Goal: Task Accomplishment & Management: Manage account settings

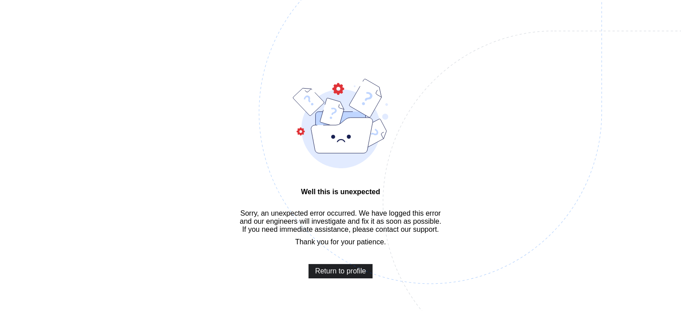
click at [344, 276] on span "Return to profile" at bounding box center [340, 271] width 51 height 8
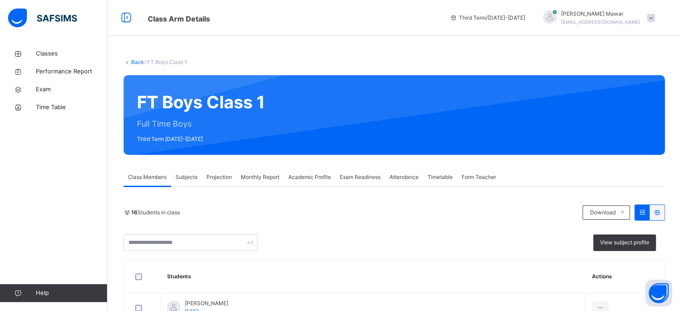
click at [221, 181] on span "Projection" at bounding box center [220, 177] width 26 height 8
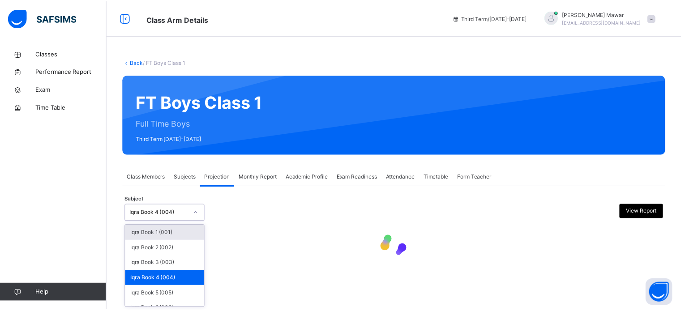
scroll to position [47, 0]
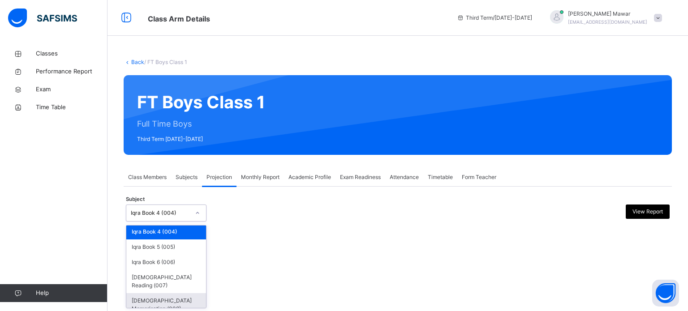
click at [149, 297] on div "[DEMOGRAPHIC_DATA] Memorisation (008)" at bounding box center [166, 304] width 80 height 23
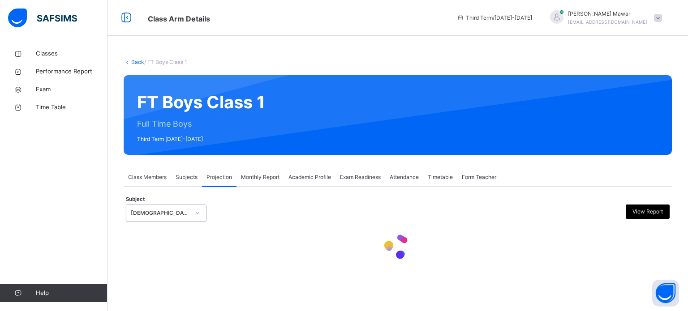
click at [247, 254] on div at bounding box center [398, 247] width 544 height 38
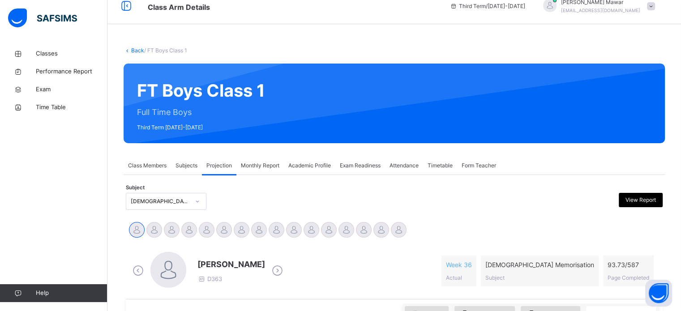
scroll to position [129, 0]
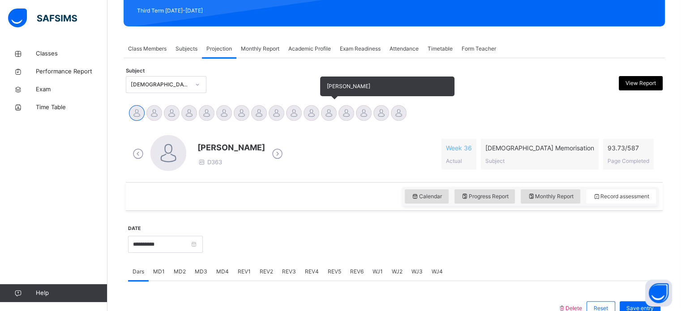
click at [336, 112] on div at bounding box center [329, 113] width 16 height 16
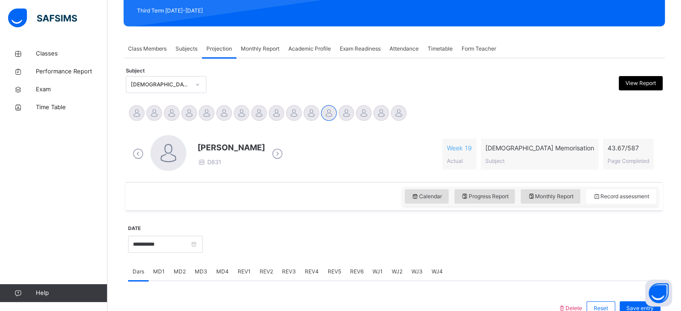
click at [541, 196] on span "Monthly Report" at bounding box center [551, 197] width 46 height 8
select select "****"
select select "*"
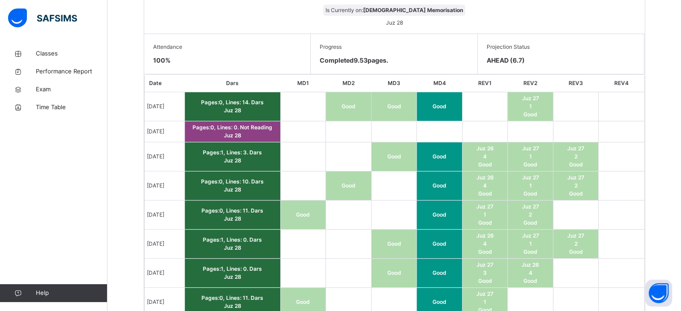
scroll to position [484, 0]
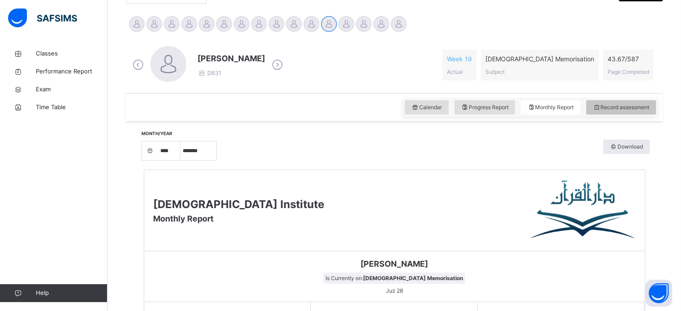
click at [629, 100] on div "Record assessment" at bounding box center [621, 107] width 70 height 14
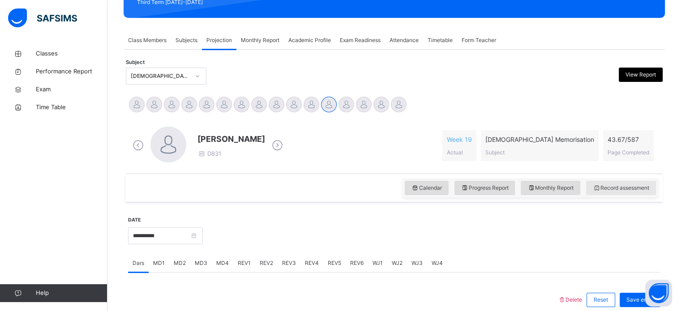
scroll to position [123, 0]
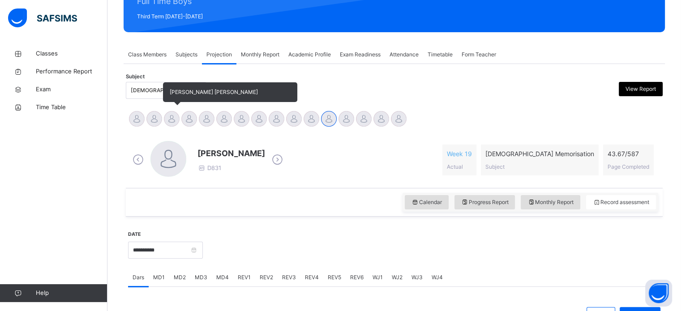
click at [165, 118] on div at bounding box center [172, 119] width 16 height 16
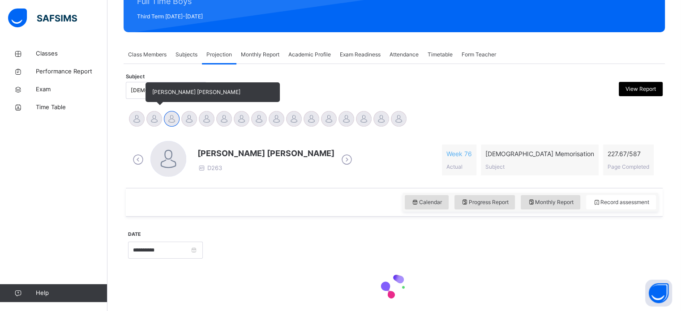
click at [155, 112] on div at bounding box center [154, 119] width 16 height 16
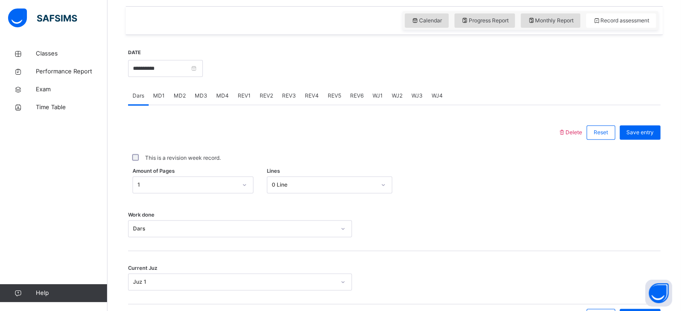
scroll to position [305, 0]
click at [293, 92] on span "REV3" at bounding box center [289, 96] width 14 height 8
click at [309, 97] on span "REV4" at bounding box center [312, 96] width 14 height 8
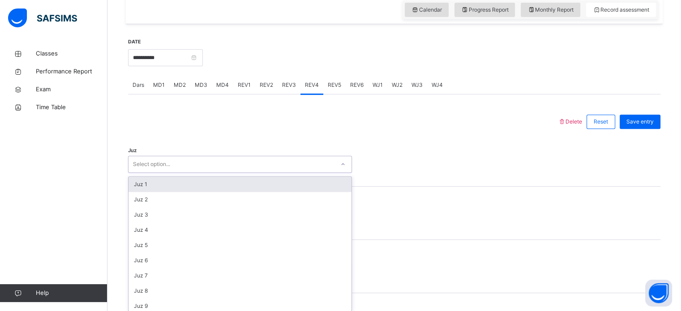
scroll to position [319, 0]
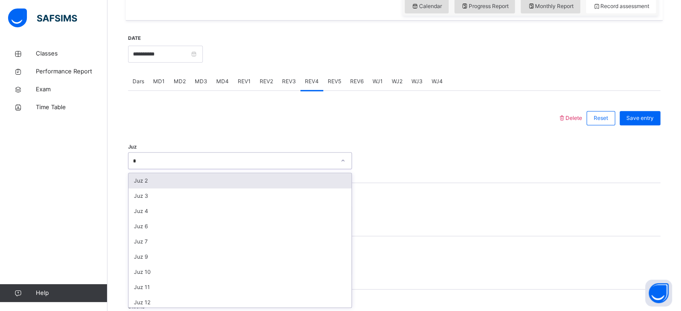
type input "**"
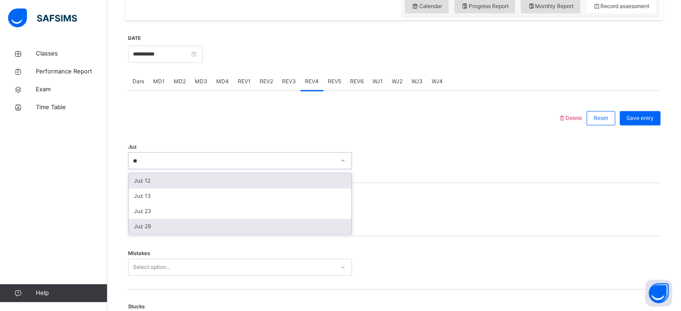
click at [228, 231] on div "Juz 29" at bounding box center [240, 226] width 223 height 15
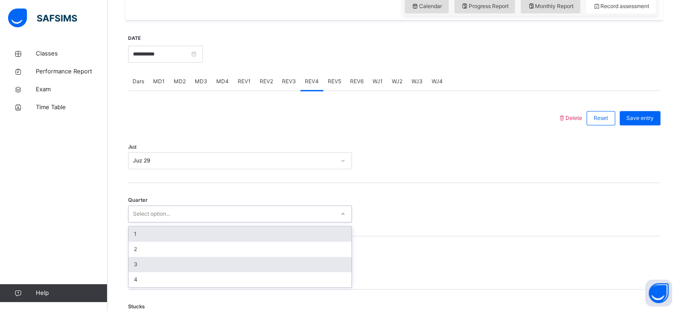
click at [216, 267] on div "3" at bounding box center [240, 264] width 223 height 15
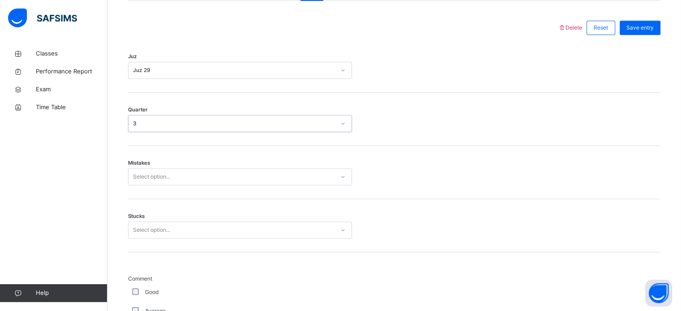
scroll to position [424, 0]
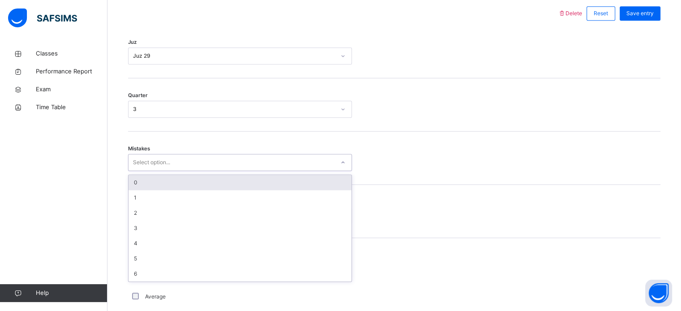
click at [131, 176] on div "0" at bounding box center [240, 182] width 223 height 15
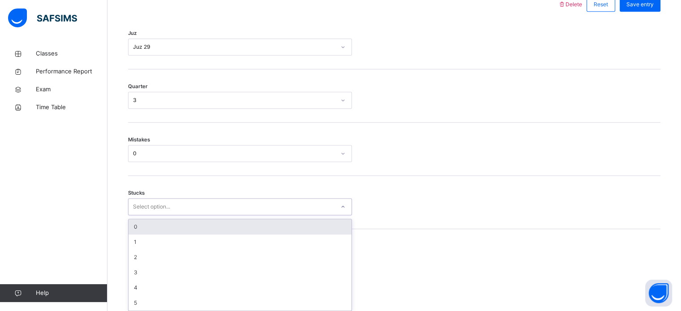
scroll to position [435, 0]
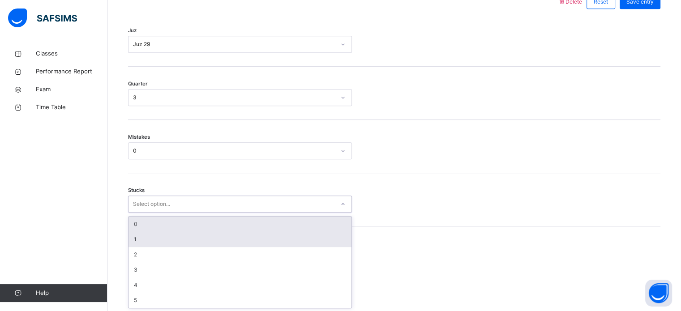
click at [131, 241] on div "1" at bounding box center [240, 239] width 223 height 15
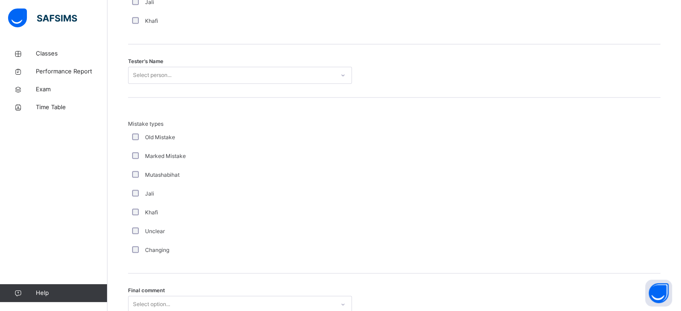
scroll to position [907, 0]
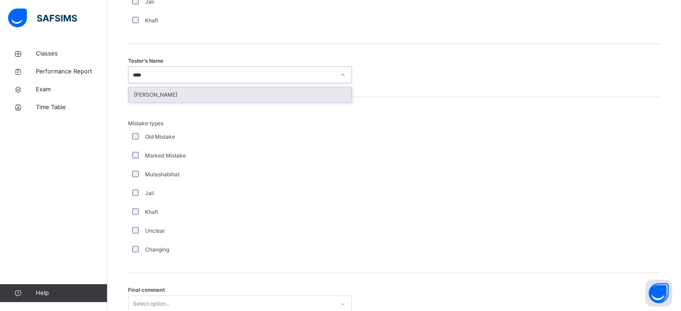
type input "*****"
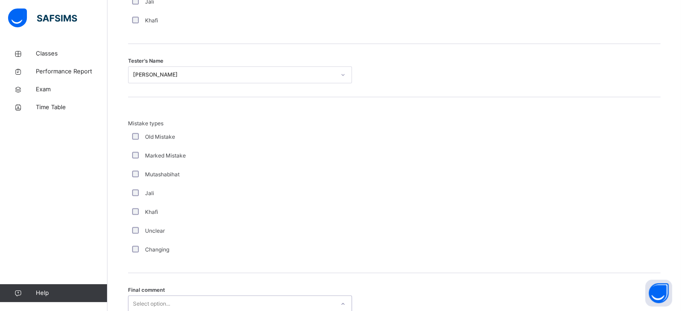
scroll to position [985, 0]
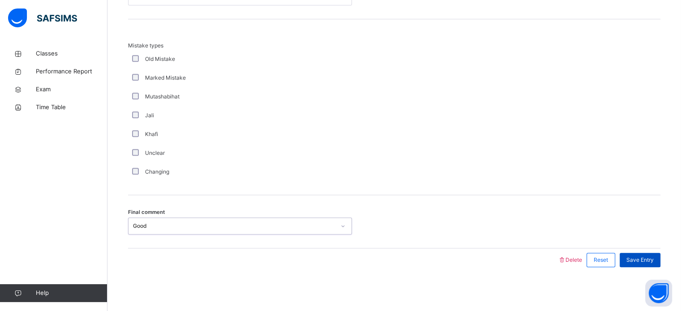
click at [654, 265] on div "Save Entry" at bounding box center [640, 260] width 41 height 14
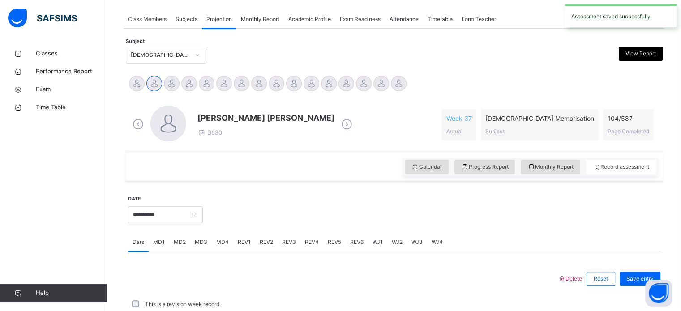
scroll to position [361, 0]
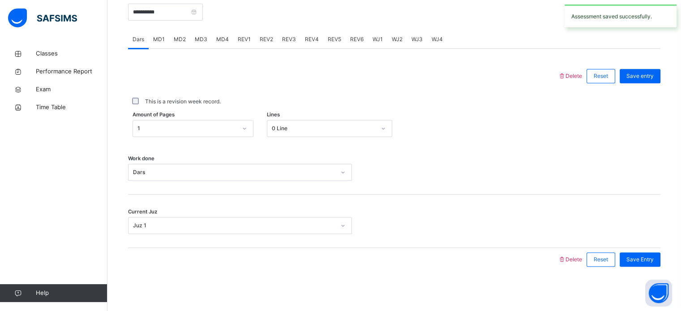
click at [222, 40] on span "MD4" at bounding box center [222, 39] width 13 height 8
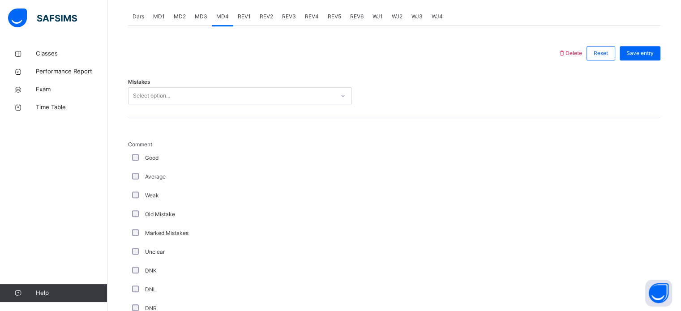
scroll to position [383, 0]
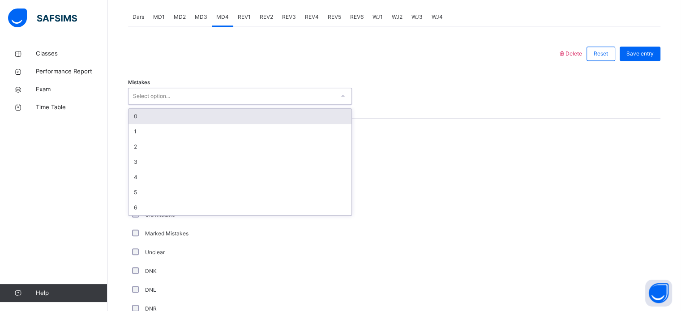
click at [224, 120] on div "0" at bounding box center [240, 116] width 223 height 15
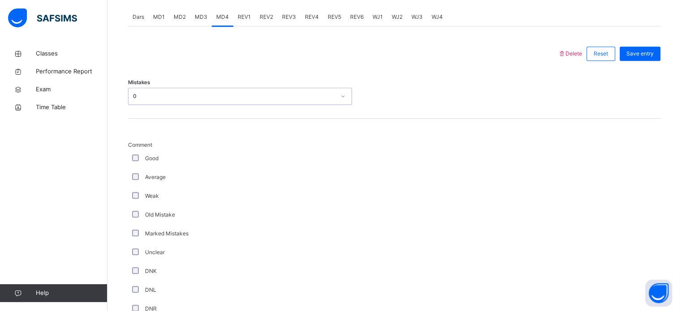
click at [143, 159] on div "Good" at bounding box center [240, 159] width 220 height 8
click at [213, 171] on div "Average" at bounding box center [240, 177] width 224 height 19
click at [196, 70] on div "Mistakes 0" at bounding box center [394, 91] width 533 height 53
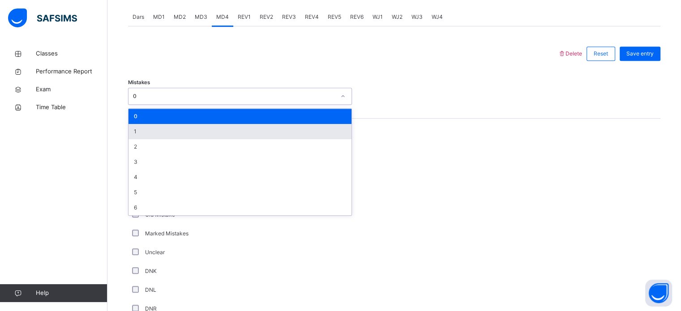
click at [177, 136] on div "1" at bounding box center [240, 131] width 223 height 15
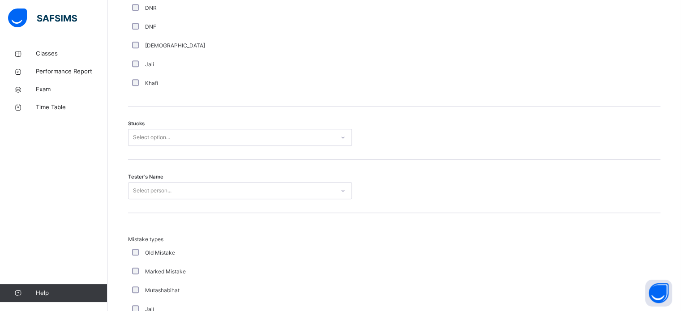
scroll to position [686, 0]
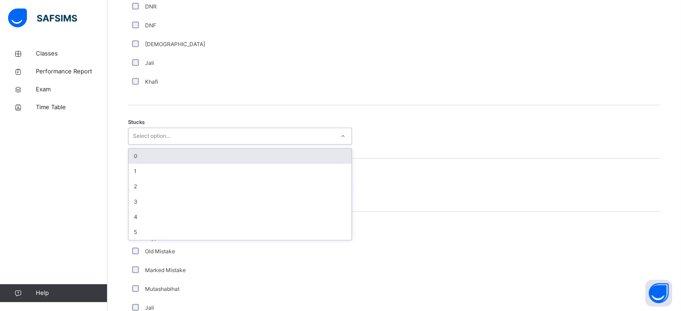
click at [209, 160] on div "0" at bounding box center [240, 156] width 223 height 15
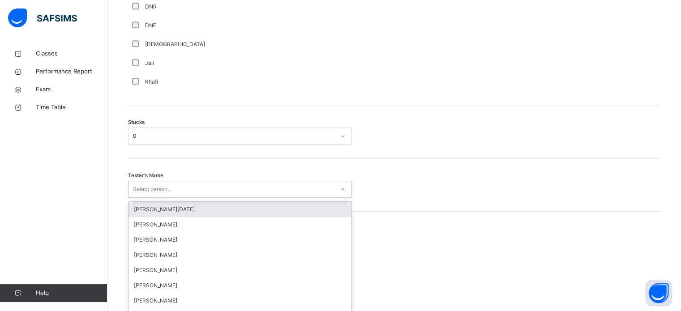
scroll to position [714, 0]
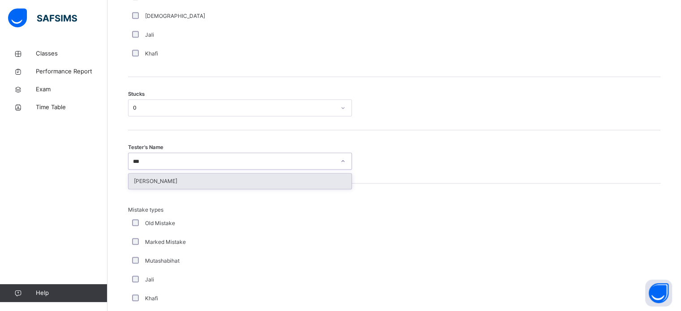
type input "****"
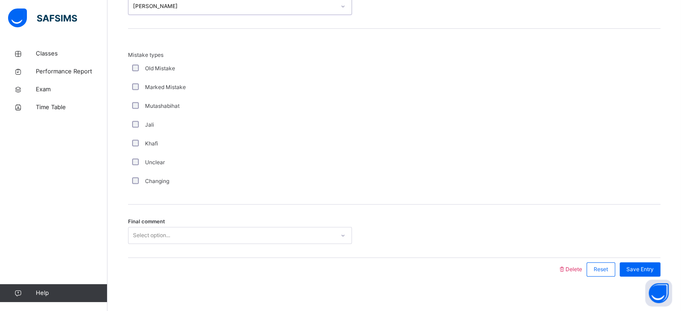
scroll to position [879, 0]
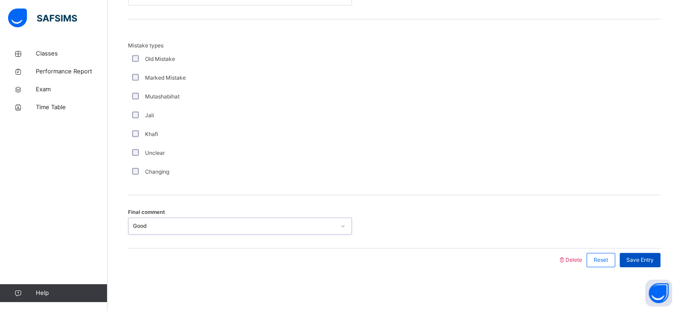
click at [658, 264] on div "Save Entry" at bounding box center [640, 260] width 41 height 14
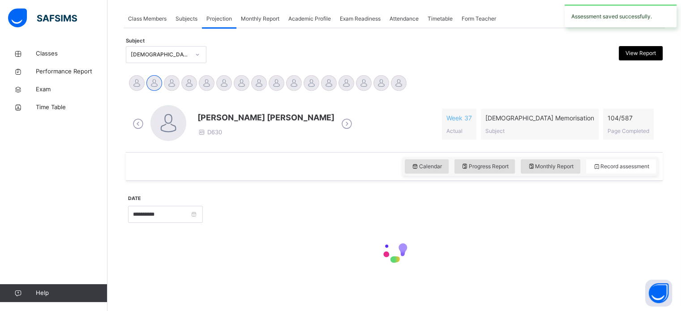
scroll to position [158, 0]
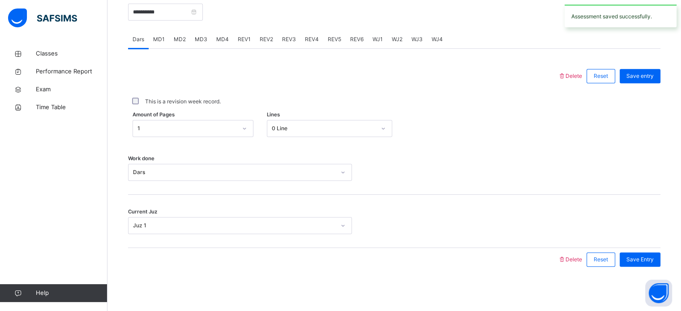
click at [201, 40] on span "MD3" at bounding box center [201, 39] width 13 height 8
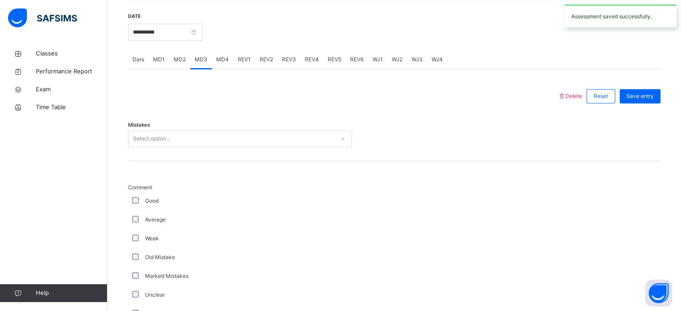
scroll to position [340, 0]
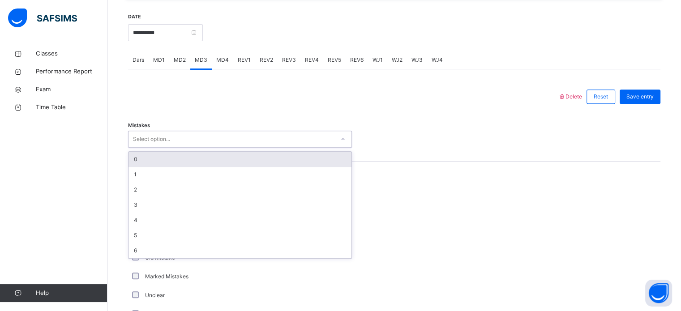
click at [236, 164] on div "0" at bounding box center [240, 159] width 223 height 15
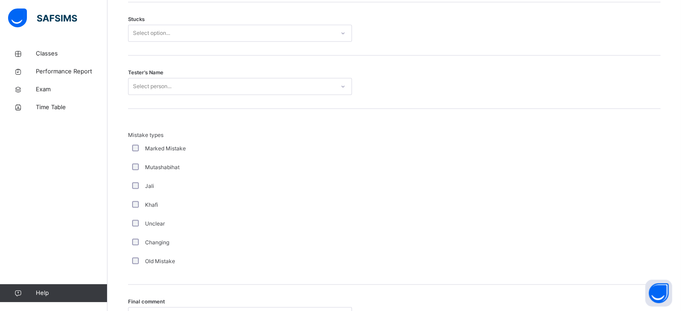
scroll to position [771, 0]
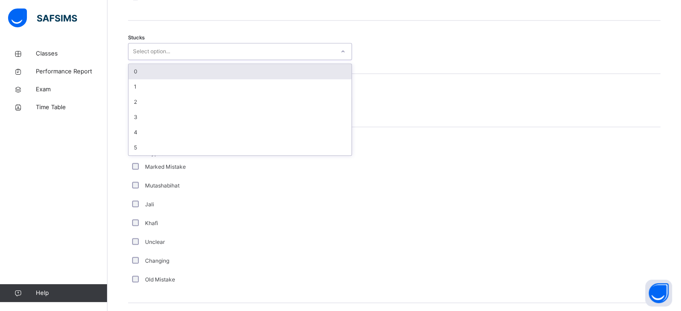
click at [208, 70] on div "0" at bounding box center [240, 71] width 223 height 15
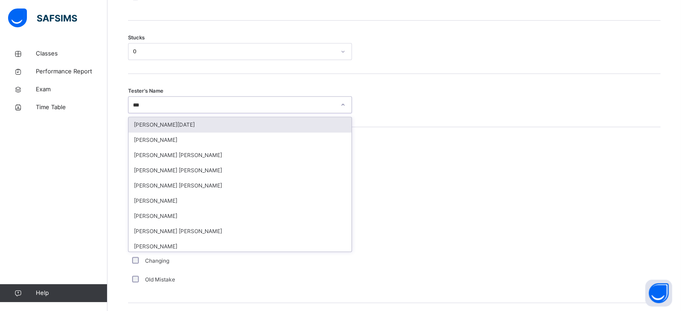
type input "****"
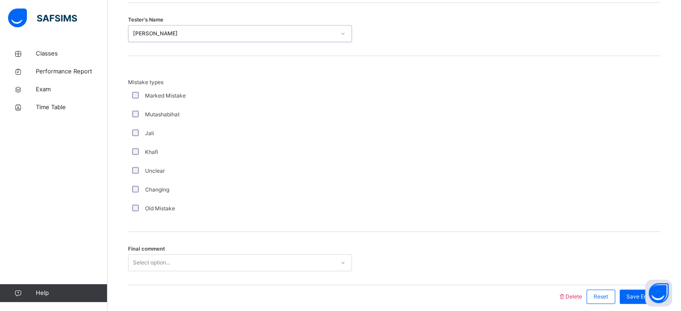
scroll to position [879, 0]
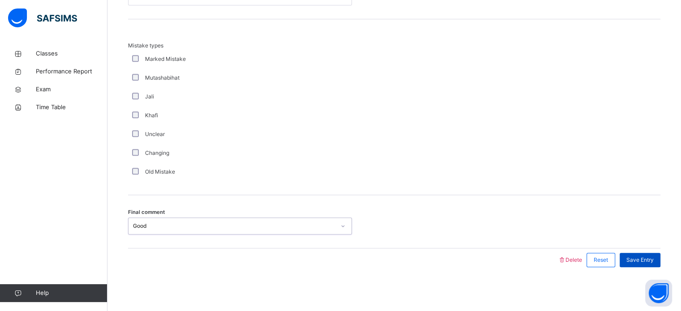
click at [652, 264] on div "Save Entry" at bounding box center [640, 260] width 41 height 14
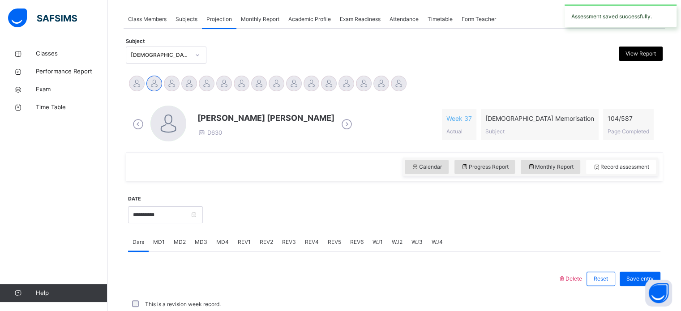
scroll to position [361, 0]
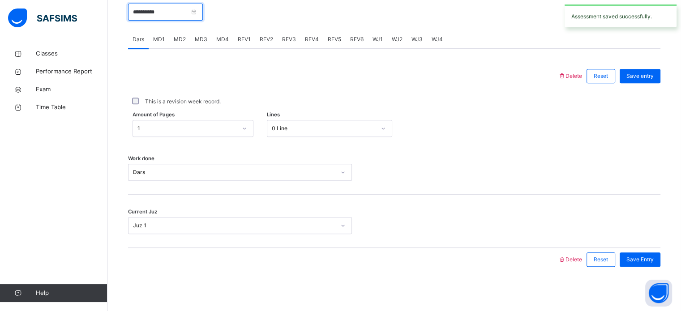
click at [148, 18] on input "**********" at bounding box center [165, 12] width 75 height 17
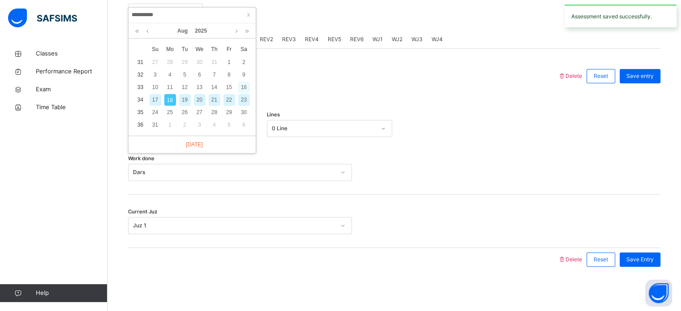
click at [242, 88] on div "16" at bounding box center [244, 88] width 12 height 12
type input "**********"
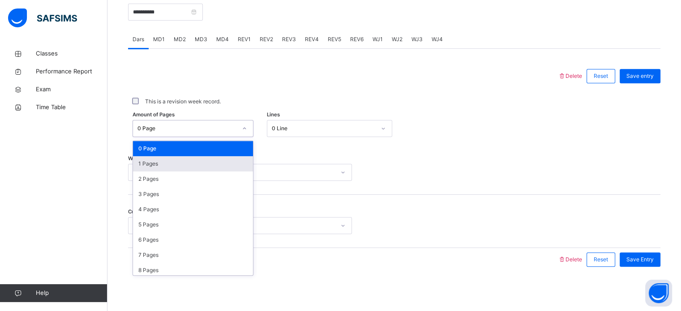
click at [156, 163] on div "1 Pages" at bounding box center [193, 163] width 120 height 15
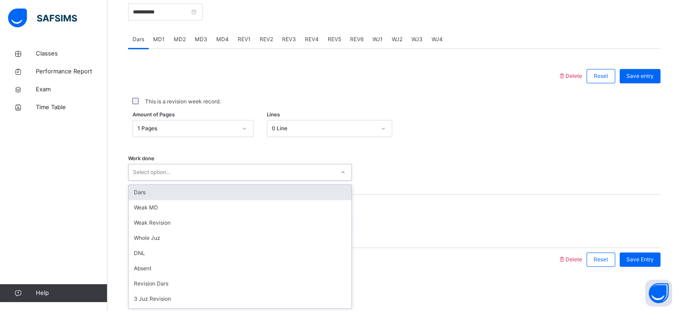
click at [142, 185] on div "Dars" at bounding box center [240, 192] width 223 height 15
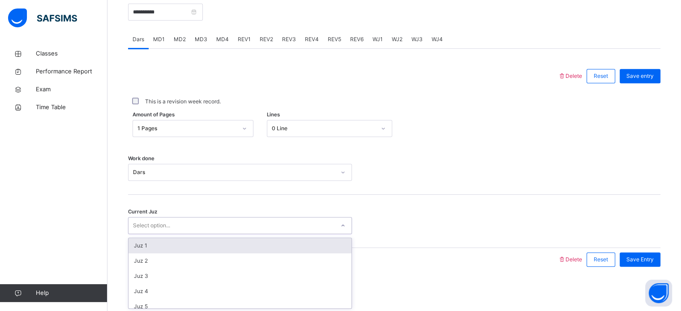
type input "*"
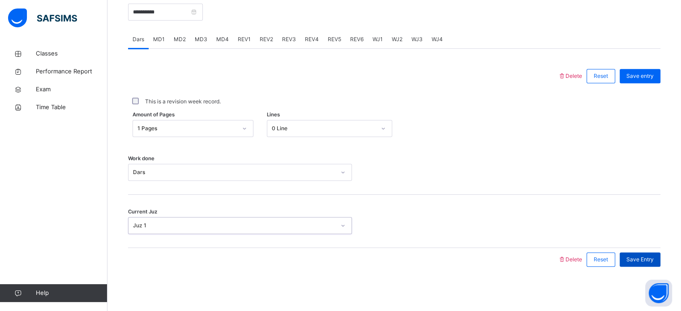
click at [654, 263] on span "Save Entry" at bounding box center [640, 260] width 27 height 8
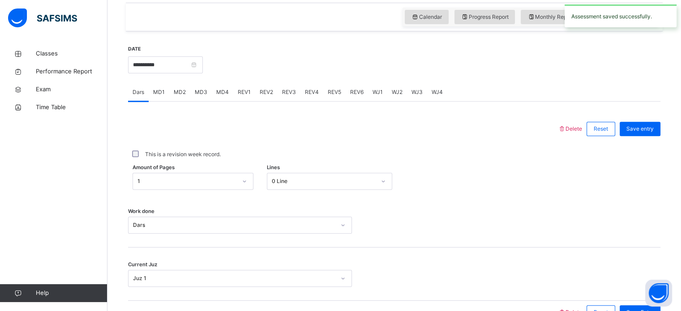
scroll to position [290, 0]
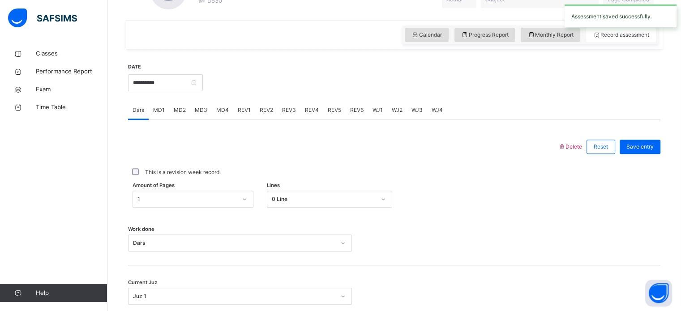
click at [243, 113] on span "REV1" at bounding box center [244, 110] width 13 height 8
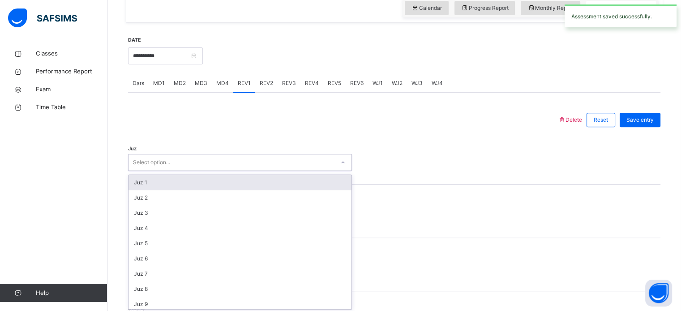
scroll to position [319, 0]
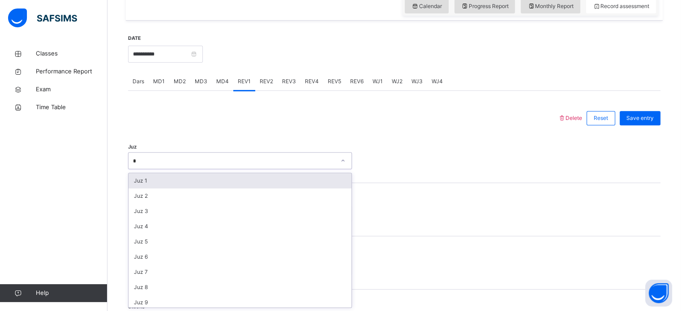
type input "**"
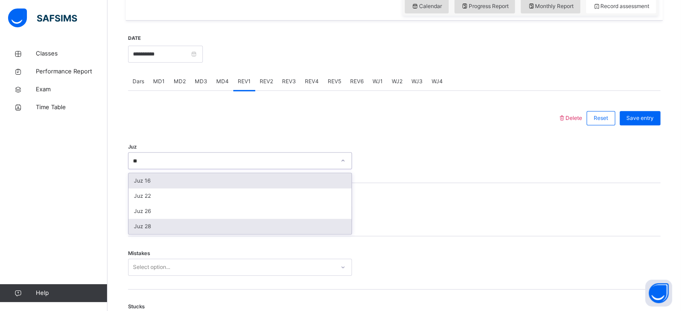
click at [138, 232] on div "Juz 28" at bounding box center [240, 226] width 223 height 15
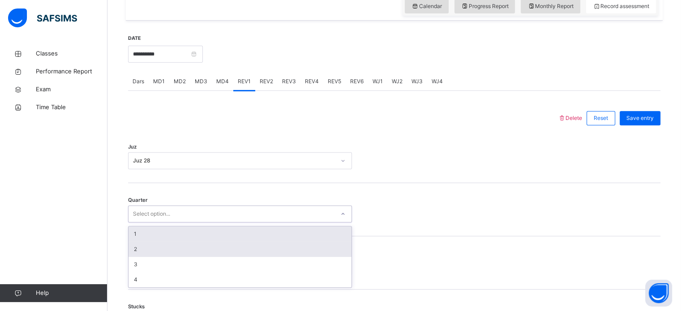
click at [131, 249] on div "2" at bounding box center [240, 249] width 223 height 15
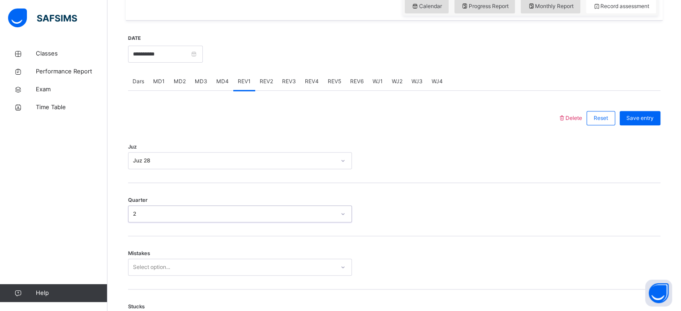
click at [133, 212] on div "2" at bounding box center [234, 214] width 202 height 8
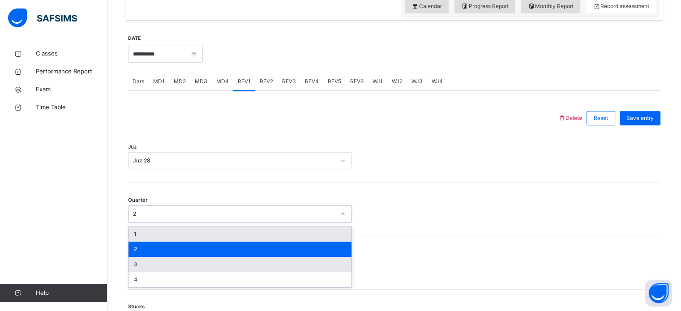
click at [133, 266] on div "3" at bounding box center [240, 264] width 223 height 15
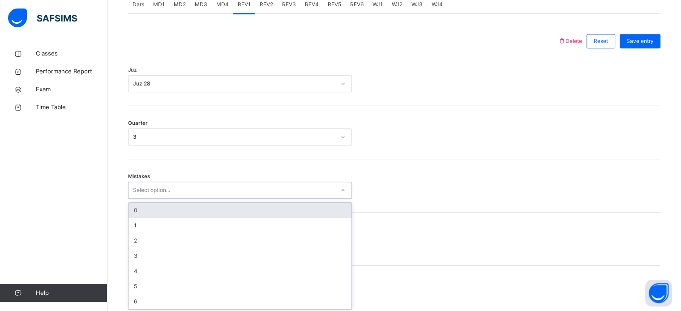
scroll to position [398, 0]
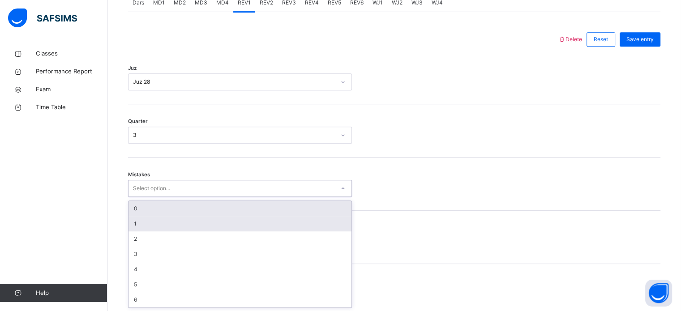
click at [136, 221] on div "1" at bounding box center [240, 223] width 223 height 15
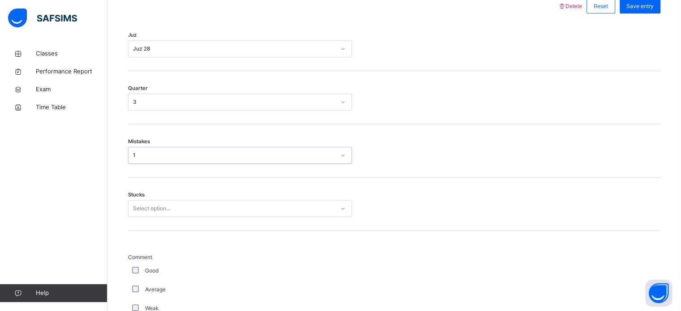
scroll to position [435, 0]
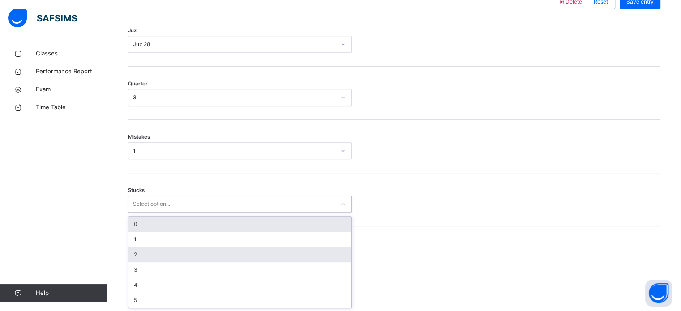
click at [131, 251] on div "2" at bounding box center [240, 254] width 223 height 15
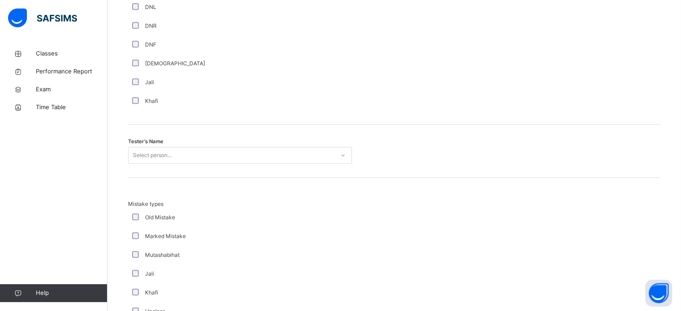
scroll to position [843, 0]
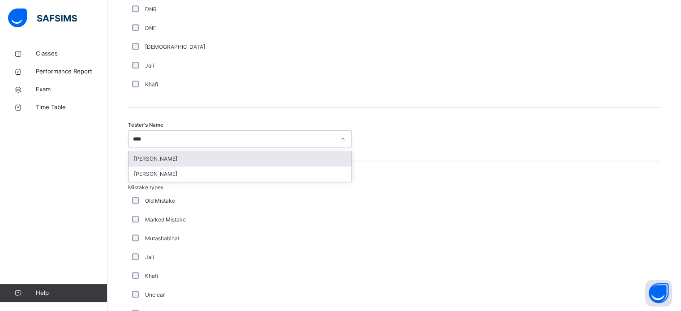
type input "*****"
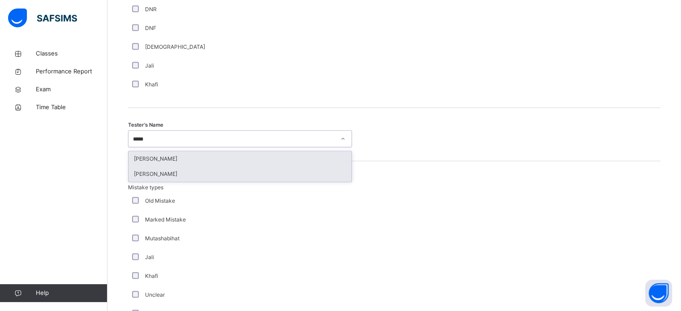
click at [135, 178] on div "Saifullah Lwin Myo" at bounding box center [240, 174] width 223 height 15
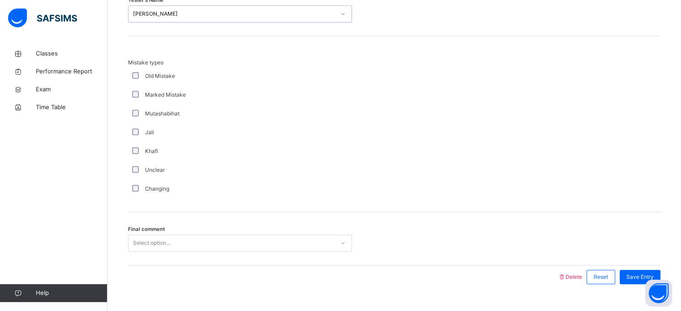
scroll to position [985, 0]
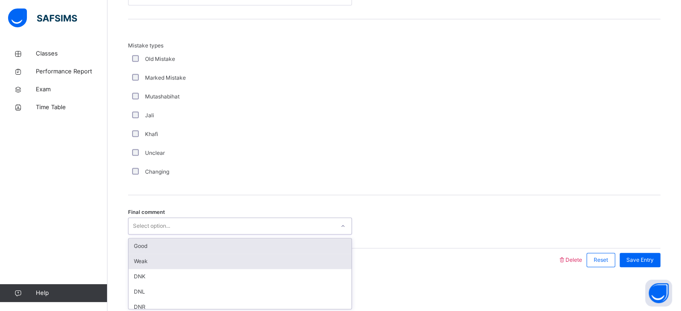
click at [137, 254] on div "Weak" at bounding box center [240, 261] width 223 height 15
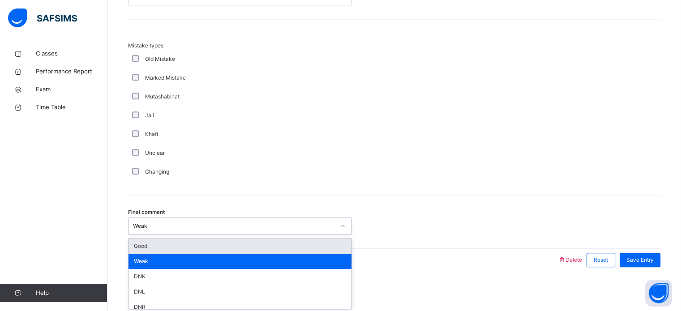
click at [136, 247] on div "Good" at bounding box center [240, 246] width 223 height 15
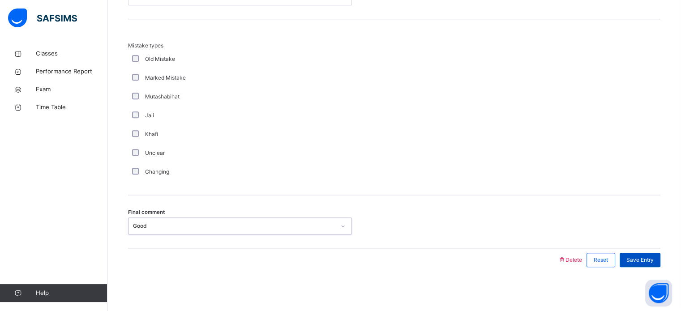
click at [647, 264] on div "Save Entry" at bounding box center [640, 260] width 41 height 14
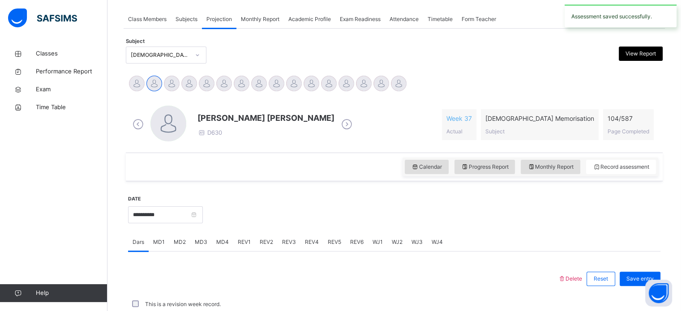
scroll to position [361, 0]
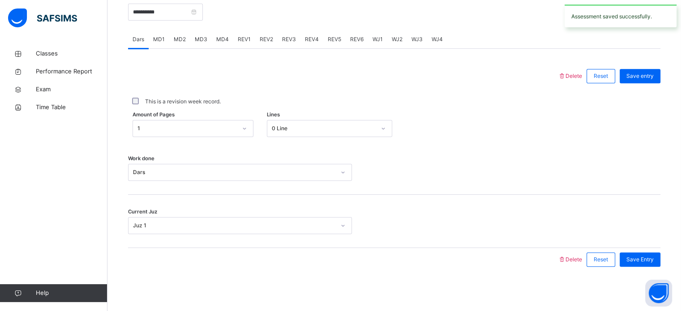
click at [204, 40] on span "MD3" at bounding box center [201, 39] width 13 height 8
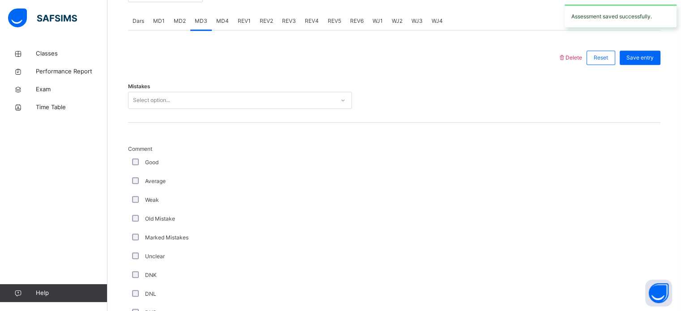
scroll to position [376, 0]
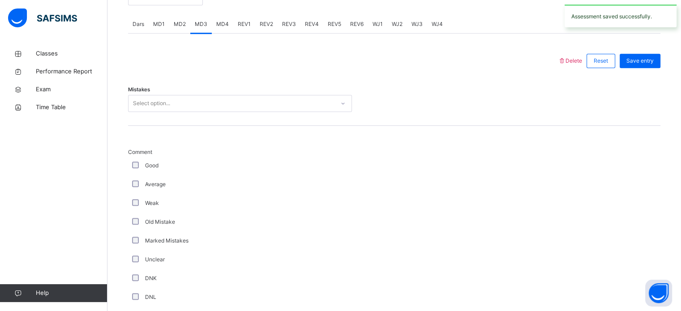
click at [154, 32] on div "MD1" at bounding box center [159, 24] width 21 height 18
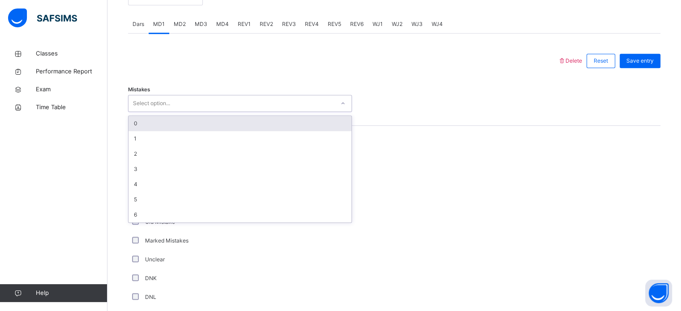
click at [158, 128] on div "0" at bounding box center [240, 123] width 223 height 15
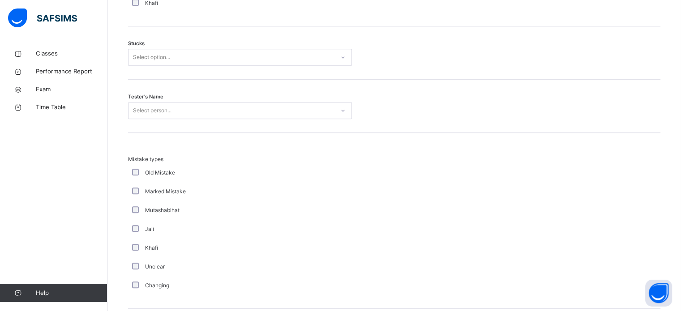
scroll to position [761, 0]
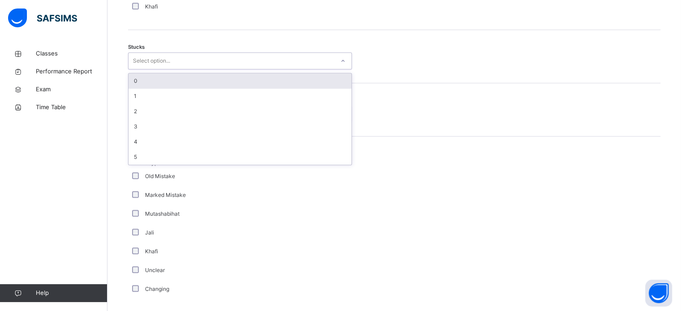
click at [140, 76] on div "0" at bounding box center [240, 80] width 223 height 15
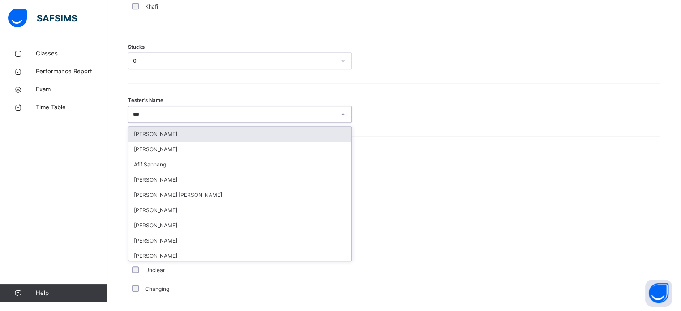
type input "****"
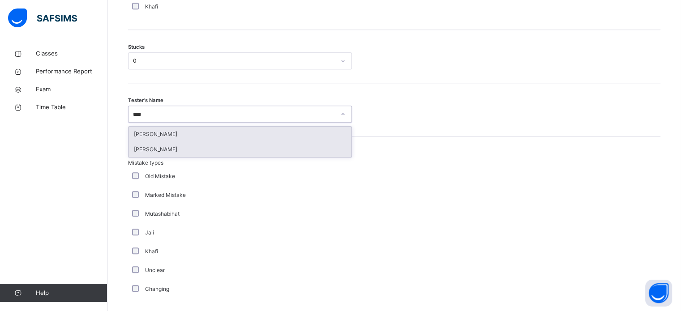
click at [147, 151] on div "Saifullah Lwin Myo" at bounding box center [240, 149] width 223 height 15
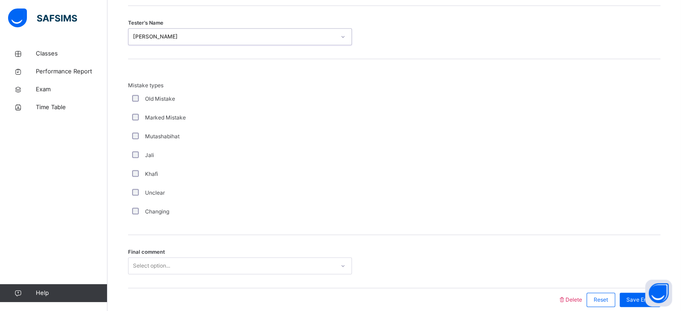
scroll to position [879, 0]
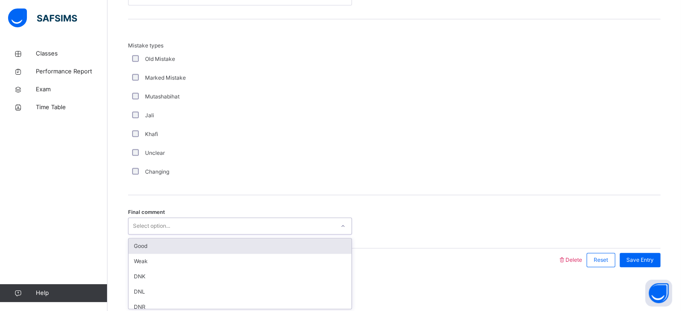
click at [137, 245] on div "Good" at bounding box center [240, 246] width 223 height 15
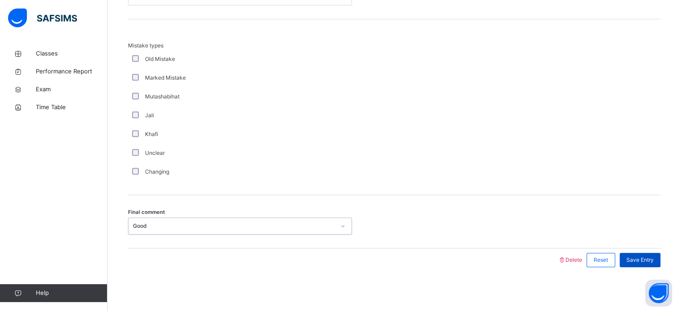
click at [650, 253] on div "Save Entry" at bounding box center [640, 260] width 41 height 14
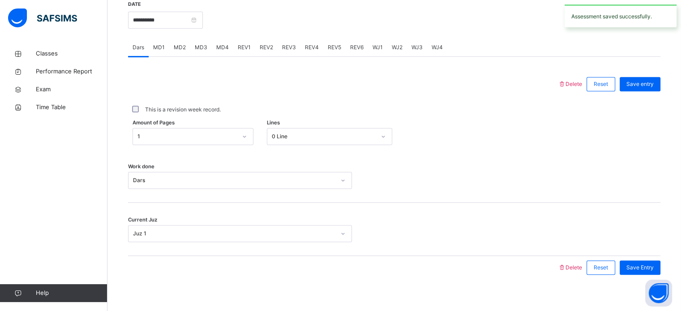
scroll to position [345, 0]
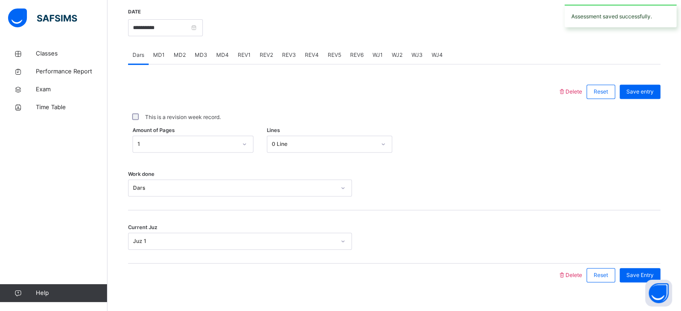
click at [239, 63] on div "REV1" at bounding box center [244, 55] width 22 height 18
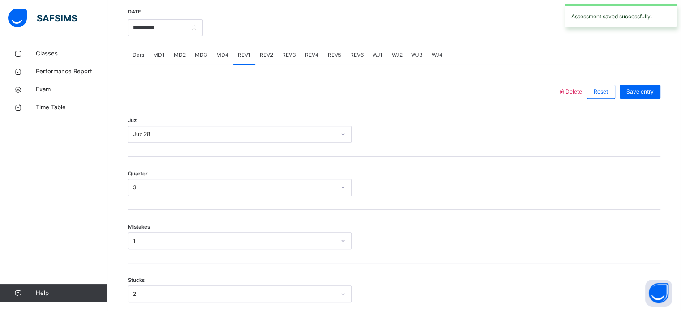
click at [219, 52] on span "MD4" at bounding box center [222, 55] width 13 height 8
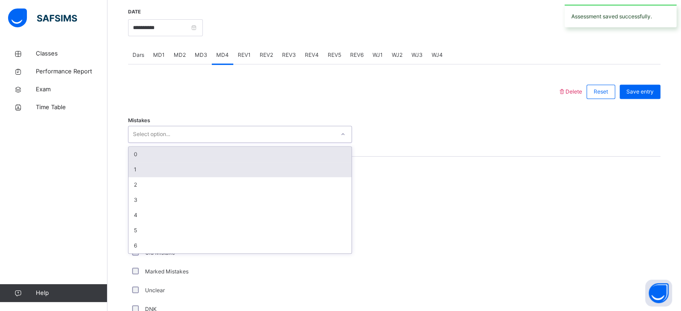
click at [138, 162] on div "1" at bounding box center [240, 169] width 223 height 15
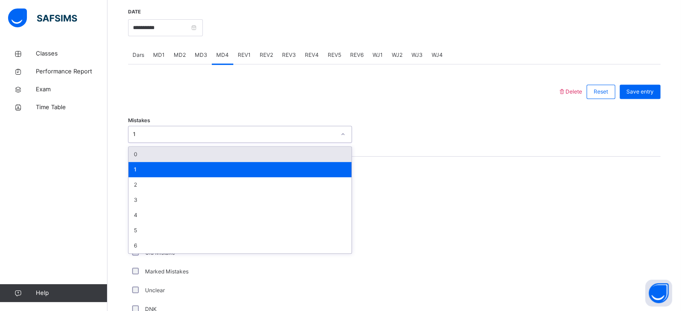
click at [625, 244] on div "Comment Good Average Weak Old Mistake Marked Mistakes Unclear DNK DNL DNR DNF M…" at bounding box center [394, 305] width 533 height 253
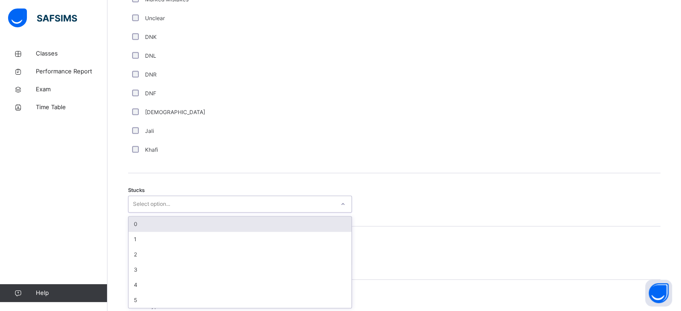
scroll to position [618, 0]
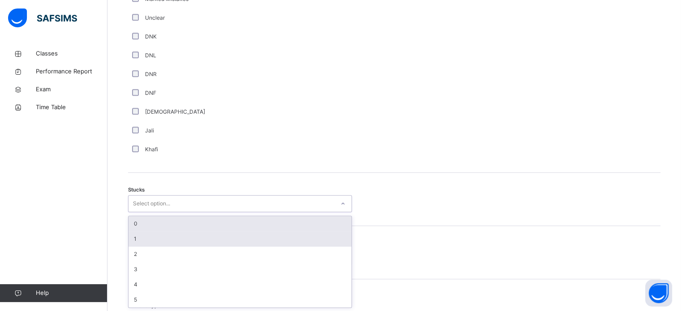
click at [129, 237] on div "1" at bounding box center [240, 239] width 223 height 15
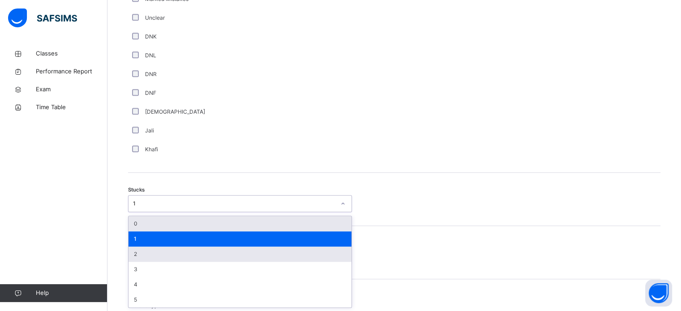
click at [132, 253] on div "2" at bounding box center [240, 254] width 223 height 15
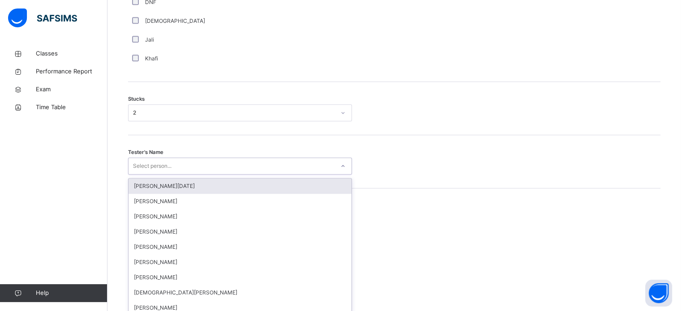
scroll to position [714, 0]
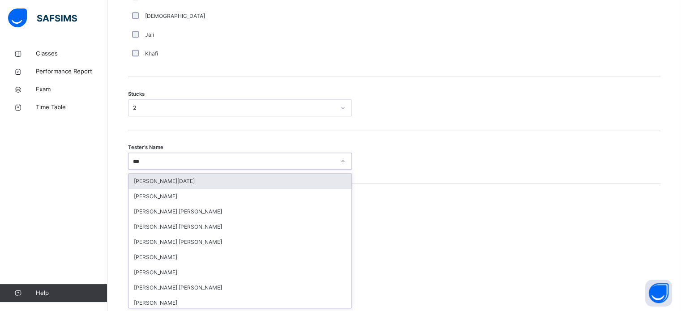
type input "****"
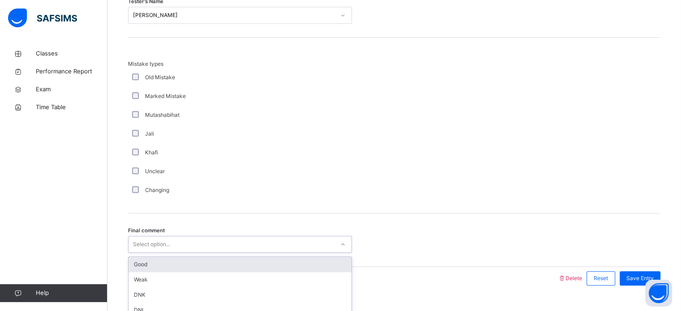
scroll to position [879, 0]
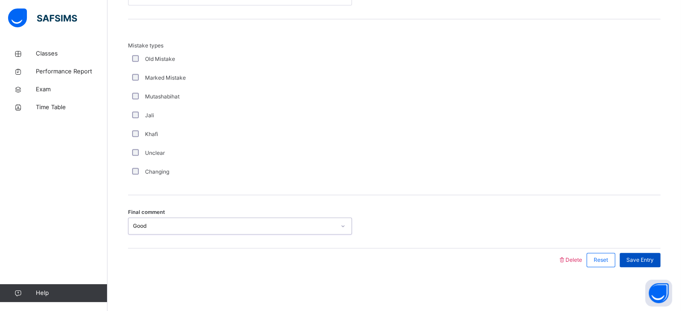
click at [654, 258] on span "Save Entry" at bounding box center [640, 260] width 27 height 8
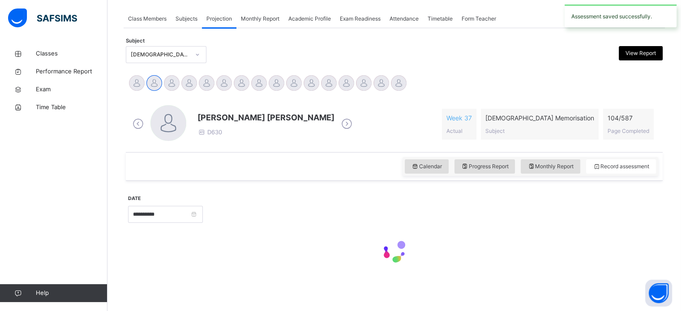
scroll to position [158, 0]
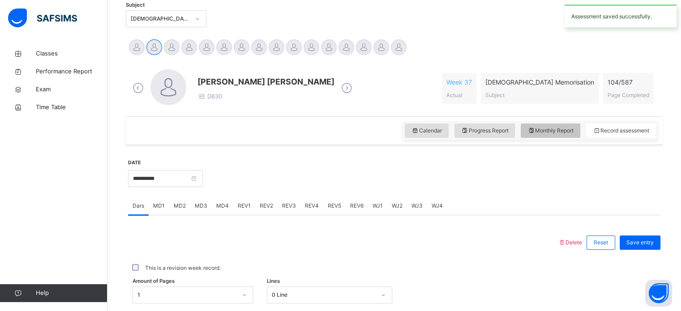
click at [565, 131] on span "Monthly Report" at bounding box center [551, 131] width 46 height 8
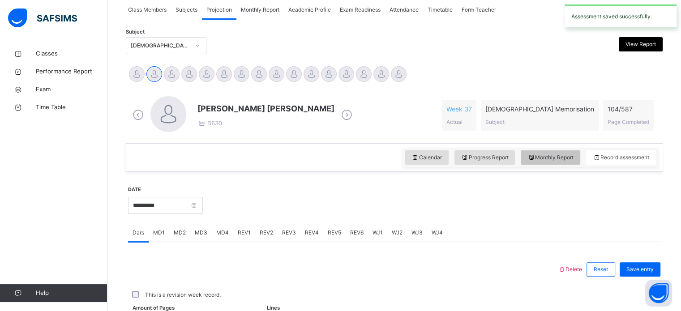
select select "****"
select select "*"
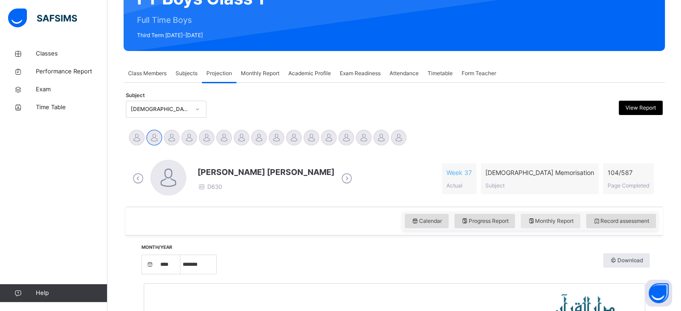
scroll to position [0, 0]
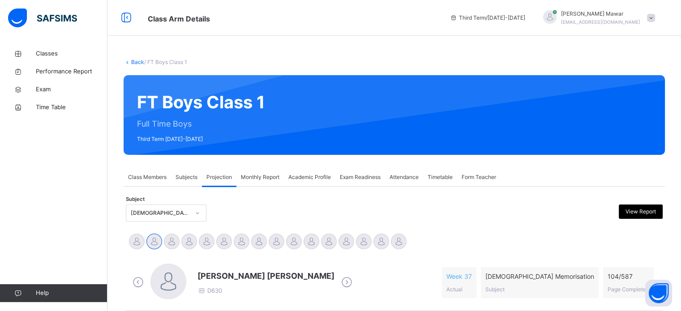
click at [274, 214] on div at bounding box center [326, 213] width 131 height 17
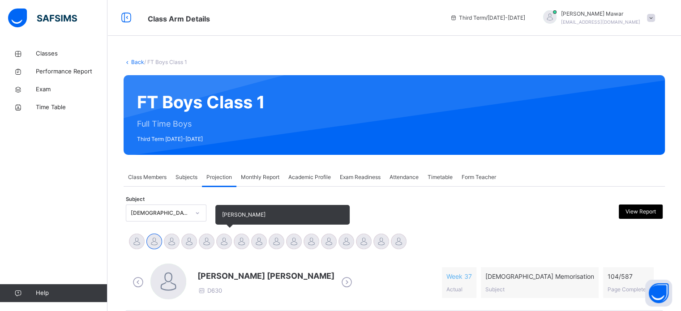
click at [217, 250] on div "Bilal Ahmed" at bounding box center [223, 243] width 17 height 20
click at [230, 246] on div at bounding box center [224, 242] width 16 height 16
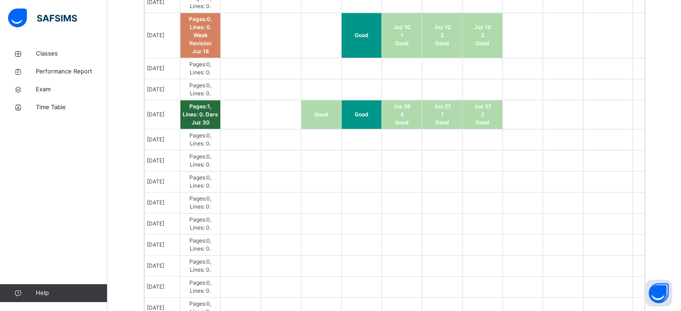
scroll to position [831, 0]
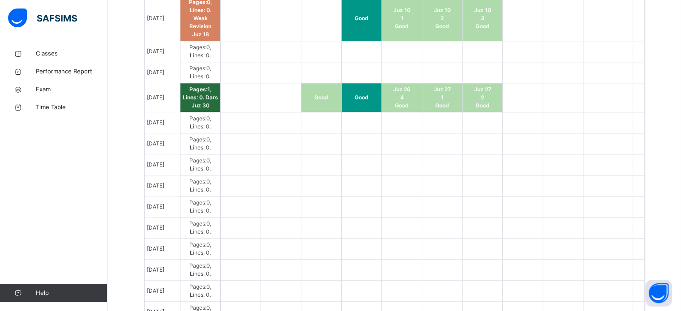
click at [529, 158] on td at bounding box center [523, 165] width 40 height 21
click at [206, 104] on span "Juz 30" at bounding box center [201, 105] width 18 height 7
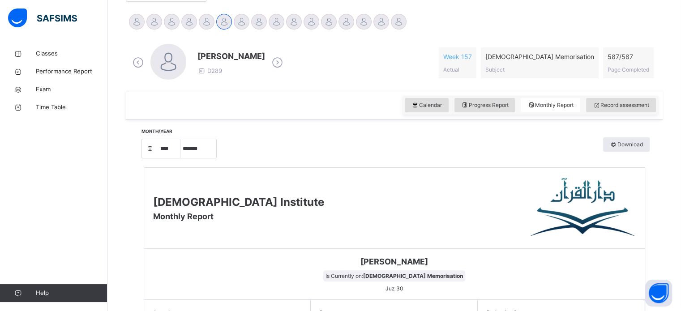
scroll to position [219, 0]
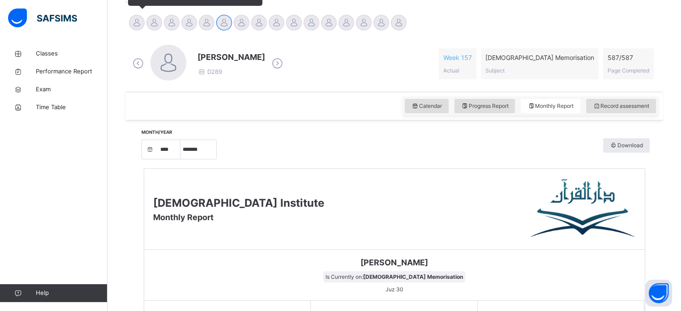
click at [136, 20] on div at bounding box center [137, 23] width 16 height 16
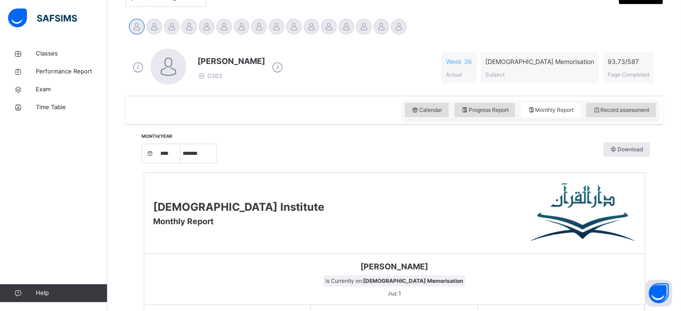
scroll to position [208, 0]
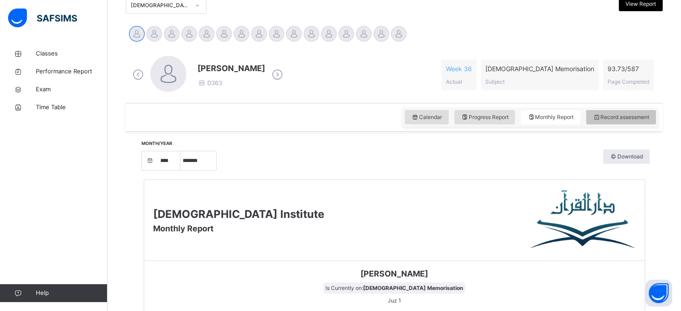
click at [623, 121] on span "Record assessment" at bounding box center [621, 117] width 56 height 8
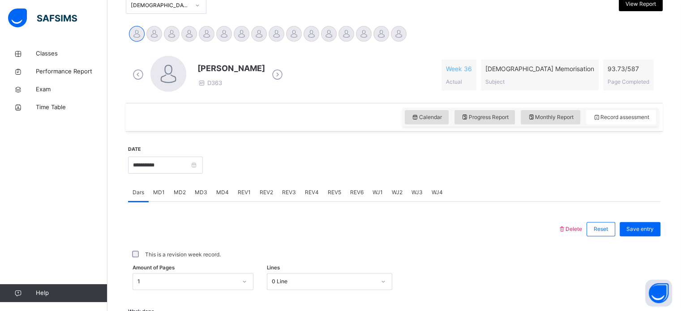
click at [204, 197] on div "MD3" at bounding box center [201, 193] width 22 height 18
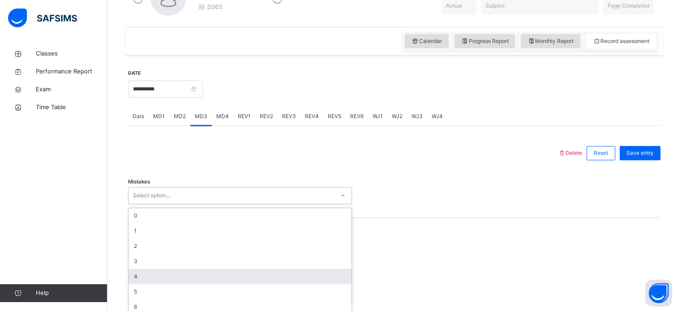
click at [202, 204] on div "option 4 focused, 5 of 7. 7 results available. Use Up and Down to choose option…" at bounding box center [240, 195] width 224 height 17
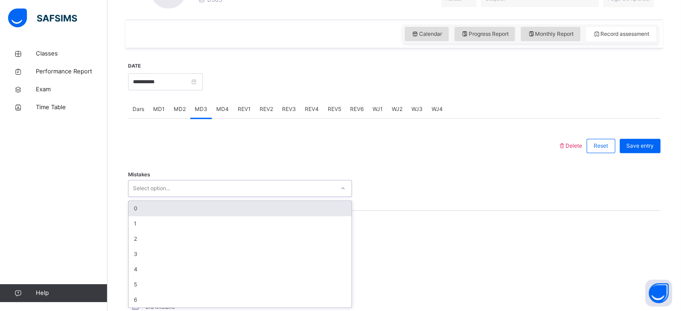
click at [164, 209] on div "0" at bounding box center [240, 208] width 223 height 15
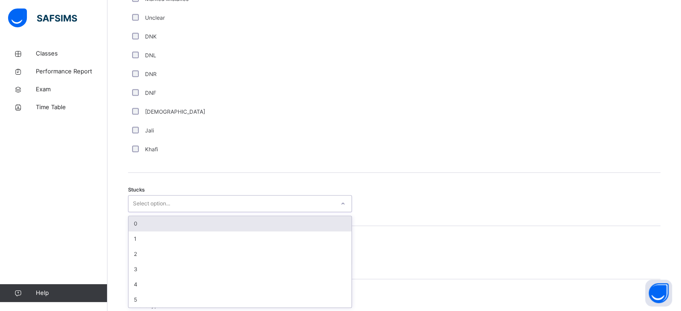
click at [140, 225] on div "0" at bounding box center [240, 223] width 223 height 15
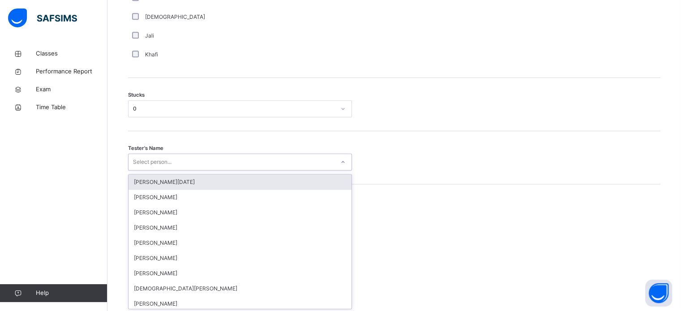
scroll to position [714, 0]
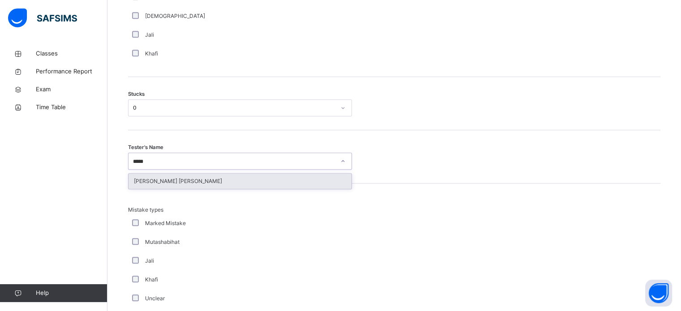
type input "******"
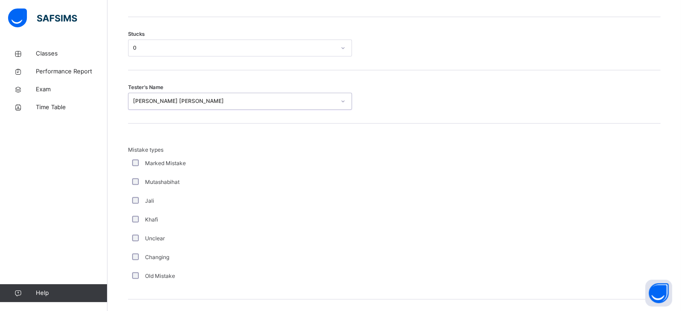
scroll to position [879, 0]
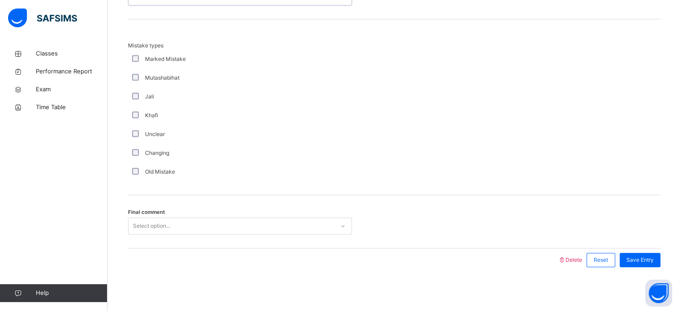
click at [581, 162] on div "Mistake types Marked Mistake Mutashabihat Jali Khafi Unclear Changing Old Mista…" at bounding box center [394, 112] width 533 height 140
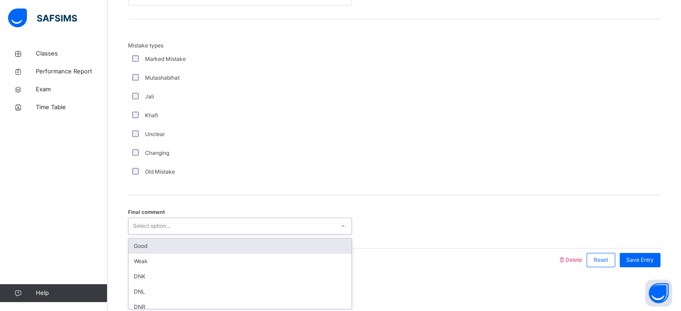
click at [152, 242] on div "Good" at bounding box center [240, 246] width 223 height 15
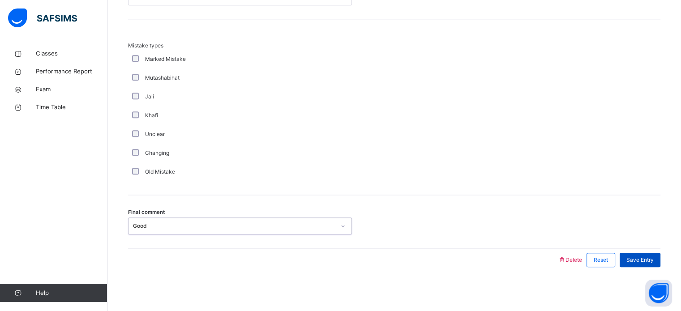
click at [649, 257] on span "Save Entry" at bounding box center [640, 260] width 27 height 8
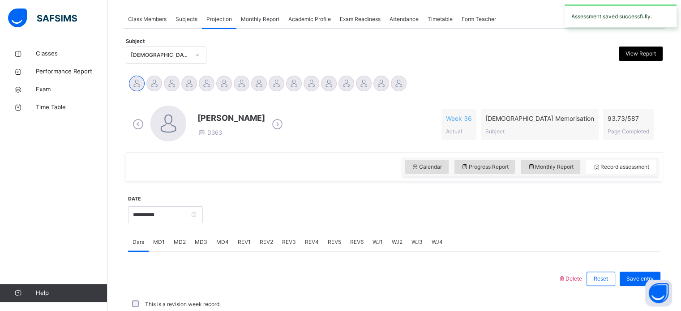
scroll to position [361, 0]
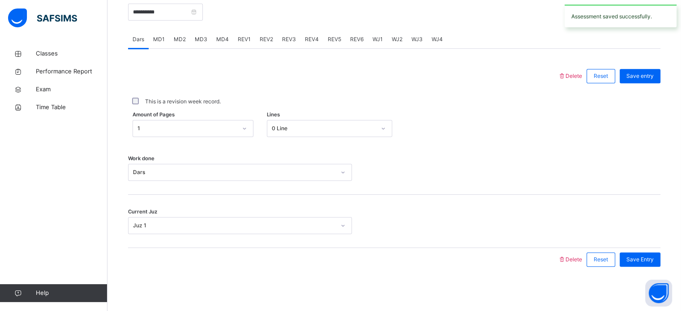
click at [244, 43] on div "REV1" at bounding box center [244, 39] width 22 height 18
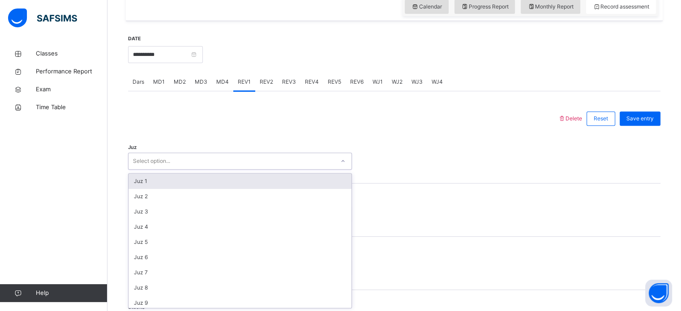
scroll to position [319, 0]
type input "**"
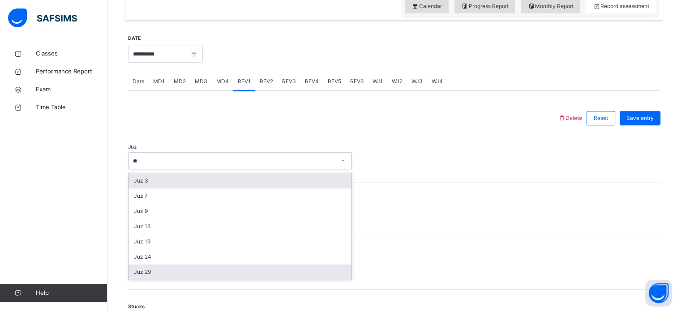
click at [232, 275] on div "Juz 29" at bounding box center [240, 272] width 223 height 15
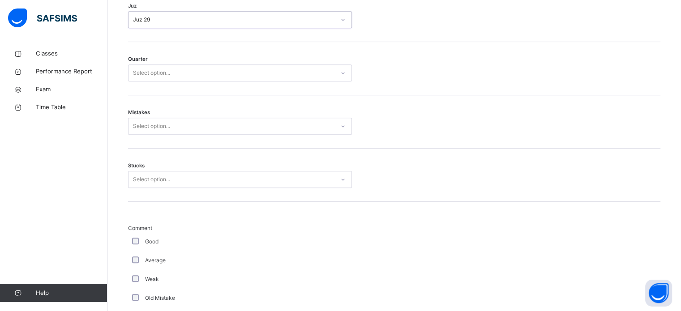
scroll to position [461, 0]
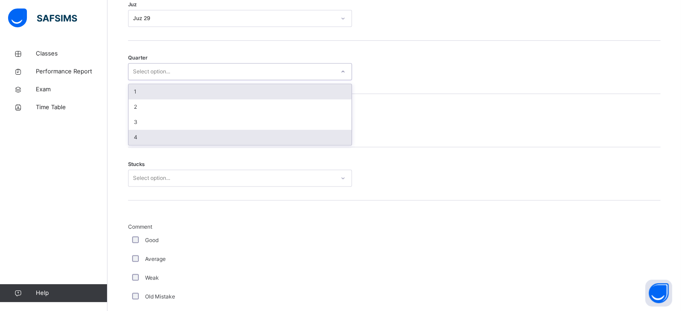
click at [237, 140] on div "4" at bounding box center [240, 137] width 223 height 15
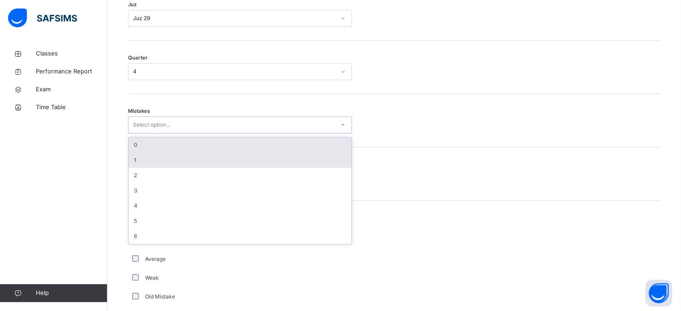
click at [240, 153] on div "1" at bounding box center [240, 160] width 223 height 15
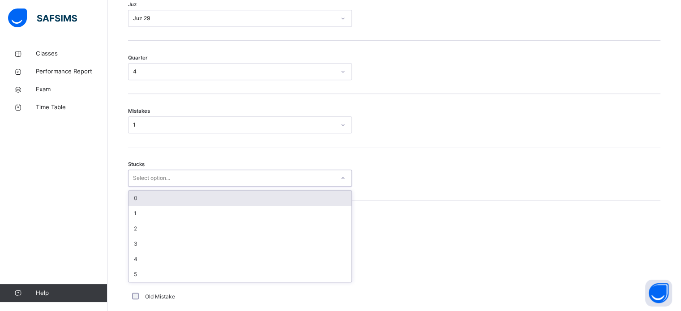
click at [218, 194] on div "0" at bounding box center [240, 198] width 223 height 15
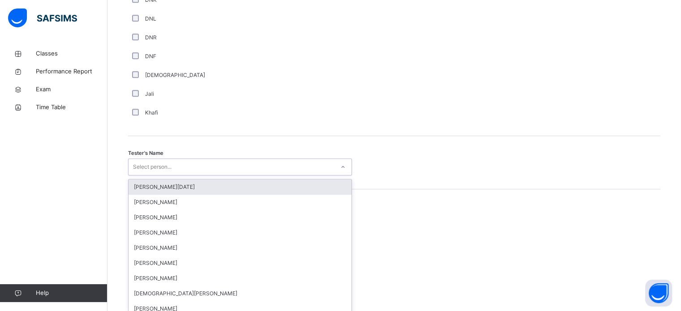
scroll to position [821, 0]
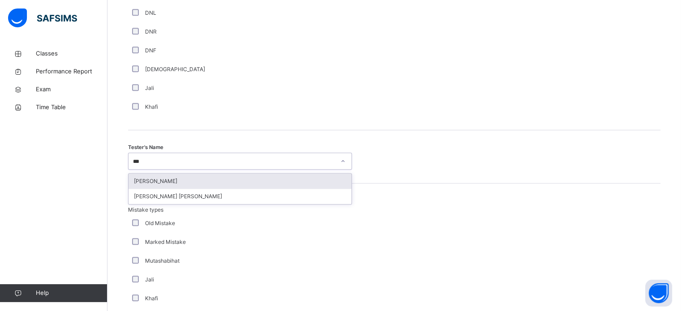
type input "***"
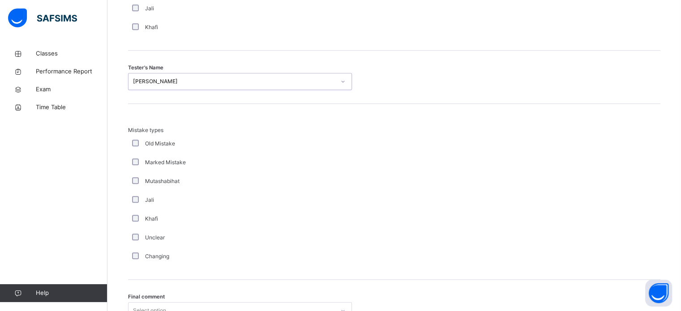
scroll to position [985, 0]
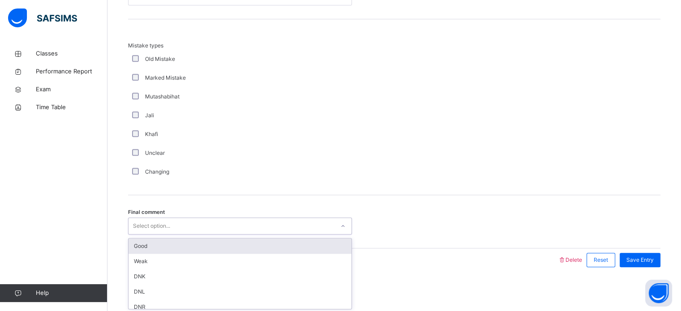
click at [238, 242] on div "Good" at bounding box center [240, 246] width 223 height 15
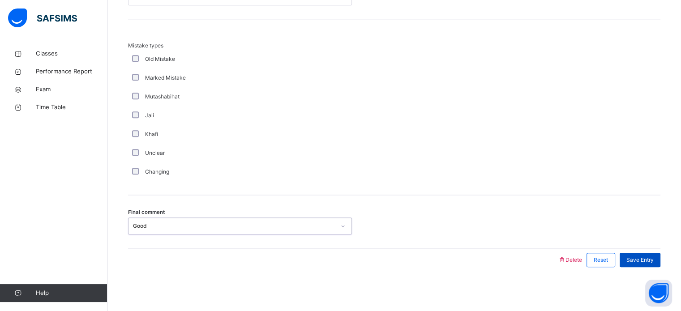
click at [646, 264] on div "Save Entry" at bounding box center [640, 260] width 41 height 14
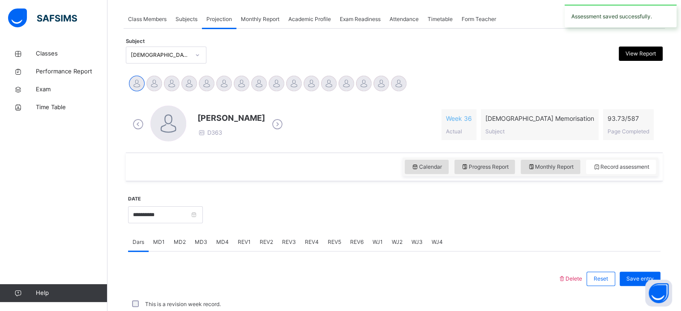
scroll to position [361, 0]
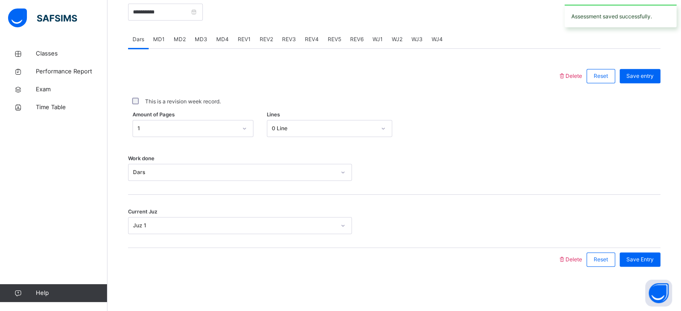
click at [264, 42] on span "REV2" at bounding box center [266, 39] width 13 height 8
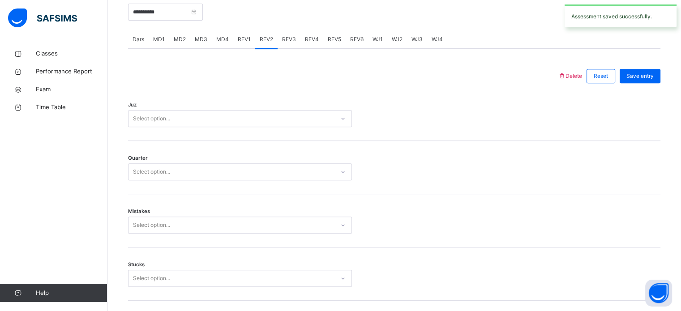
scroll to position [985, 0]
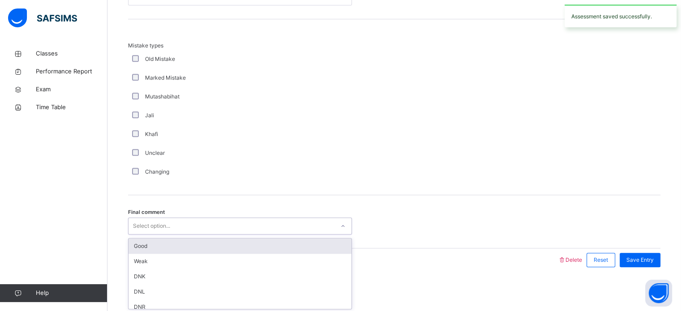
click at [161, 248] on div "Good" at bounding box center [240, 246] width 223 height 15
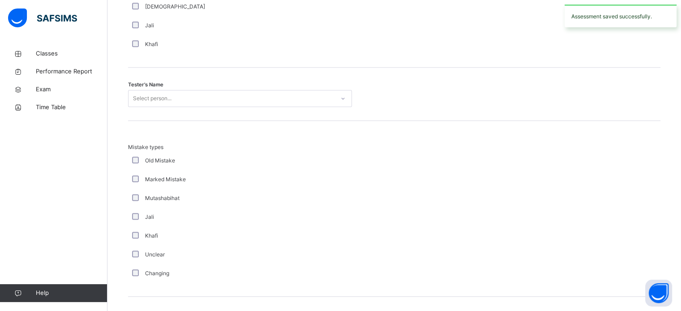
scroll to position [879, 0]
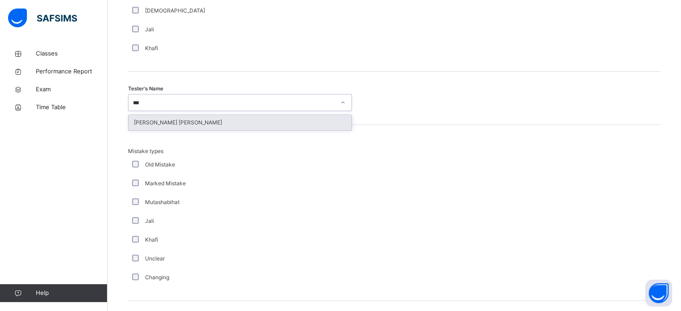
type input "****"
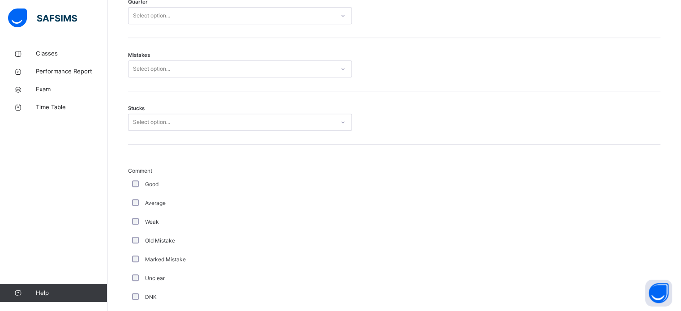
scroll to position [511, 0]
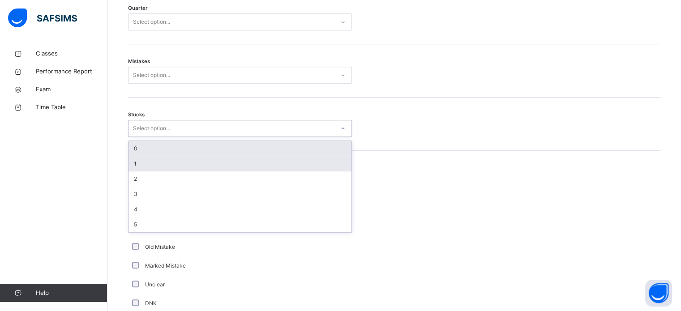
click at [175, 163] on div "1" at bounding box center [240, 163] width 223 height 15
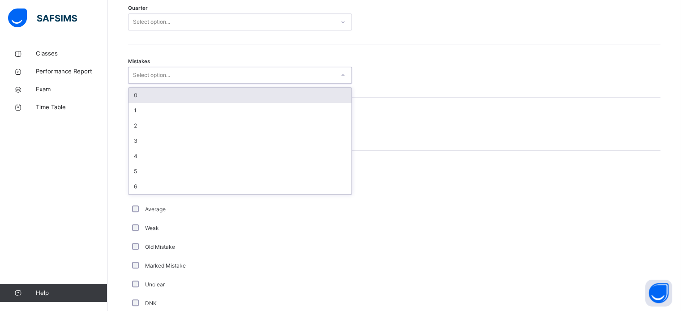
click at [233, 97] on div "0" at bounding box center [240, 95] width 223 height 15
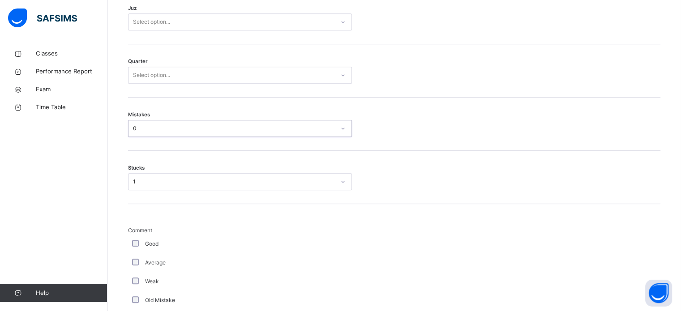
scroll to position [457, 0]
click at [251, 91] on div "Quarter Select option..." at bounding box center [394, 71] width 533 height 53
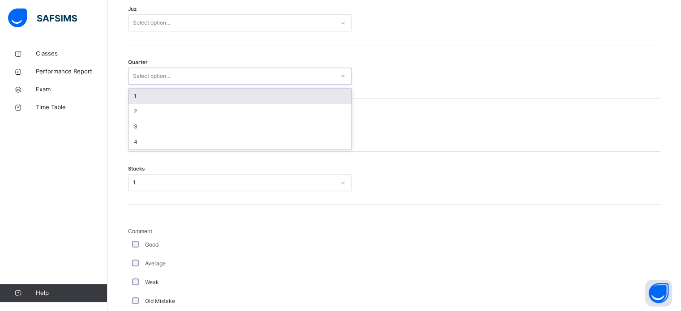
click at [238, 95] on div "1" at bounding box center [240, 96] width 223 height 15
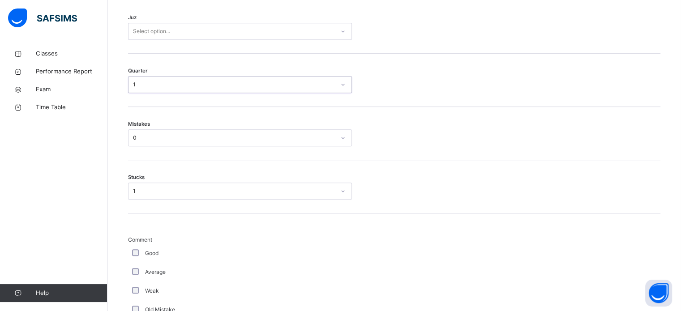
scroll to position [432, 0]
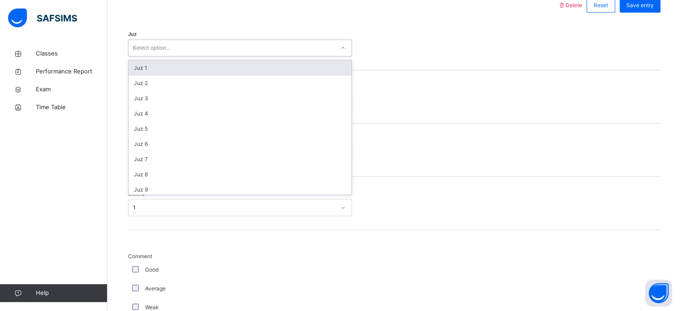
type input "**"
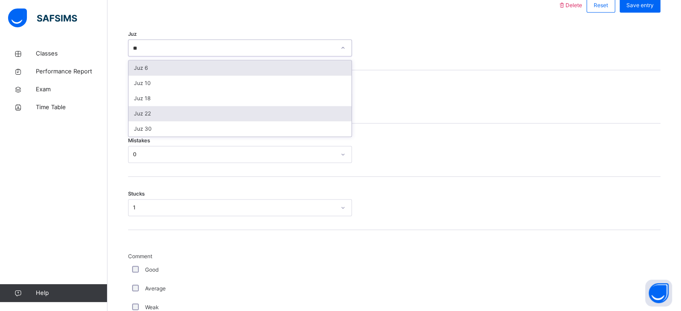
click at [268, 119] on div "Juz 22" at bounding box center [240, 113] width 223 height 15
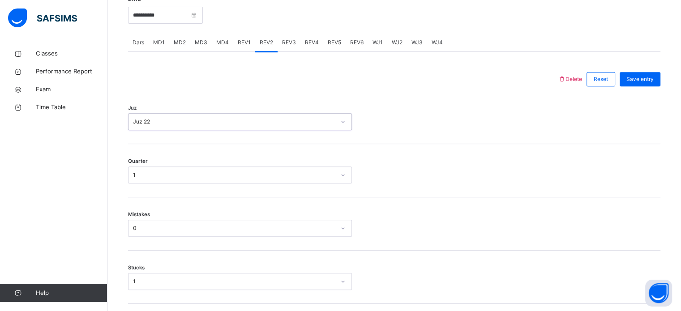
scroll to position [356, 0]
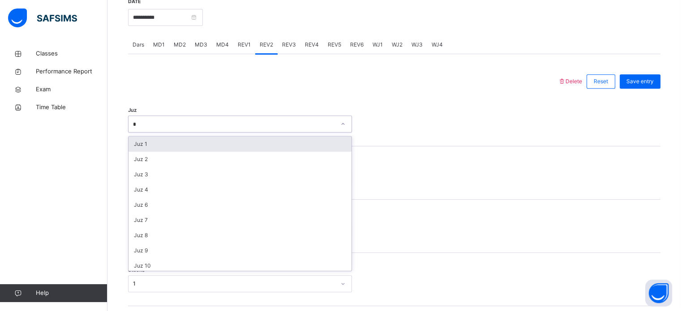
type input "**"
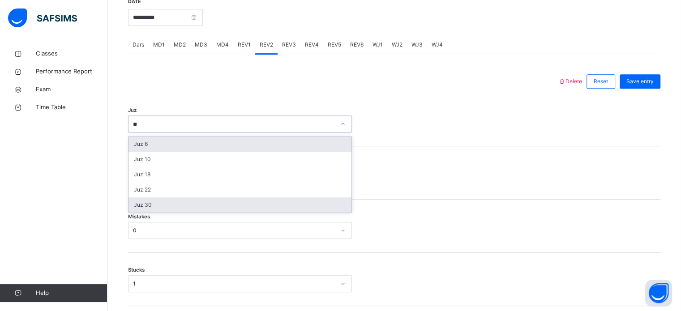
click at [258, 207] on div "Juz 30" at bounding box center [240, 205] width 223 height 15
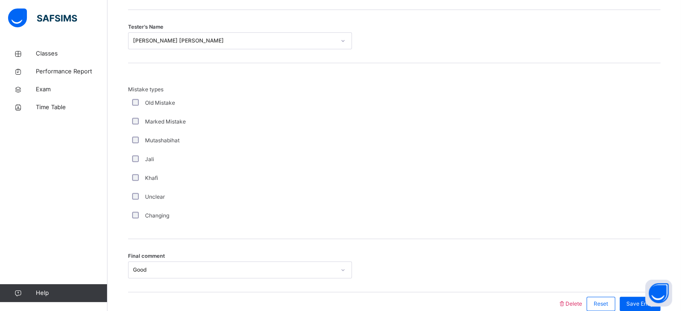
scroll to position [985, 0]
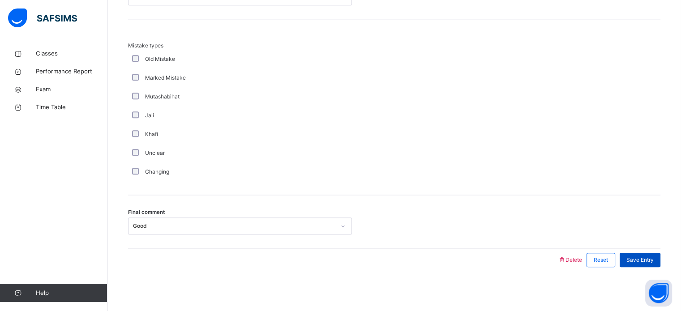
click at [654, 260] on span "Save Entry" at bounding box center [640, 260] width 27 height 8
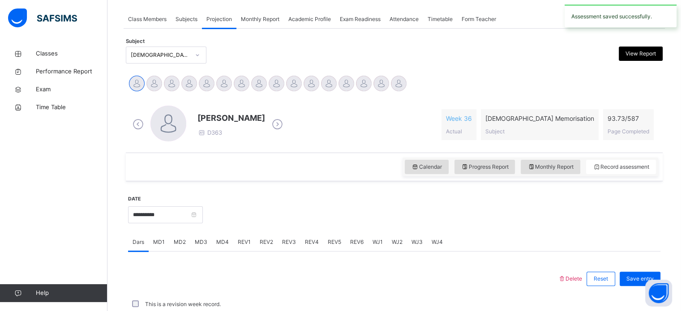
scroll to position [361, 0]
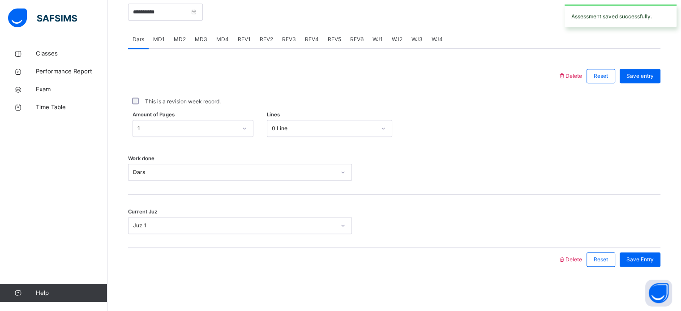
click at [292, 37] on span "REV3" at bounding box center [289, 39] width 14 height 8
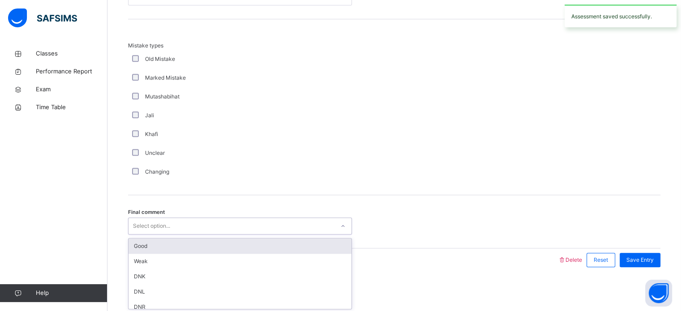
click at [215, 244] on div "Good" at bounding box center [240, 246] width 223 height 15
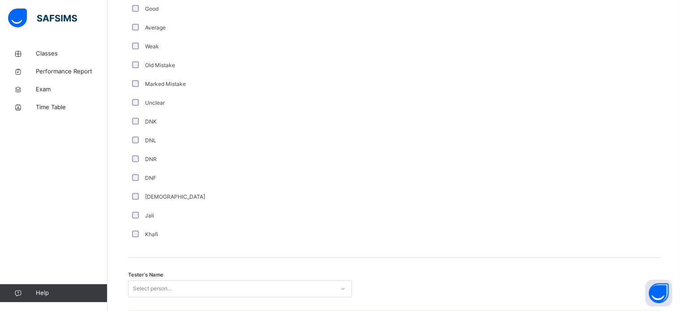
click at [212, 272] on div "Tester's Name Select person..." at bounding box center [394, 284] width 533 height 53
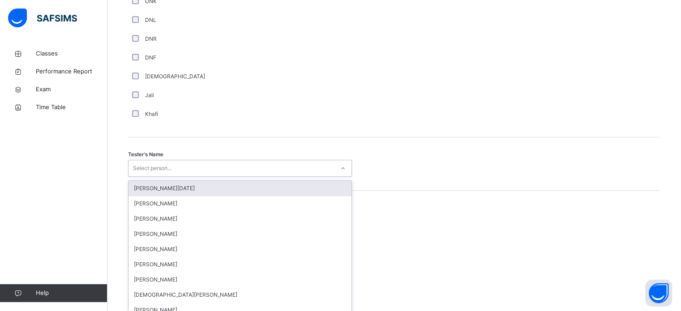
scroll to position [821, 0]
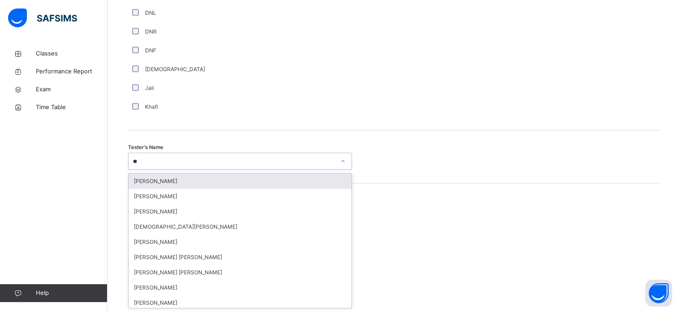
type input "***"
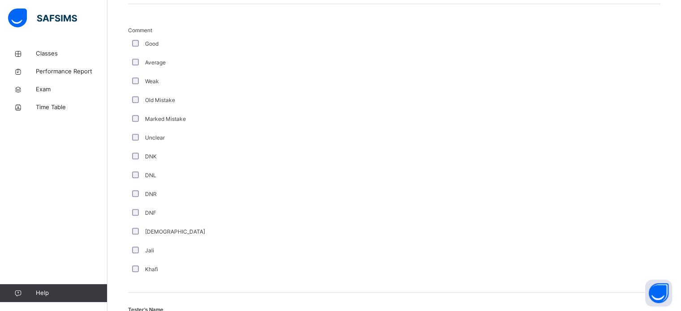
scroll to position [473, 0]
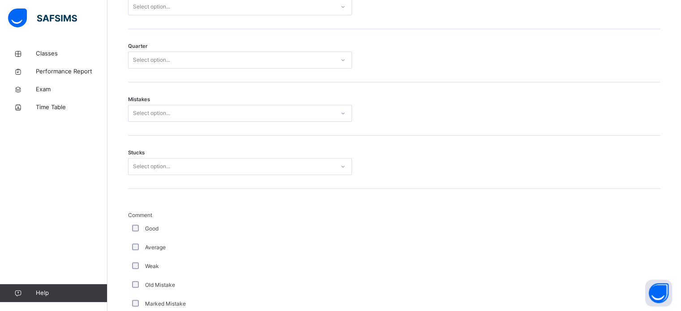
click at [134, 238] on div "Average" at bounding box center [240, 247] width 224 height 19
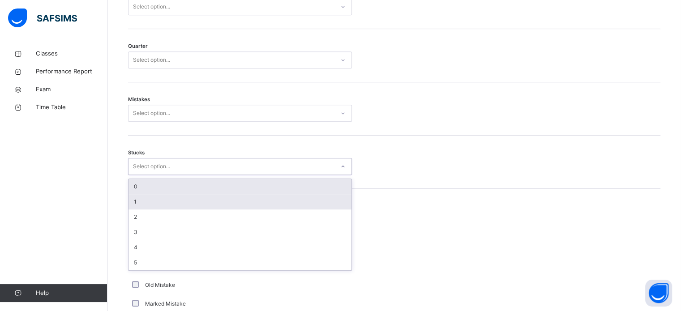
click at [197, 198] on div "1" at bounding box center [240, 201] width 223 height 15
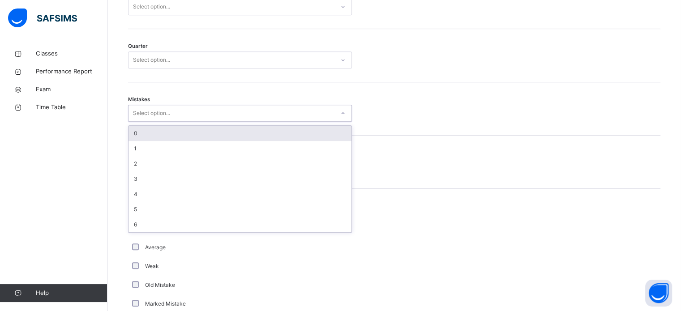
click at [235, 129] on div "0" at bounding box center [240, 133] width 223 height 15
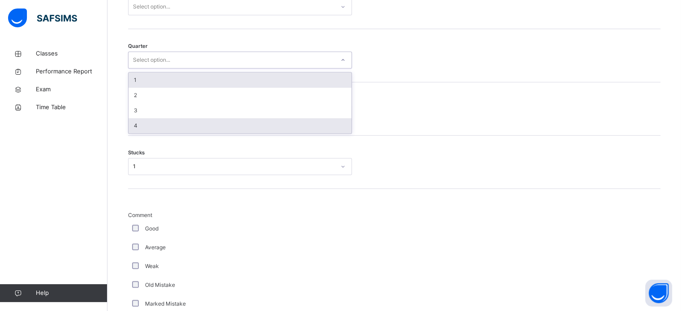
click at [202, 127] on div "4" at bounding box center [240, 125] width 223 height 15
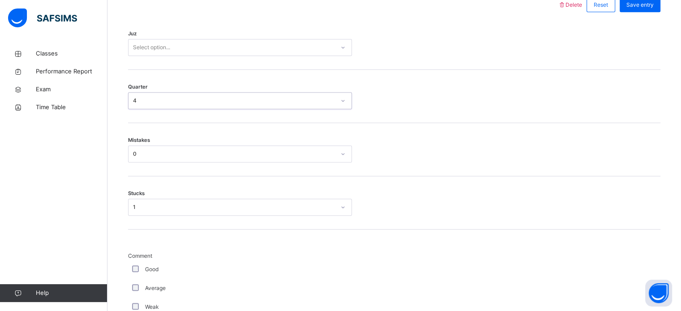
scroll to position [430, 0]
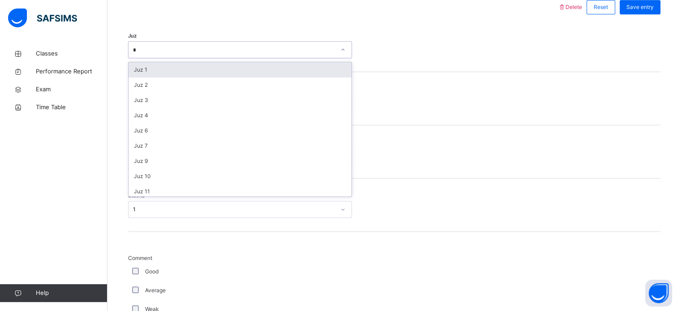
type input "**"
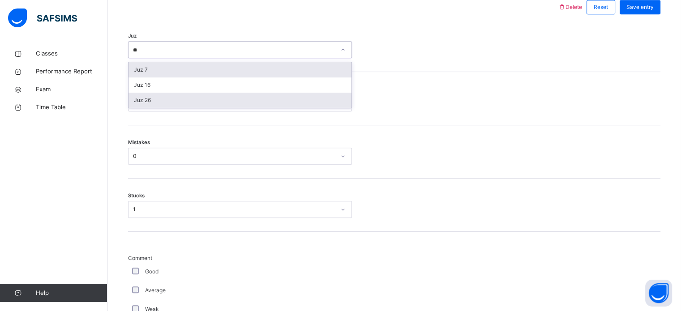
click at [244, 100] on div "Juz 26" at bounding box center [240, 100] width 223 height 15
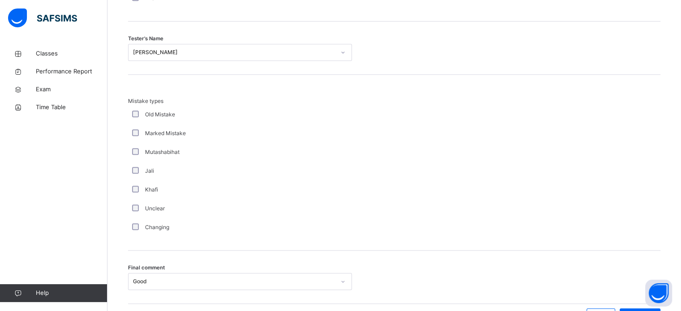
scroll to position [985, 0]
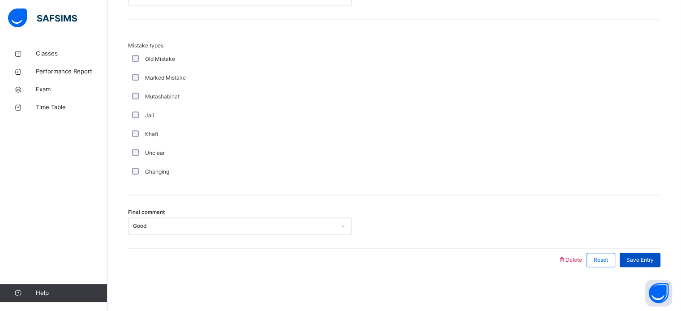
click at [642, 258] on span "Save Entry" at bounding box center [640, 260] width 27 height 8
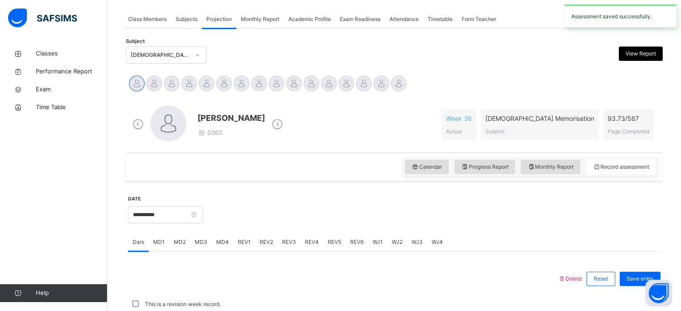
scroll to position [361, 0]
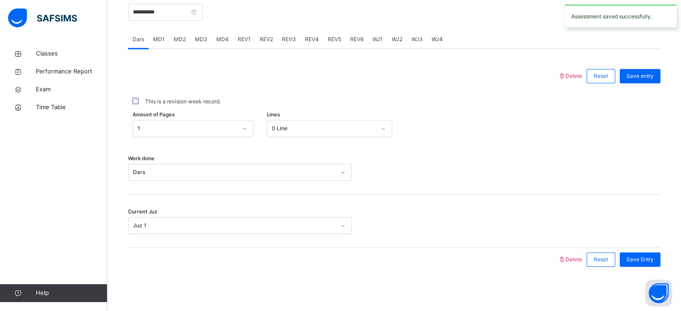
click at [310, 41] on span "REV4" at bounding box center [312, 39] width 14 height 8
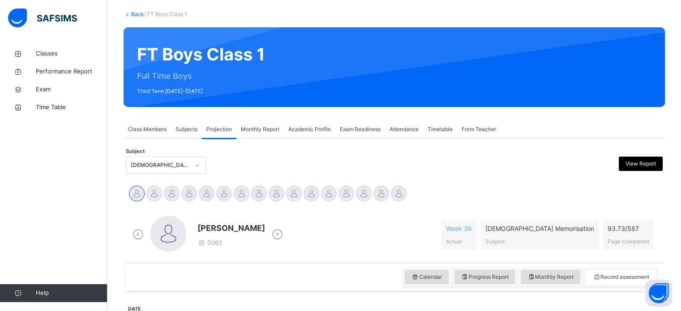
scroll to position [47, 0]
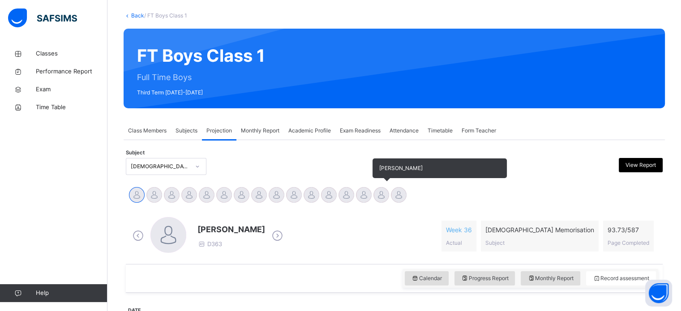
click at [376, 201] on div "Yusuf Aydin" at bounding box center [381, 196] width 17 height 20
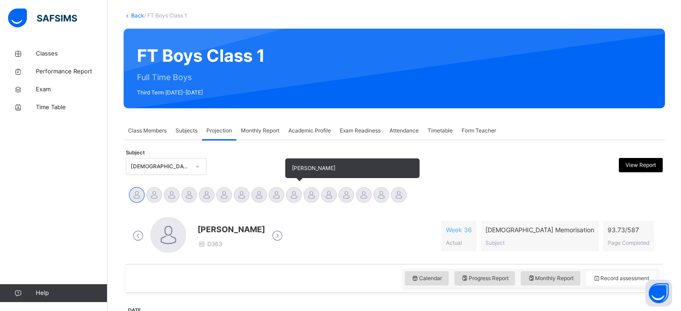
click at [299, 198] on div at bounding box center [294, 195] width 16 height 16
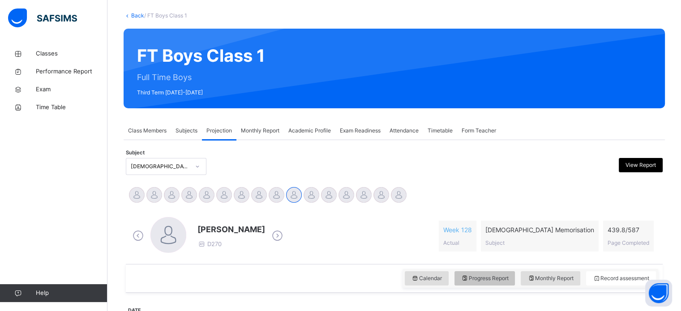
click at [489, 276] on span "Progress Report" at bounding box center [484, 279] width 47 height 8
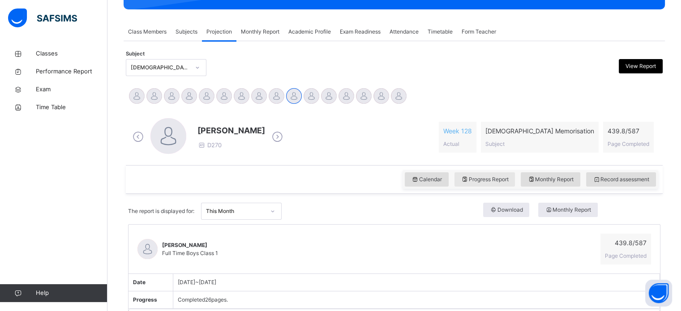
scroll to position [164, 0]
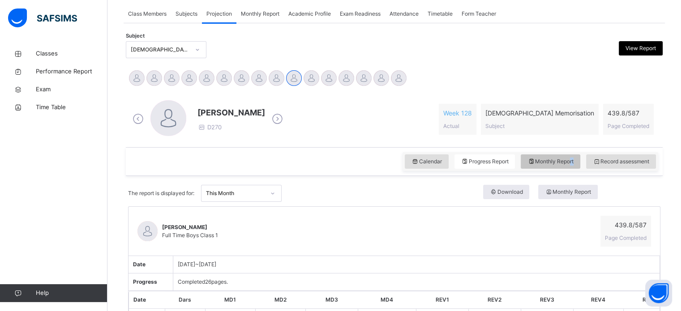
drag, startPoint x: 580, startPoint y: 170, endPoint x: 570, endPoint y: 164, distance: 11.7
click at [575, 168] on div "Calendar Progress Report Monthly Report Record assessment" at bounding box center [394, 161] width 537 height 29
click at [569, 163] on span "Monthly Report" at bounding box center [551, 162] width 46 height 8
select select "****"
select select "*"
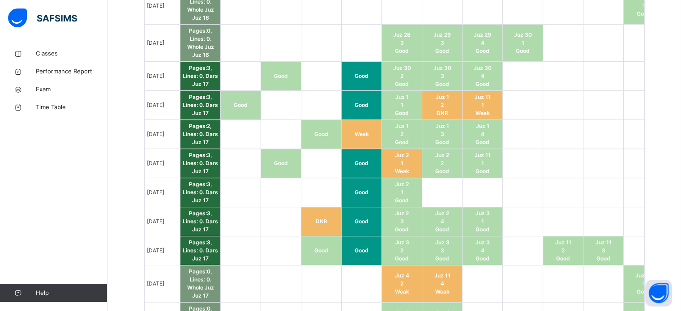
scroll to position [646, 0]
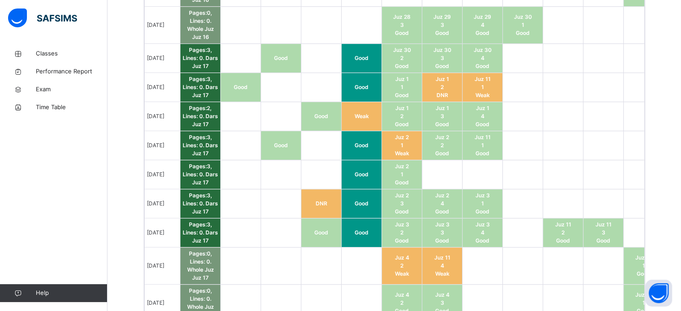
click at [244, 169] on td at bounding box center [241, 174] width 40 height 29
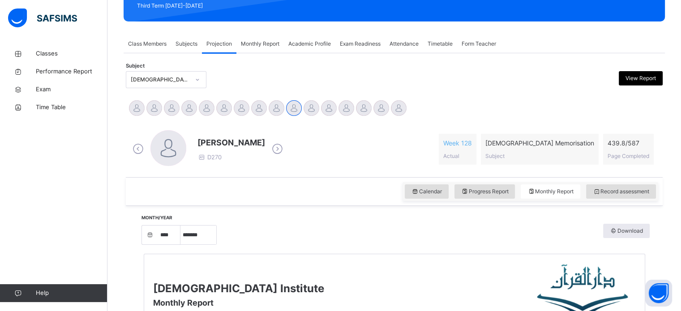
scroll to position [134, 0]
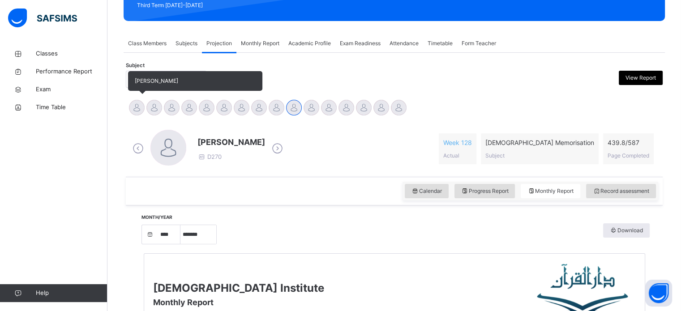
click at [129, 104] on div "Abdibaasit Hussein" at bounding box center [136, 109] width 17 height 20
click at [136, 103] on div at bounding box center [137, 108] width 16 height 16
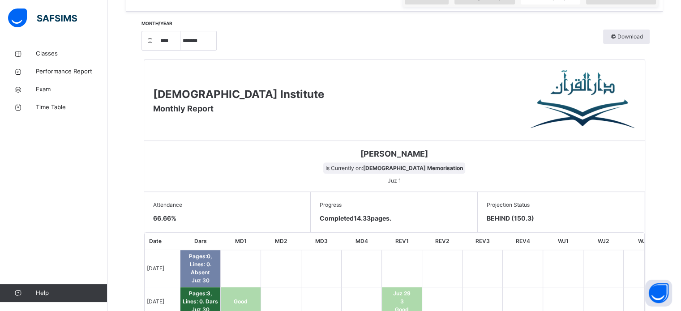
scroll to position [172, 0]
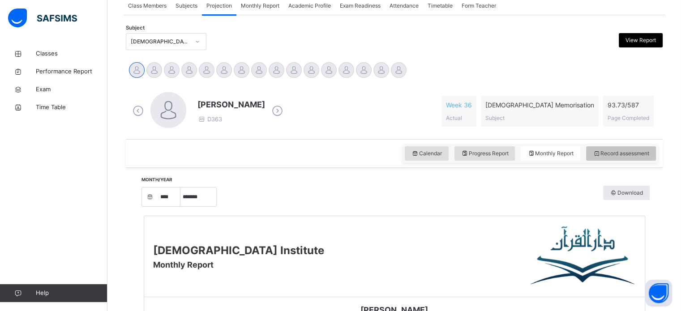
click at [624, 154] on span "Record assessment" at bounding box center [621, 154] width 56 height 8
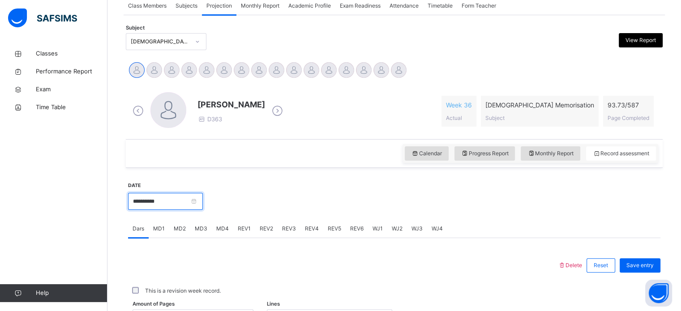
click at [155, 205] on input "**********" at bounding box center [165, 201] width 75 height 17
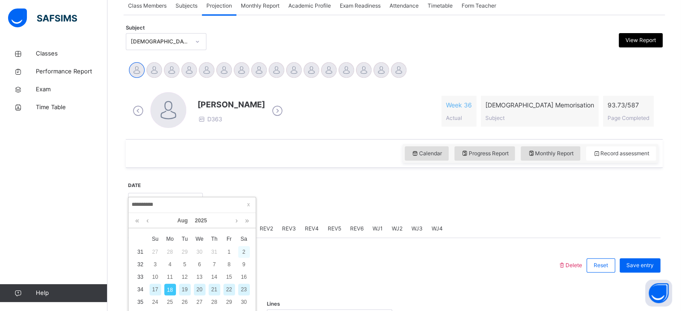
click at [242, 251] on div "2" at bounding box center [244, 252] width 12 height 12
type input "**********"
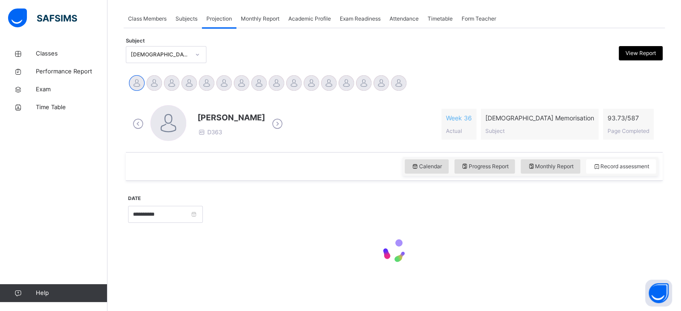
scroll to position [158, 0]
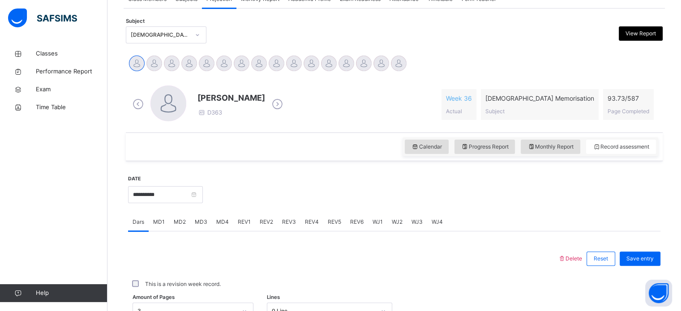
click at [217, 229] on div "MD4" at bounding box center [223, 222] width 22 height 18
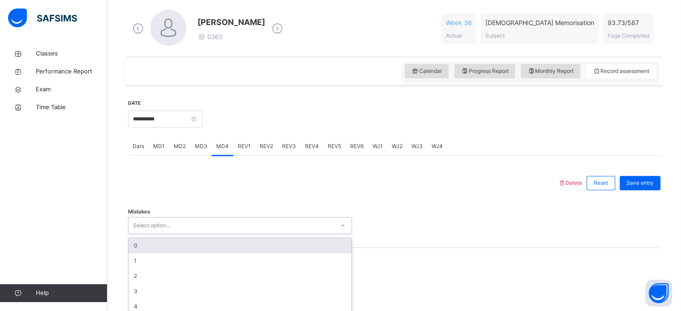
scroll to position [291, 0]
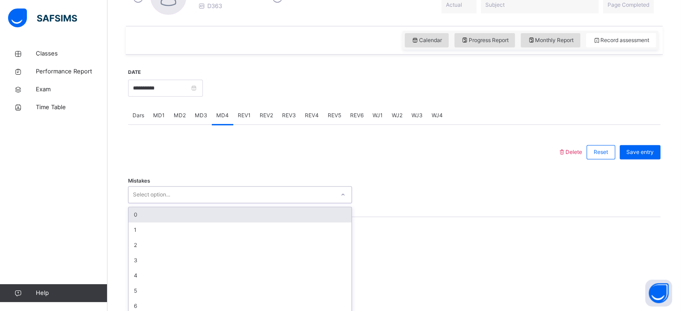
click at [217, 203] on div "option 0 focused, 1 of 7. 7 results available. Use Up and Down to choose option…" at bounding box center [240, 194] width 224 height 17
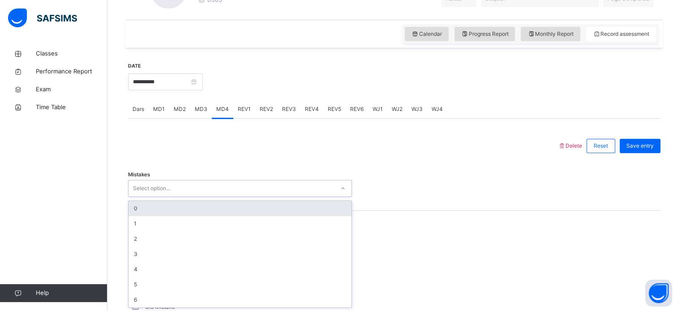
click at [210, 205] on div "0" at bounding box center [240, 208] width 223 height 15
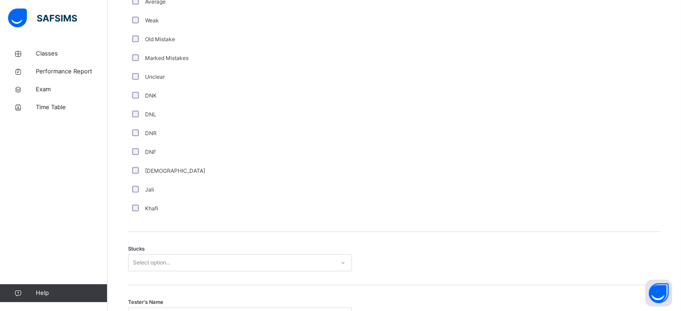
scroll to position [560, 0]
click at [134, 253] on div "Stucks Select option..." at bounding box center [394, 258] width 533 height 53
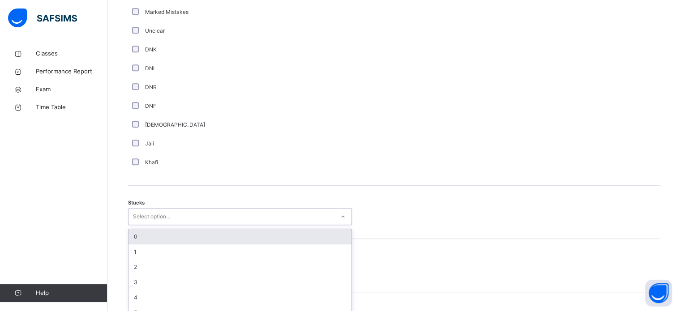
click at [136, 225] on div "option 0 focused, 1 of 6. 6 results available. Use Up and Down to choose option…" at bounding box center [240, 216] width 224 height 17
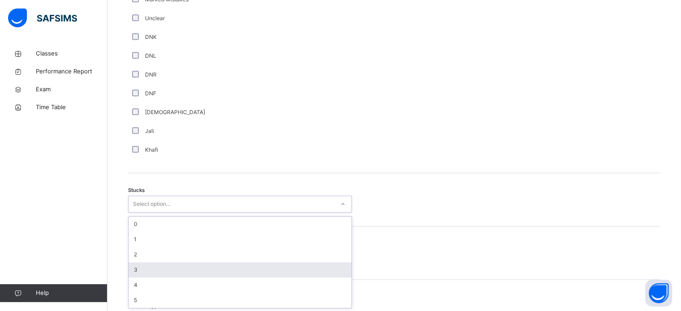
scroll to position [618, 0]
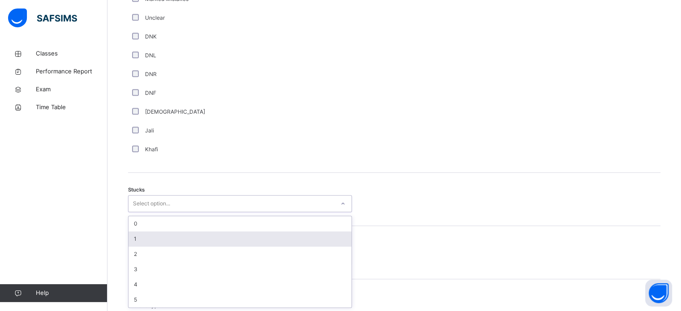
click at [183, 237] on div "1" at bounding box center [240, 239] width 223 height 15
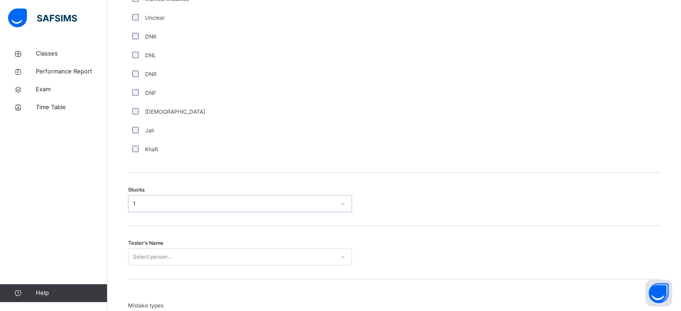
click at [173, 251] on div "Select person..." at bounding box center [240, 257] width 224 height 17
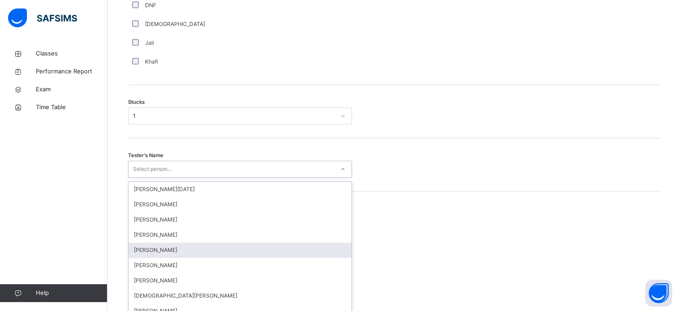
scroll to position [714, 0]
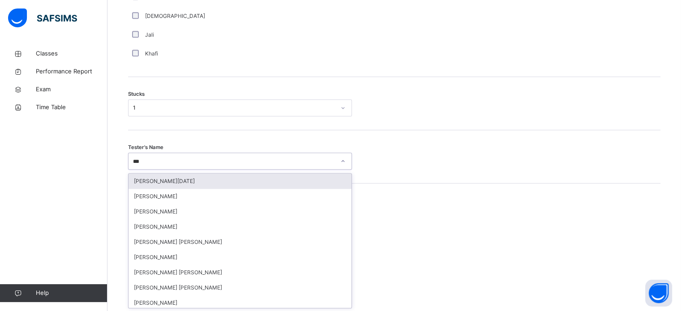
type input "****"
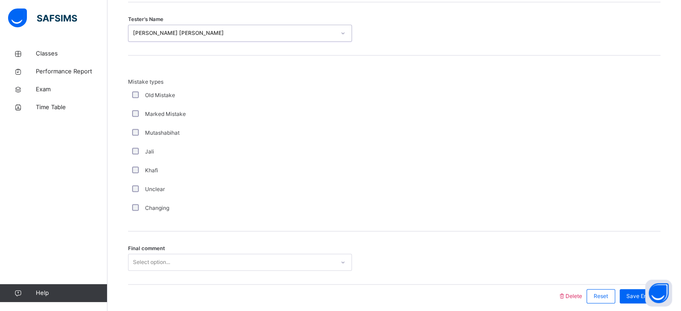
scroll to position [879, 0]
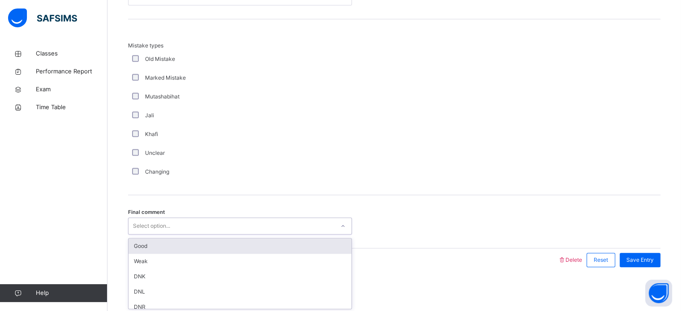
click at [290, 244] on div "Good" at bounding box center [240, 246] width 223 height 15
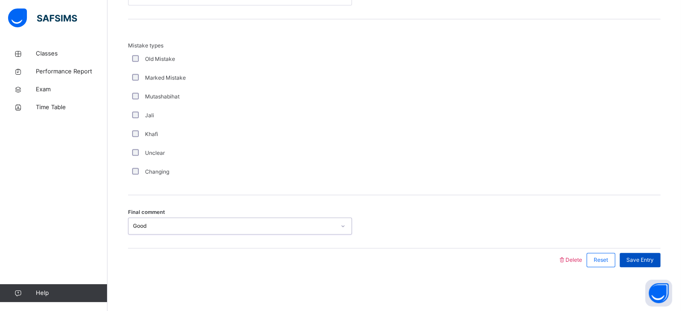
click at [660, 265] on div "Save Entry" at bounding box center [640, 260] width 41 height 14
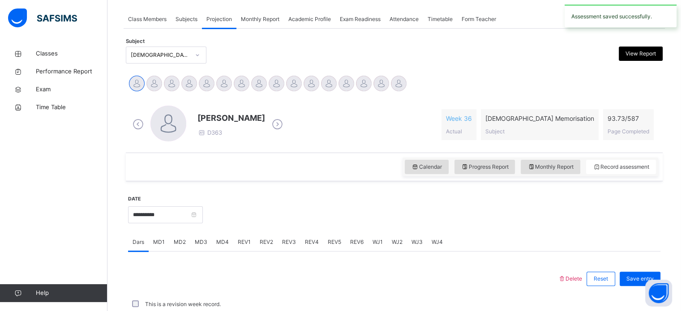
scroll to position [361, 0]
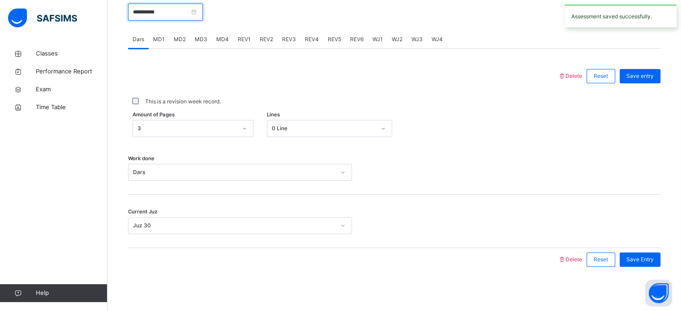
click at [170, 12] on input "**********" at bounding box center [165, 12] width 75 height 17
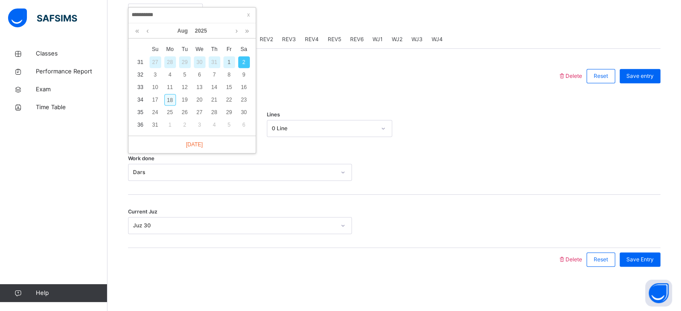
click at [170, 99] on div "18" at bounding box center [170, 100] width 12 height 12
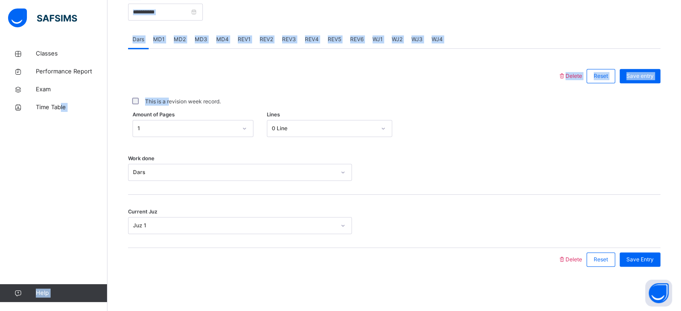
drag, startPoint x: 170, startPoint y: 99, endPoint x: 77, endPoint y: 230, distance: 160.2
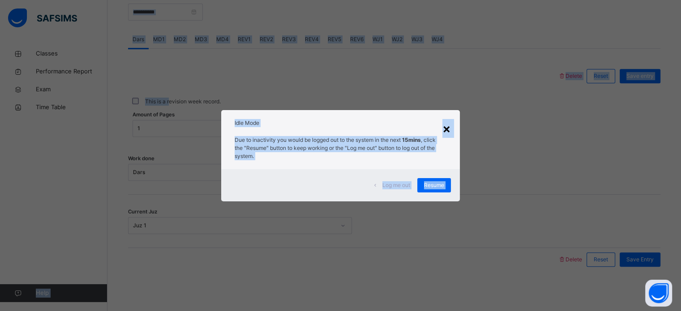
click at [448, 128] on div "×" at bounding box center [447, 128] width 9 height 19
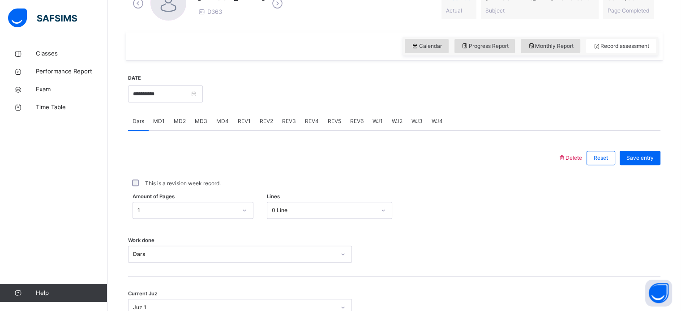
scroll to position [279, 0]
click at [146, 99] on input "**********" at bounding box center [165, 94] width 75 height 17
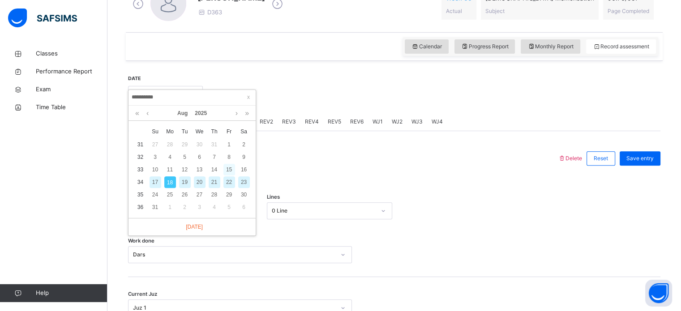
click at [228, 166] on div "15" at bounding box center [230, 170] width 12 height 12
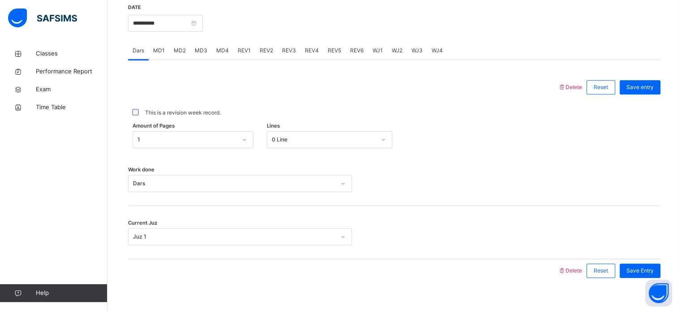
scroll to position [350, 0]
click at [176, 50] on span "MD2" at bounding box center [180, 50] width 12 height 8
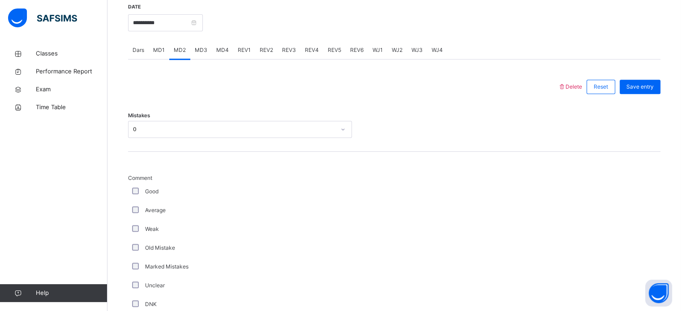
click at [222, 49] on span "MD4" at bounding box center [222, 50] width 13 height 8
click at [245, 52] on span "REV1" at bounding box center [244, 50] width 13 height 8
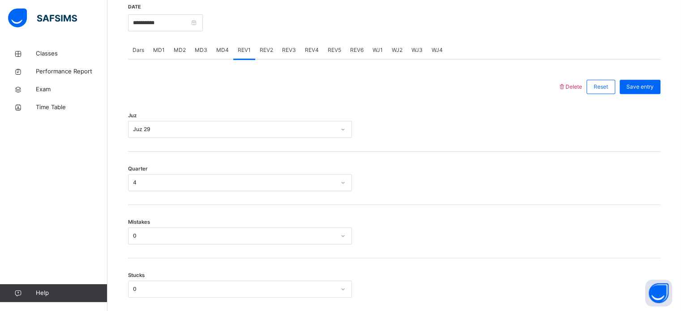
click at [271, 45] on div "REV2" at bounding box center [266, 50] width 22 height 18
click at [282, 46] on span "REV3" at bounding box center [289, 50] width 14 height 8
click at [268, 47] on span "REV2" at bounding box center [266, 50] width 13 height 8
click at [170, 22] on input "**********" at bounding box center [165, 22] width 75 height 17
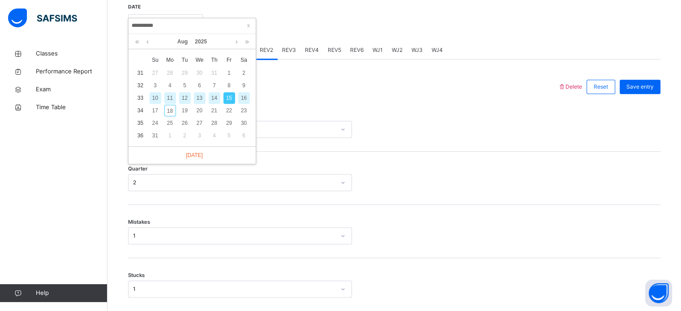
click at [245, 95] on div "16" at bounding box center [244, 98] width 12 height 12
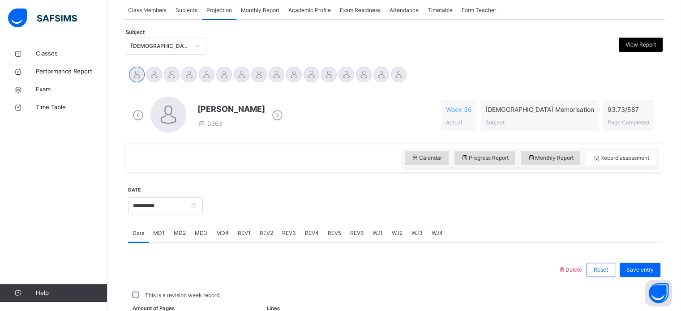
scroll to position [160, 0]
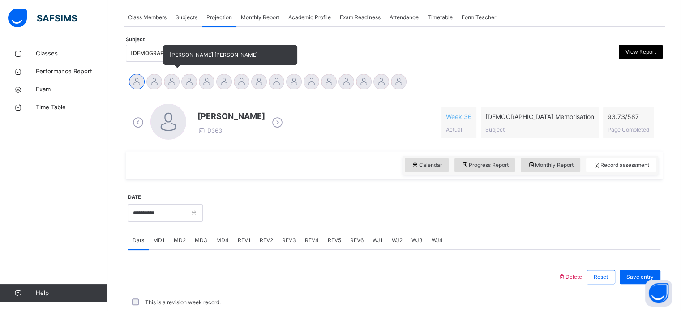
click at [172, 80] on div at bounding box center [172, 82] width 16 height 16
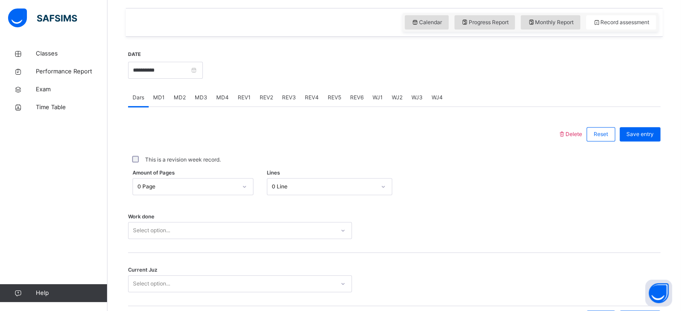
scroll to position [305, 0]
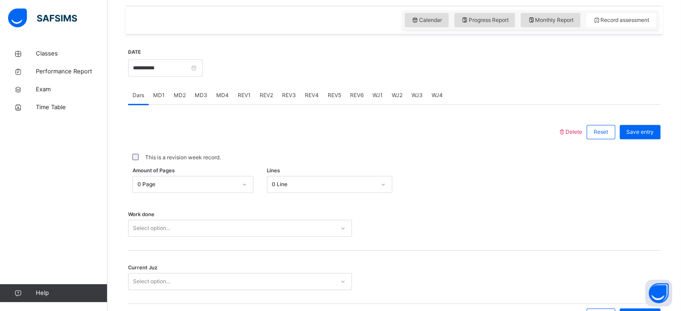
click at [178, 96] on span "MD2" at bounding box center [180, 95] width 12 height 8
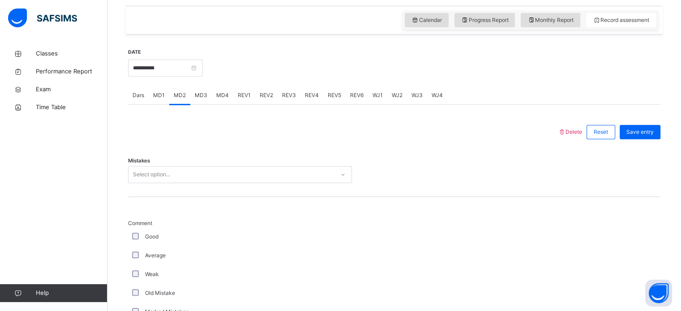
click at [168, 78] on div "**********" at bounding box center [165, 67] width 75 height 39
click at [168, 73] on input "**********" at bounding box center [165, 68] width 75 height 17
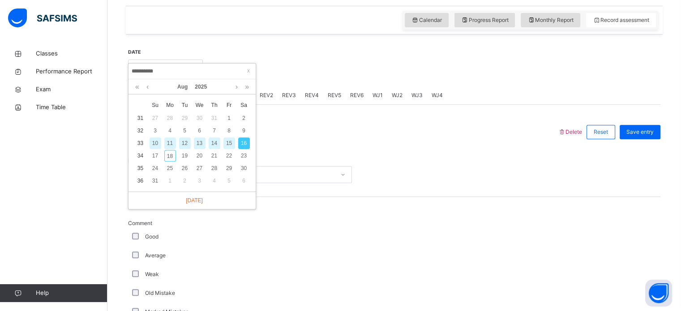
click at [231, 139] on div "15" at bounding box center [230, 144] width 12 height 12
type input "**********"
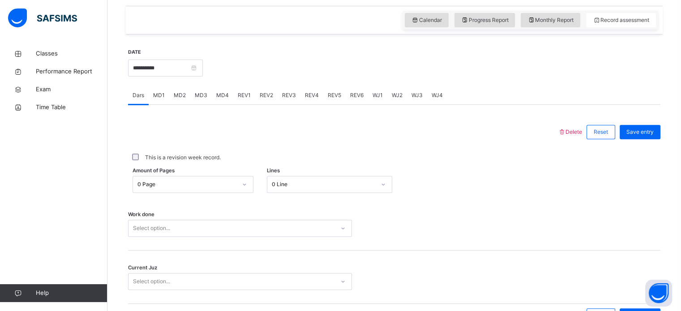
click at [178, 93] on span "MD2" at bounding box center [180, 95] width 12 height 8
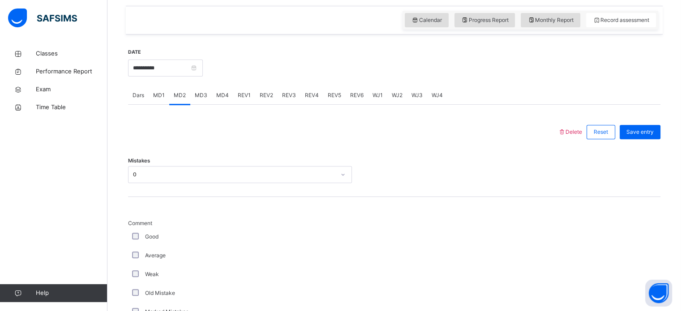
scroll to position [309, 0]
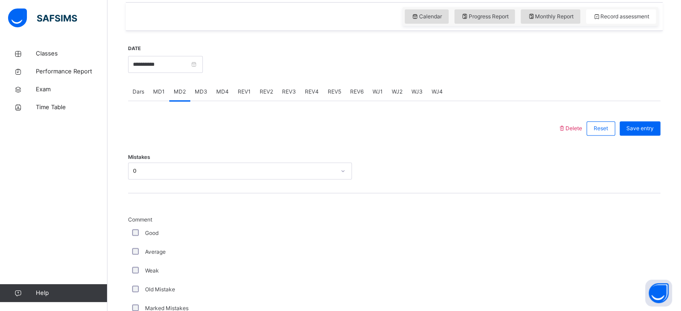
click at [224, 90] on span "MD4" at bounding box center [222, 92] width 13 height 8
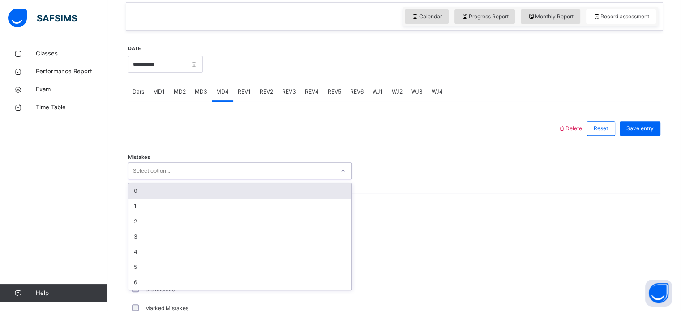
click at [213, 165] on div "Select option..." at bounding box center [232, 171] width 206 height 14
click at [215, 191] on div "0" at bounding box center [240, 191] width 223 height 15
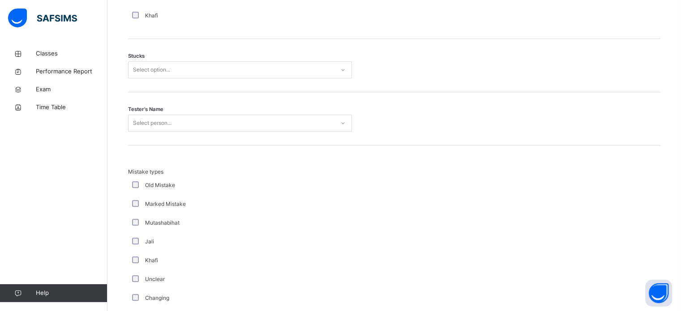
scroll to position [756, 0]
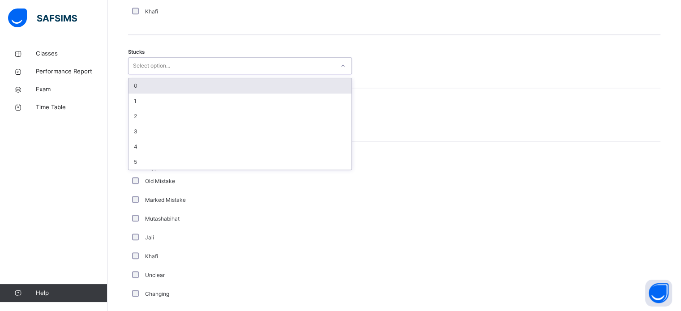
click at [194, 57] on div "Select option..." at bounding box center [240, 65] width 224 height 17
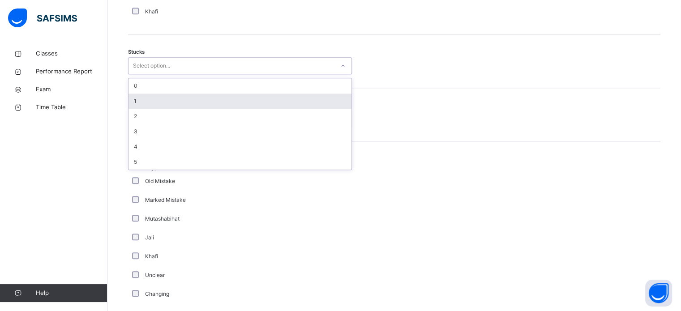
click at [203, 96] on div "1" at bounding box center [240, 101] width 223 height 15
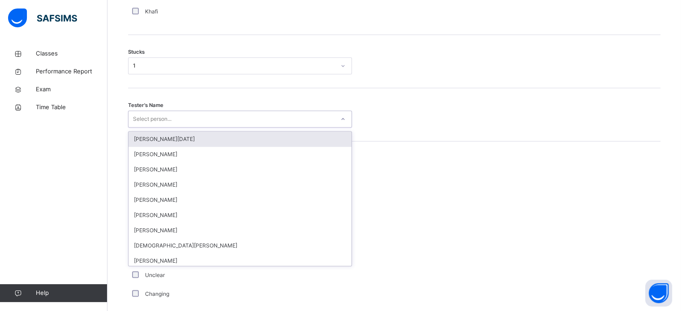
click at [188, 114] on div "Select person..." at bounding box center [232, 119] width 206 height 14
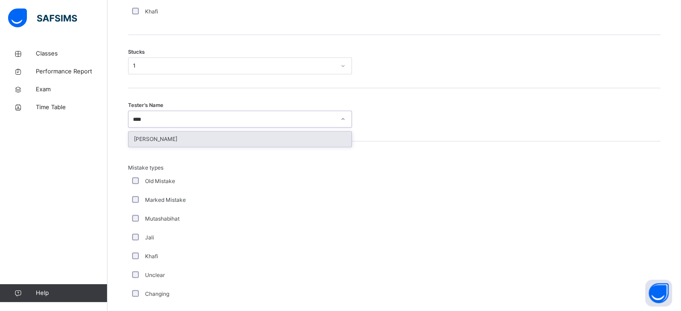
type input "****"
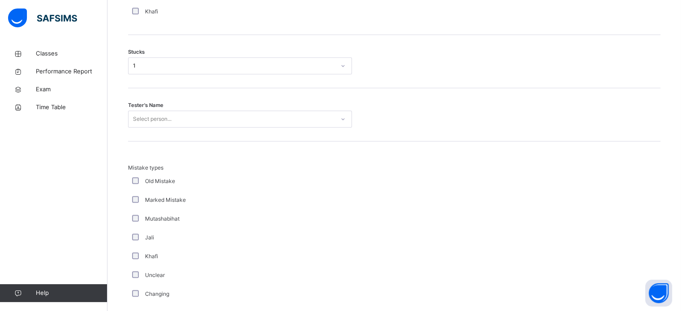
click at [188, 129] on div "Tester's Name Select person..." at bounding box center [394, 114] width 533 height 53
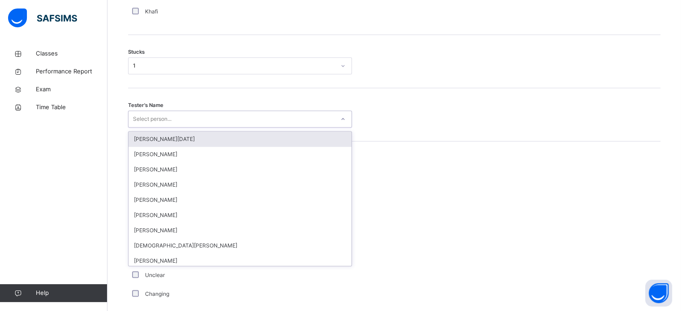
click at [174, 116] on div "Select person..." at bounding box center [232, 119] width 206 height 14
type input "**"
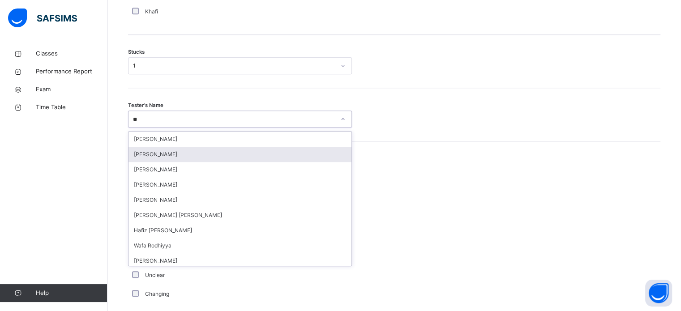
click at [185, 158] on div "Wajid Sadath" at bounding box center [240, 154] width 223 height 15
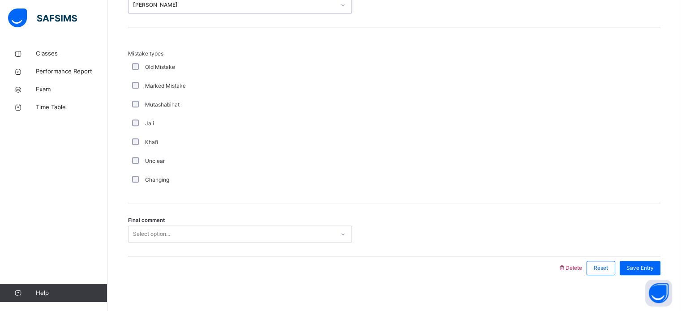
scroll to position [879, 0]
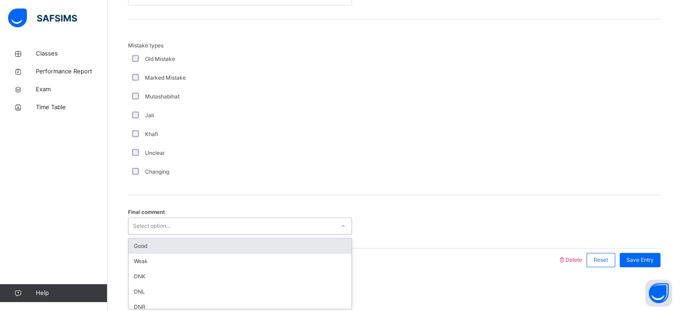
click at [153, 228] on div "Select option..." at bounding box center [151, 226] width 37 height 17
click at [158, 246] on div "Good" at bounding box center [240, 246] width 223 height 15
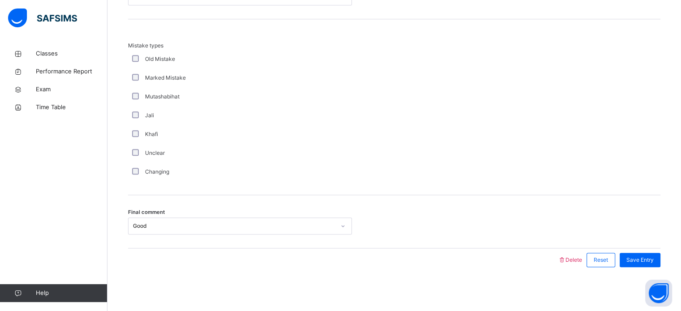
click at [656, 250] on div "Save Entry" at bounding box center [638, 260] width 45 height 23
click at [655, 253] on div "Save Entry" at bounding box center [640, 260] width 41 height 14
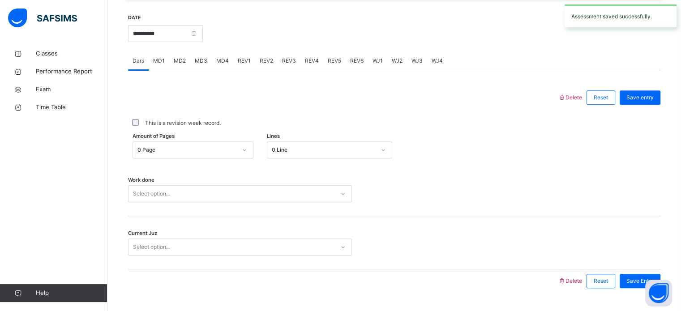
scroll to position [338, 0]
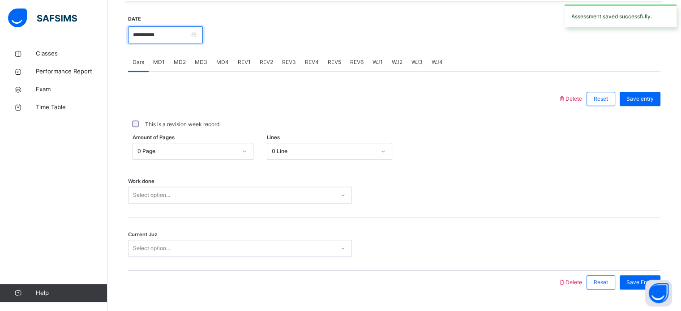
click at [188, 37] on input "**********" at bounding box center [165, 34] width 75 height 17
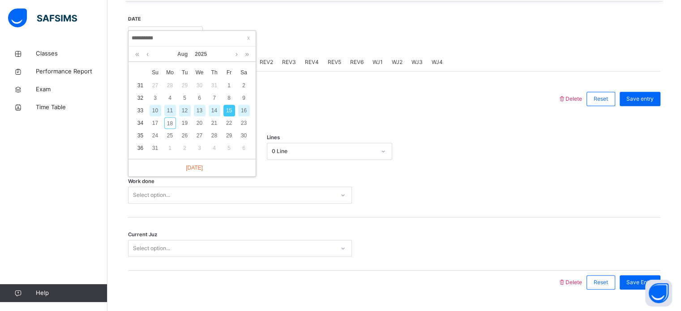
click at [246, 111] on div "16" at bounding box center [244, 111] width 12 height 12
type input "**********"
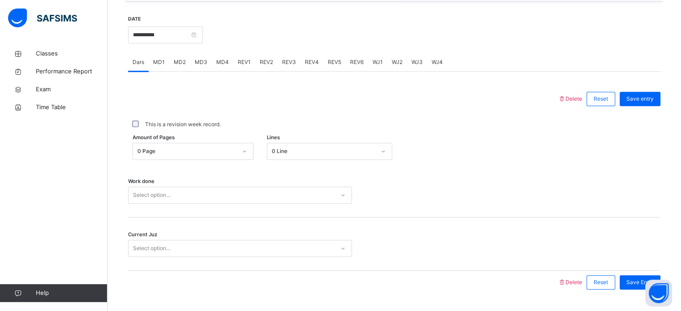
click at [157, 65] on span "MD1" at bounding box center [159, 62] width 12 height 8
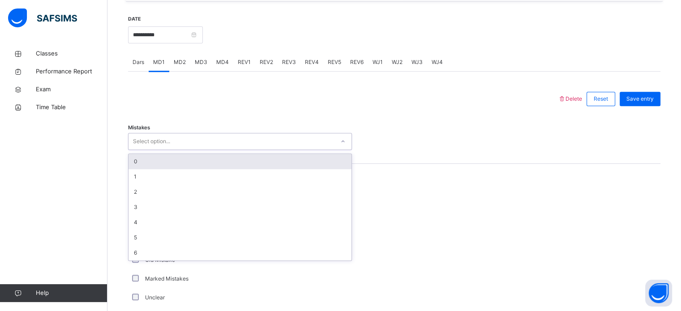
click at [184, 136] on div "Select option..." at bounding box center [232, 142] width 206 height 14
click at [190, 161] on div "0" at bounding box center [240, 161] width 223 height 15
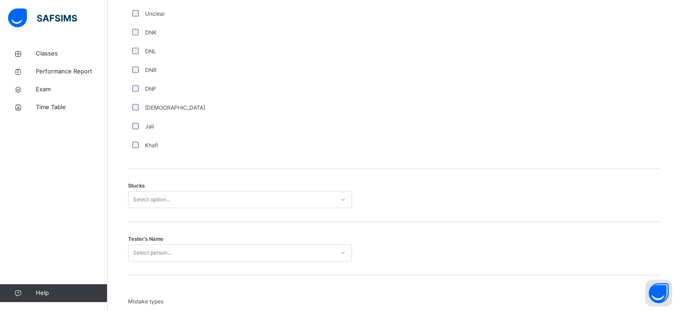
scroll to position [625, 0]
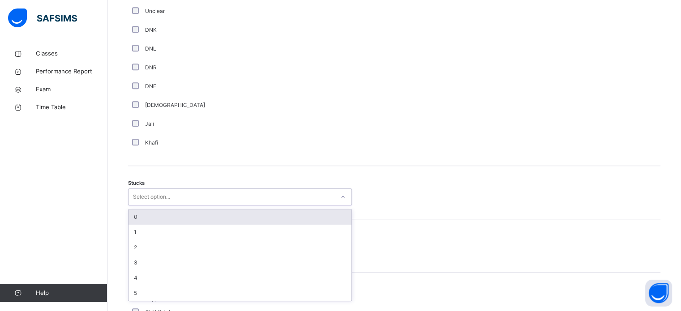
click at [184, 198] on div "Select option..." at bounding box center [232, 197] width 206 height 14
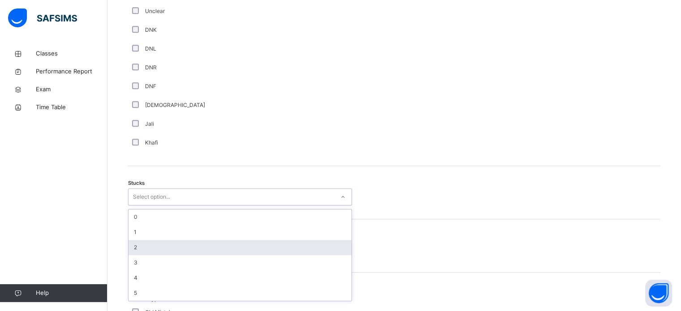
click at [186, 242] on div "2" at bounding box center [240, 247] width 223 height 15
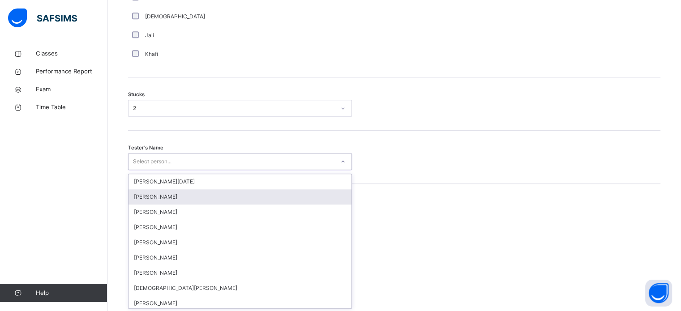
click at [156, 170] on div "option Abdurrahman Ahmad focused, 2 of 88. 88 results available. Use Up and Dow…" at bounding box center [240, 161] width 224 height 17
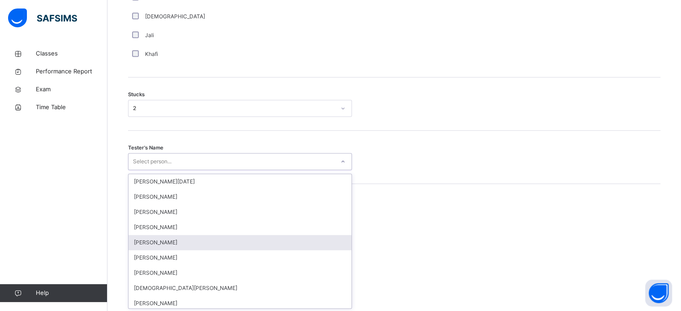
scroll to position [714, 0]
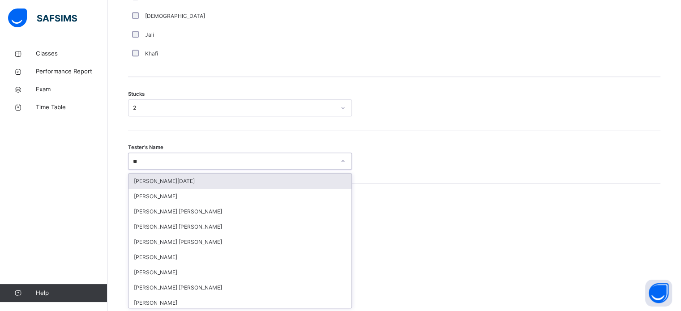
type input "*"
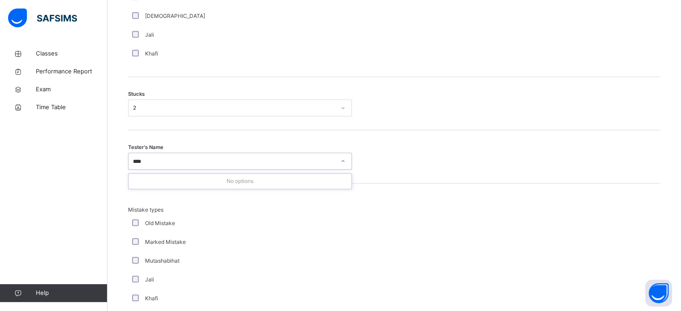
type input "***"
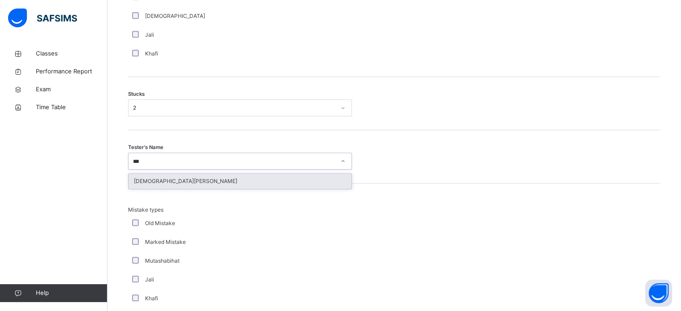
click at [140, 179] on div "Muhammed Raqeeb" at bounding box center [240, 181] width 223 height 15
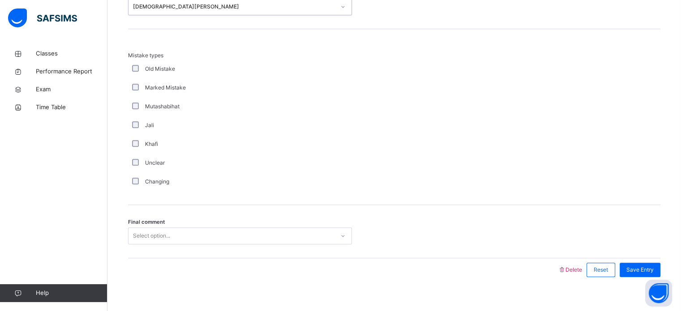
scroll to position [879, 0]
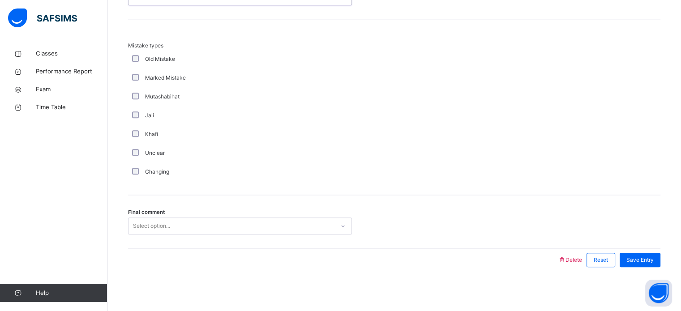
click at [143, 223] on div "Select option..." at bounding box center [151, 226] width 37 height 17
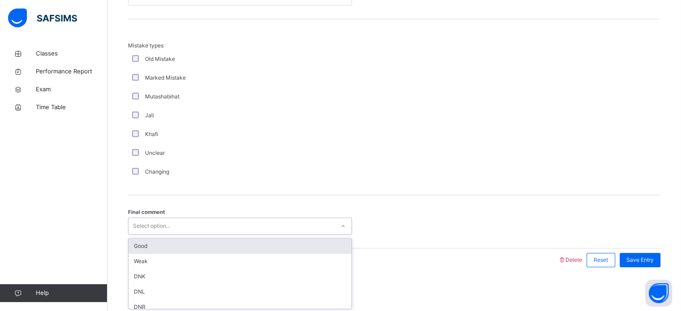
click at [150, 244] on div "Good" at bounding box center [240, 246] width 223 height 15
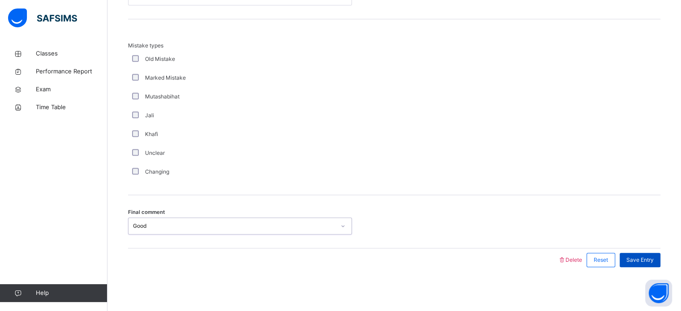
click at [645, 259] on span "Save Entry" at bounding box center [640, 260] width 27 height 8
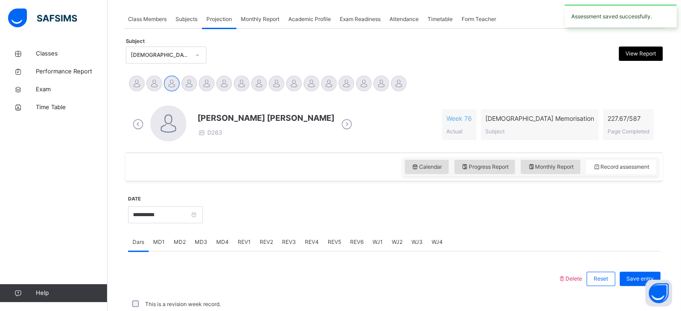
scroll to position [361, 0]
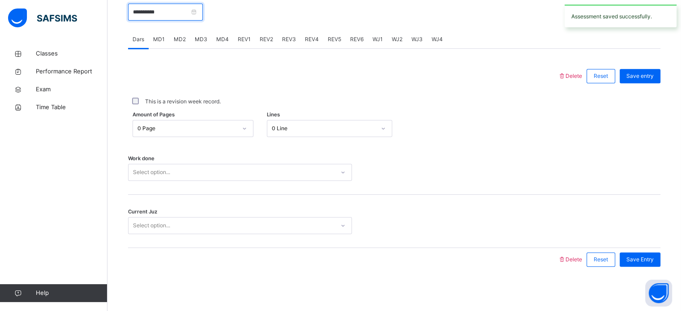
click at [169, 15] on input "**********" at bounding box center [165, 12] width 75 height 17
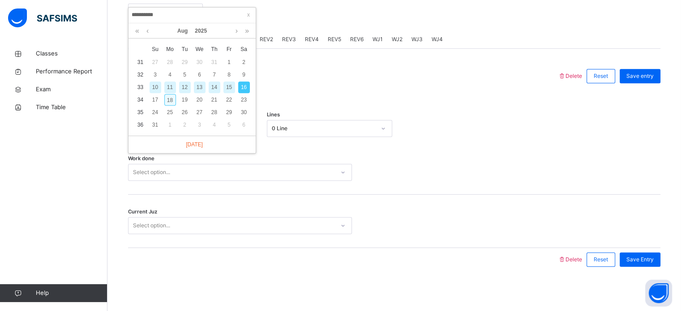
click at [167, 98] on div "18" at bounding box center [170, 100] width 12 height 12
type input "**********"
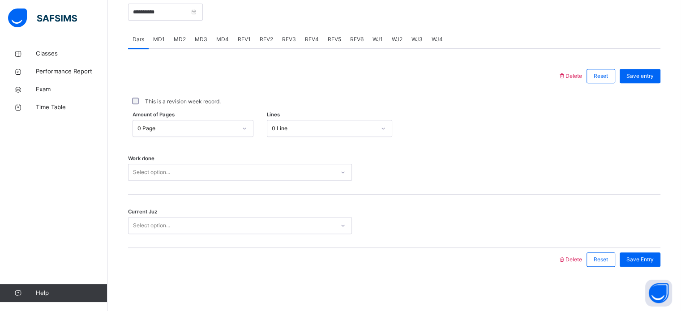
click at [201, 38] on span "MD3" at bounding box center [201, 39] width 13 height 8
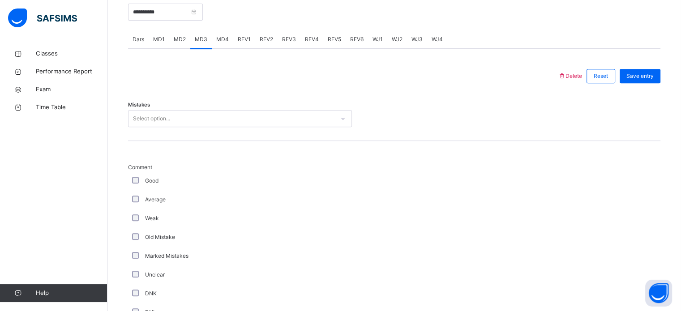
click at [195, 112] on div "Select option..." at bounding box center [232, 119] width 206 height 14
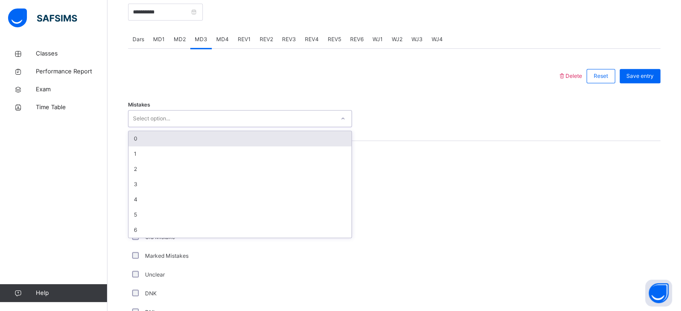
click at [194, 137] on div "0" at bounding box center [240, 138] width 223 height 15
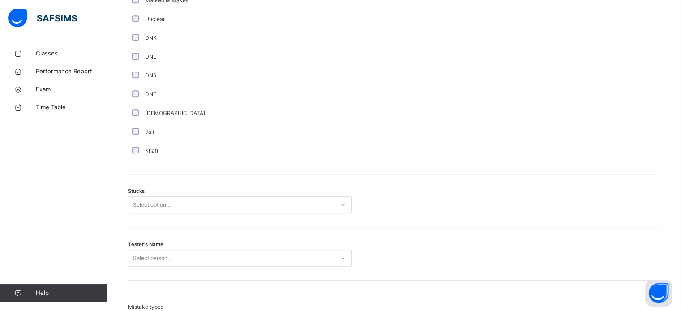
scroll to position [623, 0]
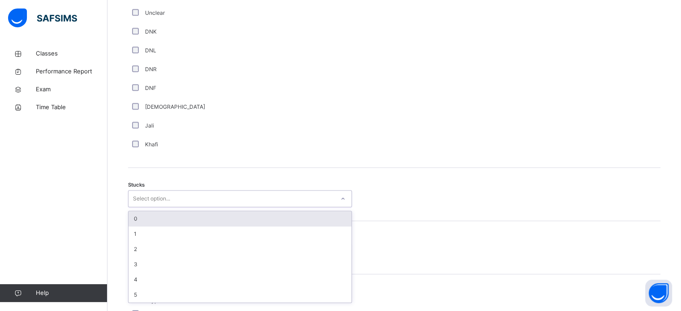
click at [191, 198] on div "Select option..." at bounding box center [232, 199] width 206 height 14
click at [195, 219] on div "0" at bounding box center [240, 218] width 223 height 15
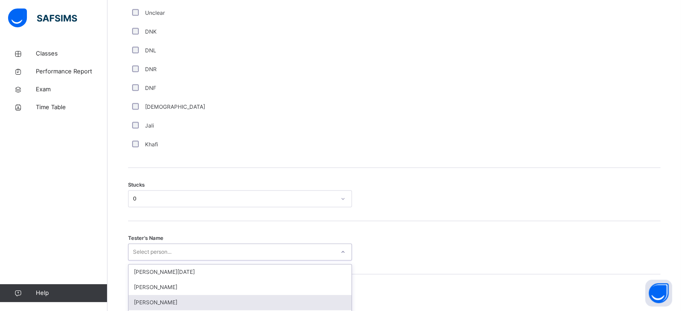
scroll to position [714, 0]
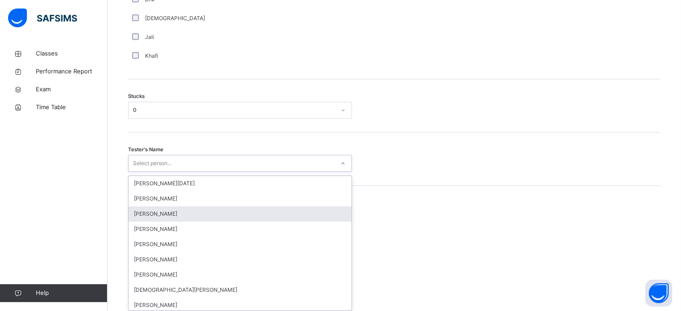
click at [167, 172] on div "option Hamzah Nawabi focused, 3 of 88. 88 results available. Use Up and Down to…" at bounding box center [240, 163] width 224 height 17
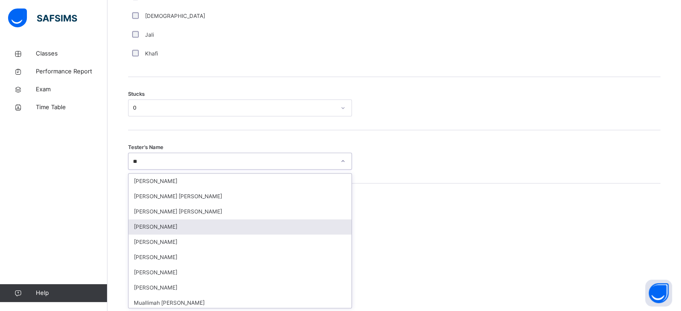
scroll to position [3, 0]
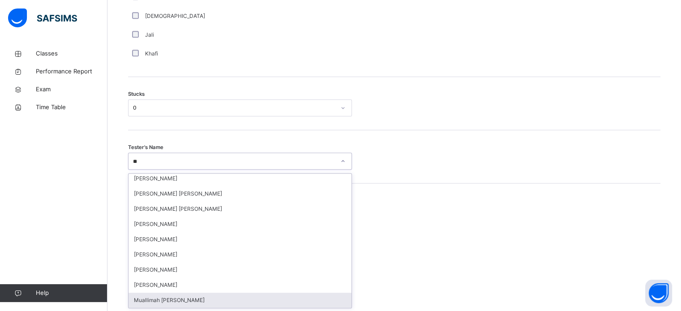
type input "*"
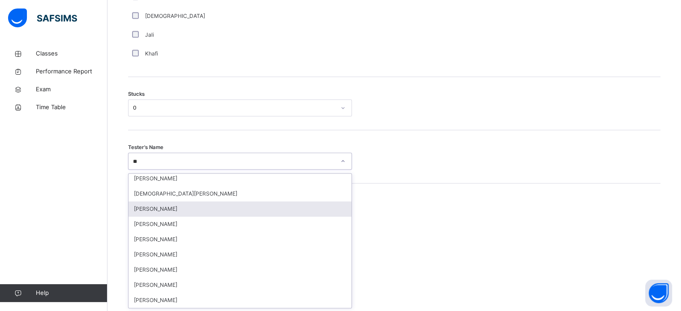
scroll to position [0, 0]
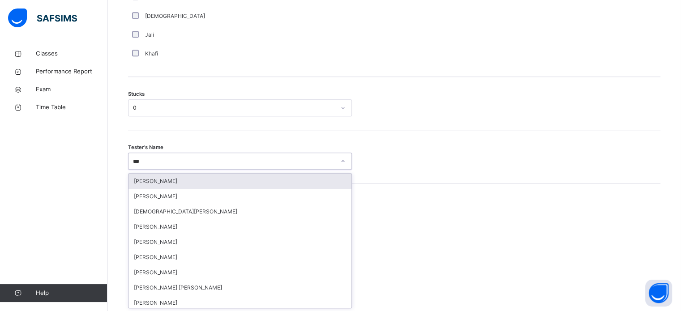
type input "****"
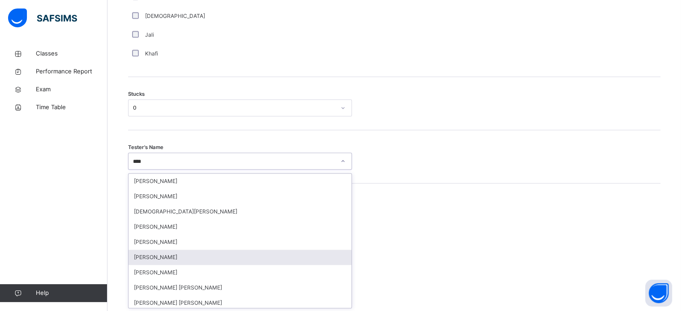
scroll to position [18, 0]
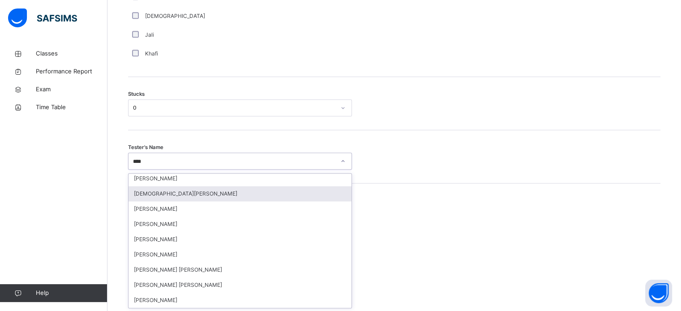
click at [179, 194] on div "Muhammed Raqeeb" at bounding box center [240, 193] width 223 height 15
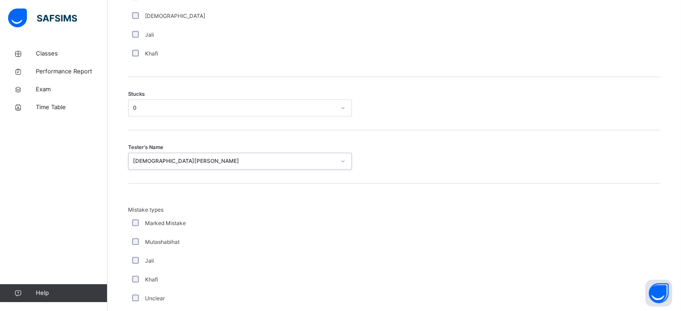
scroll to position [879, 0]
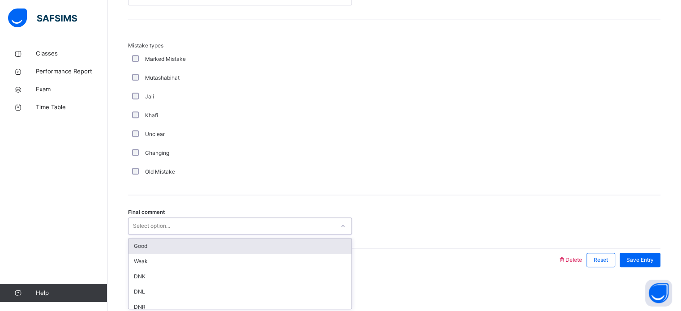
click at [145, 228] on div "Select option..." at bounding box center [151, 226] width 37 height 17
click at [150, 241] on div "Good" at bounding box center [240, 246] width 223 height 15
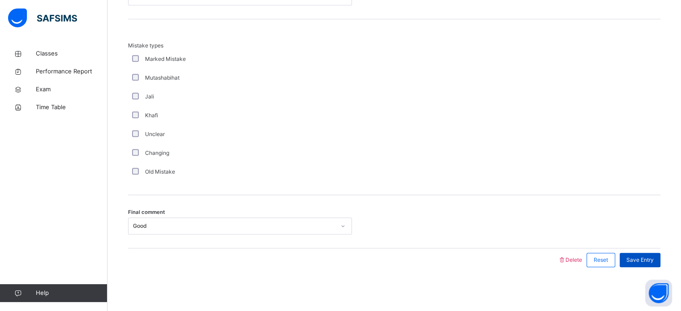
click at [633, 261] on span "Save Entry" at bounding box center [640, 260] width 27 height 8
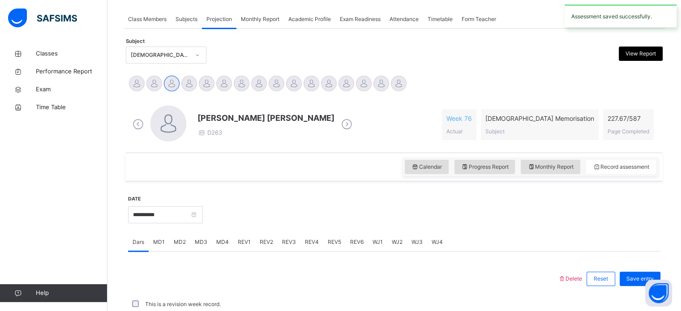
scroll to position [361, 0]
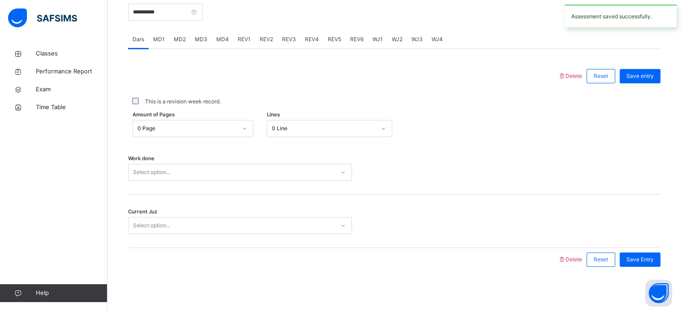
click at [240, 43] on div "REV1" at bounding box center [244, 39] width 22 height 18
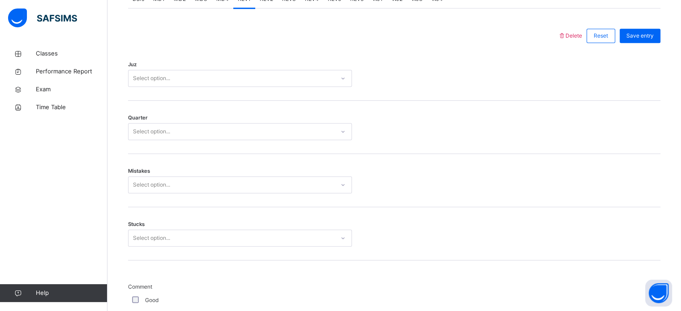
scroll to position [401, 0]
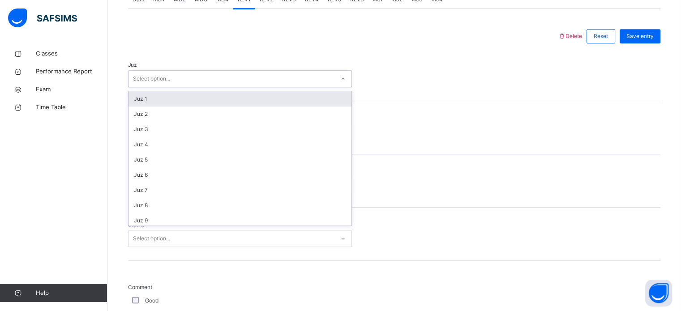
click at [201, 79] on div "Select option..." at bounding box center [232, 79] width 206 height 14
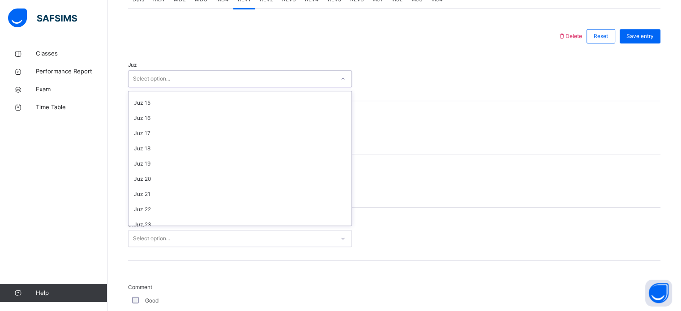
scroll to position [323, 0]
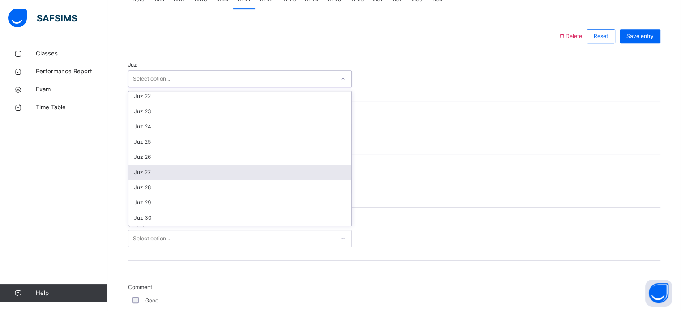
click at [190, 169] on div "Juz 27" at bounding box center [240, 172] width 223 height 15
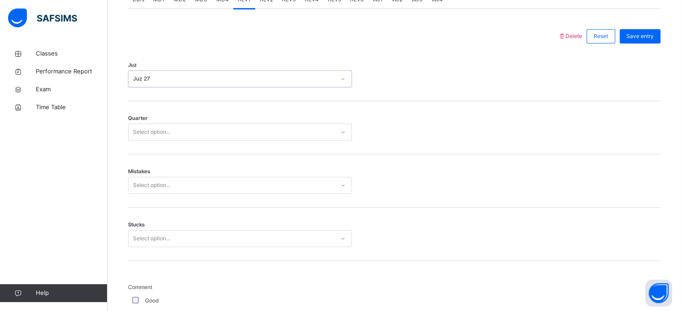
click at [174, 132] on div "Select option..." at bounding box center [232, 132] width 206 height 14
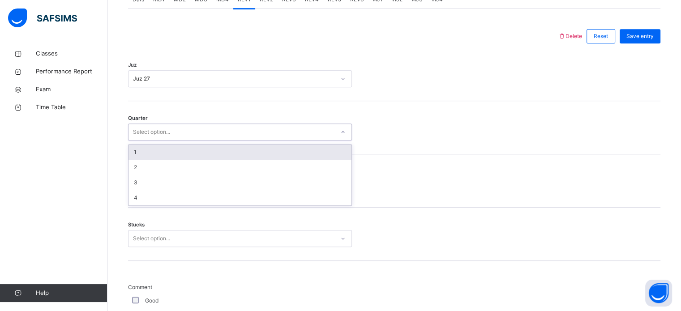
click at [181, 150] on div "1" at bounding box center [240, 152] width 223 height 15
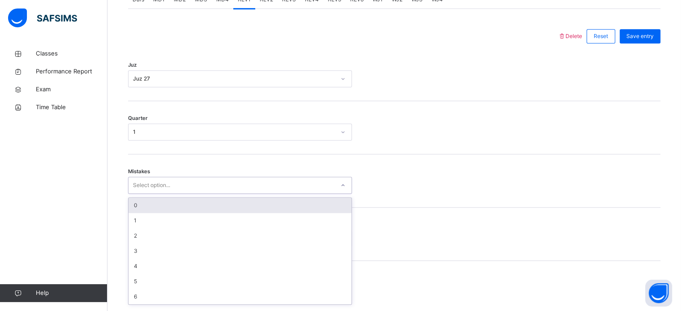
click at [183, 182] on div "Select option..." at bounding box center [232, 186] width 206 height 14
click at [179, 204] on div "0" at bounding box center [240, 205] width 223 height 15
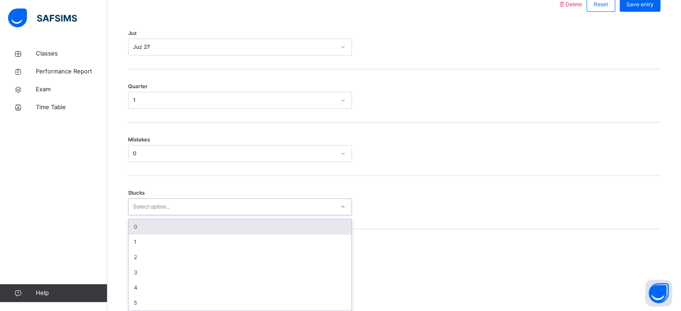
click at [185, 215] on div "option 0 focused, 1 of 6. 6 results available. Use Up and Down to choose option…" at bounding box center [240, 206] width 224 height 17
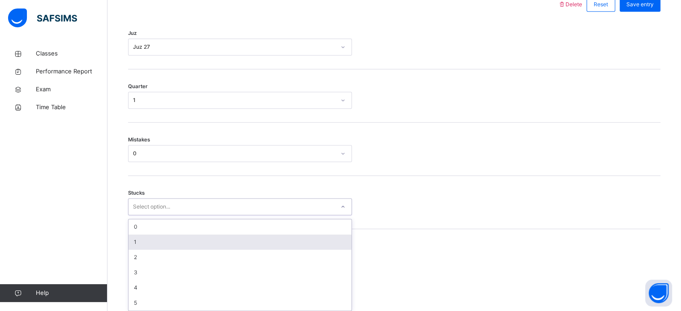
scroll to position [435, 0]
click at [183, 243] on div "1" at bounding box center [240, 239] width 223 height 15
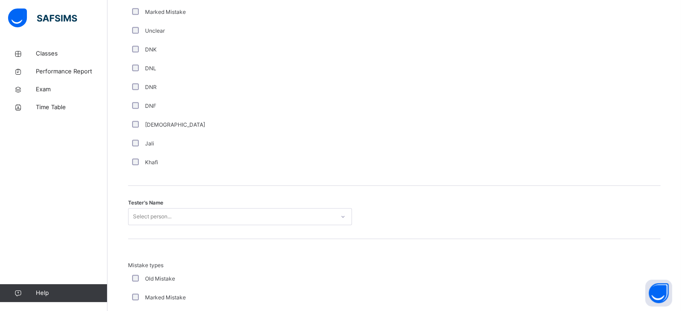
scroll to position [766, 0]
click at [161, 204] on span "Tester's Name" at bounding box center [145, 202] width 35 height 8
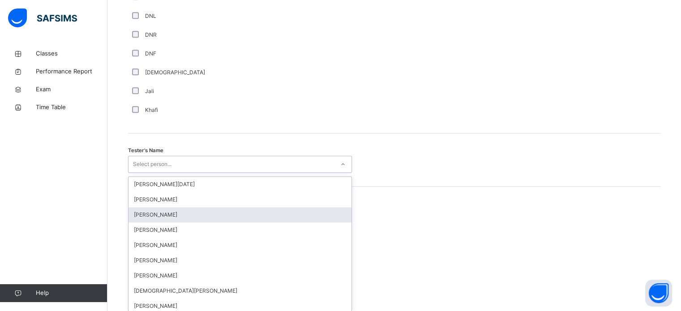
click at [163, 173] on div "option Hamzah Nawabi focused, 3 of 88. 88 results available. Use Up and Down to…" at bounding box center [240, 164] width 224 height 17
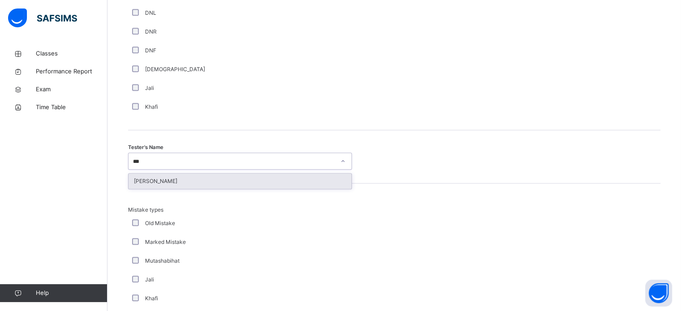
type input "****"
click at [171, 180] on div "Wajid Sadath" at bounding box center [240, 181] width 223 height 15
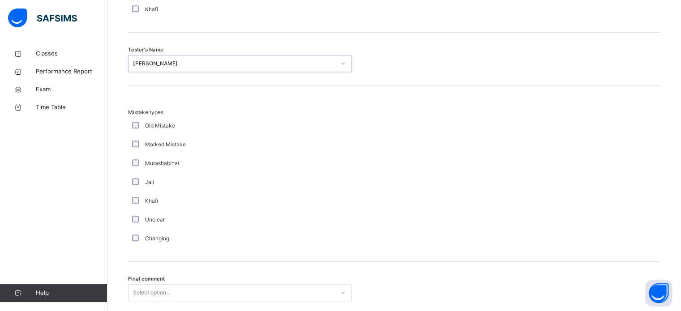
scroll to position [985, 0]
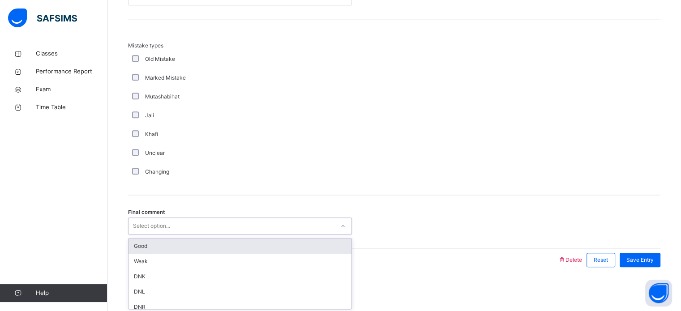
click at [175, 222] on div "Select option..." at bounding box center [232, 227] width 206 height 14
click at [176, 243] on div "Good" at bounding box center [240, 246] width 223 height 15
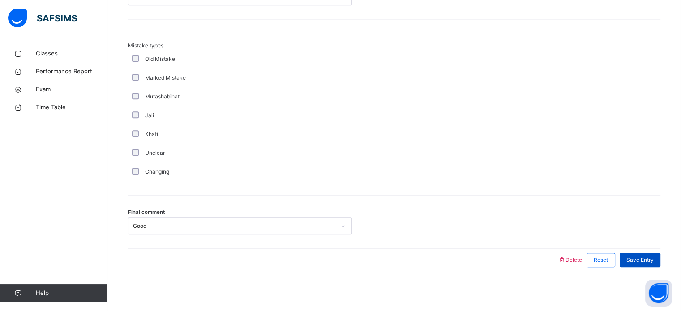
click at [637, 257] on span "Save Entry" at bounding box center [640, 260] width 27 height 8
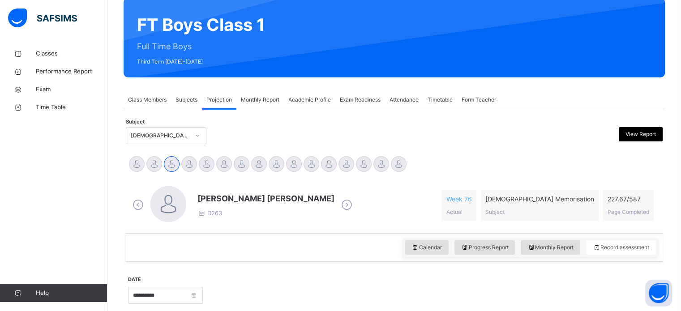
scroll to position [77, 0]
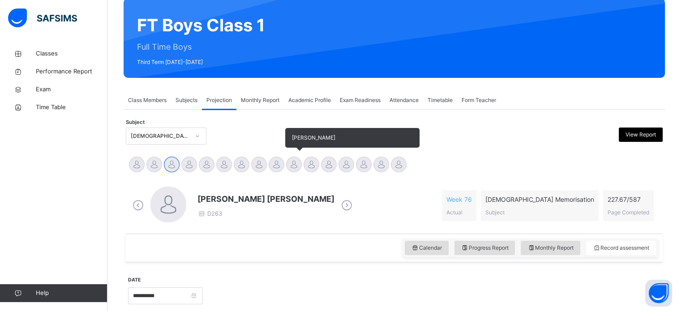
click at [294, 170] on div at bounding box center [294, 165] width 16 height 16
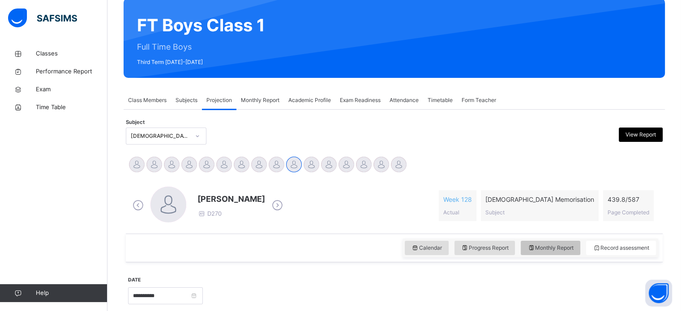
click at [566, 245] on span "Monthly Report" at bounding box center [551, 248] width 46 height 8
select select "****"
select select "*"
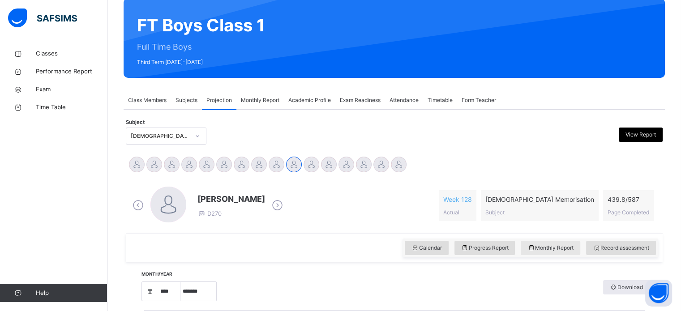
click at [555, 248] on span "Monthly Report" at bounding box center [551, 248] width 46 height 8
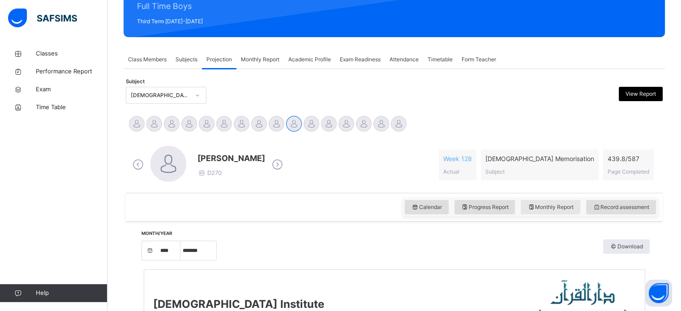
scroll to position [119, 0]
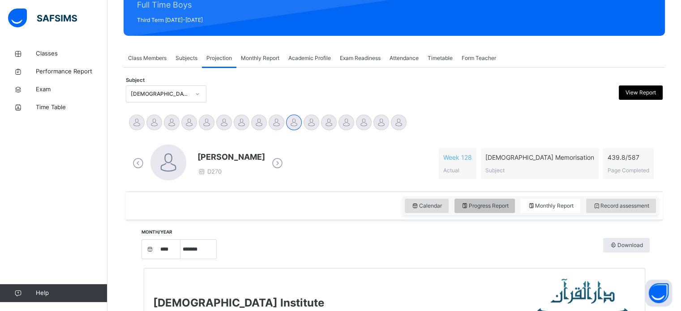
click at [488, 207] on span "Progress Report" at bounding box center [484, 206] width 47 height 8
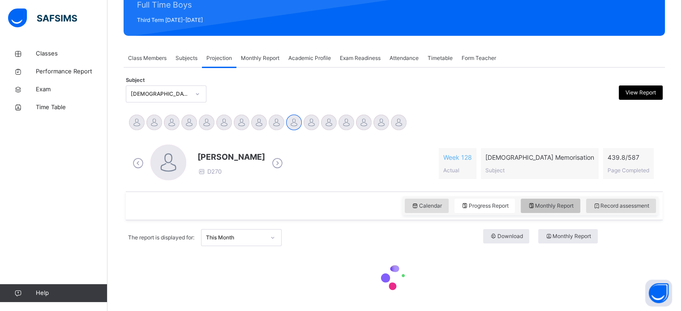
click at [552, 206] on span "Monthly Report" at bounding box center [551, 206] width 46 height 8
select select "****"
select select "*"
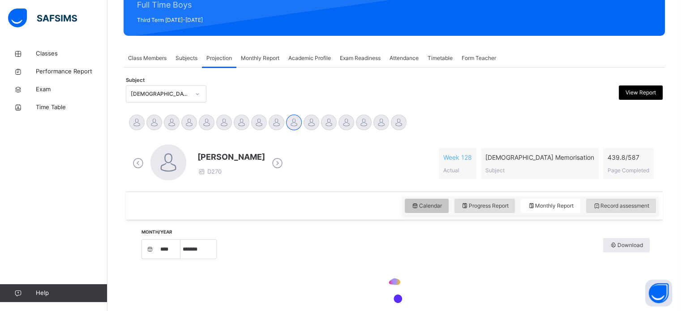
click at [432, 208] on span "Calendar" at bounding box center [427, 206] width 30 height 8
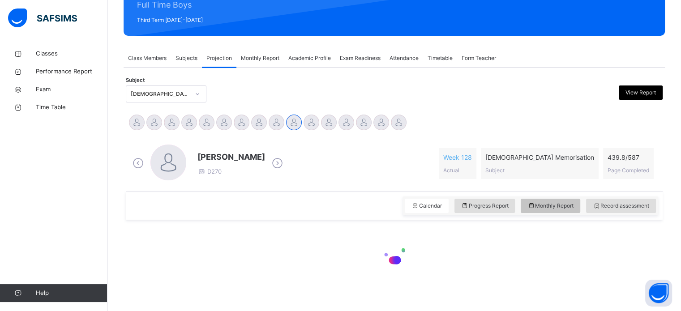
click at [563, 210] on div "Monthly Report" at bounding box center [551, 206] width 60 height 14
select select "****"
select select "*"
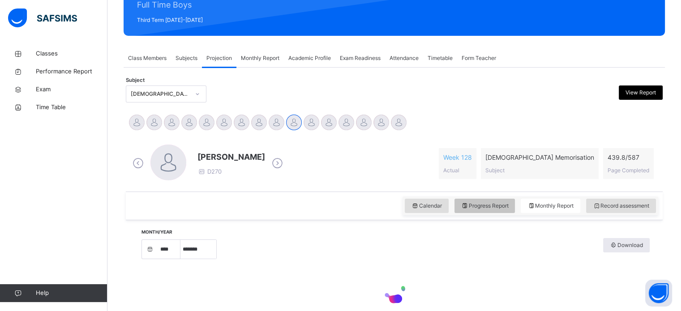
click at [482, 212] on div "Progress Report" at bounding box center [485, 206] width 61 height 14
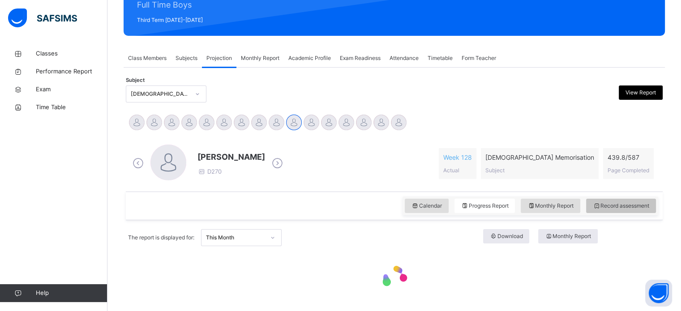
click at [629, 211] on div "Record assessment" at bounding box center [621, 206] width 70 height 14
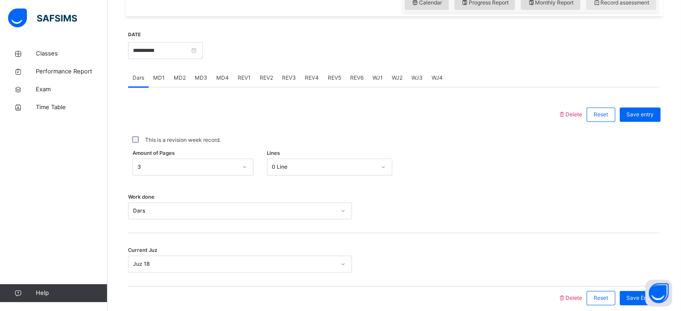
scroll to position [310, 0]
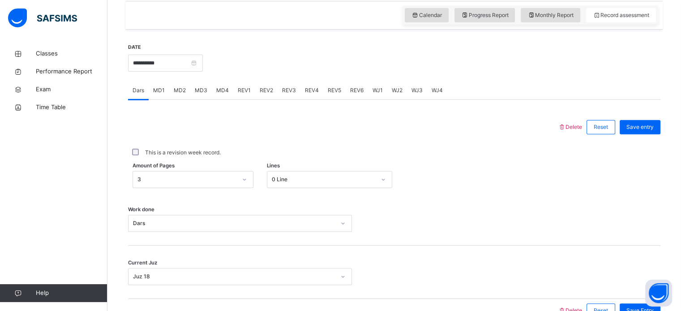
click at [250, 90] on div "REV1" at bounding box center [244, 91] width 22 height 18
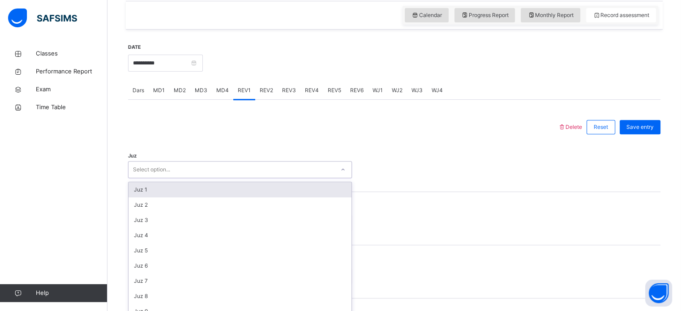
scroll to position [319, 0]
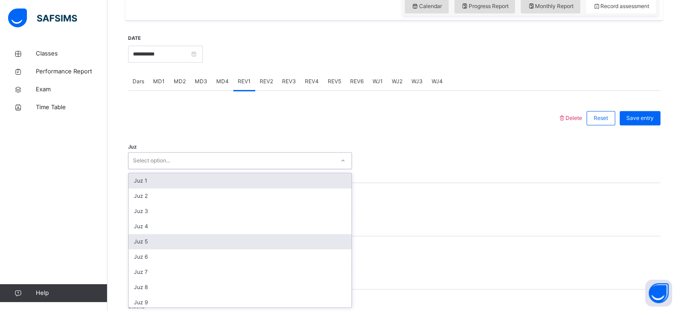
click at [154, 245] on div "Juz 5" at bounding box center [240, 241] width 223 height 15
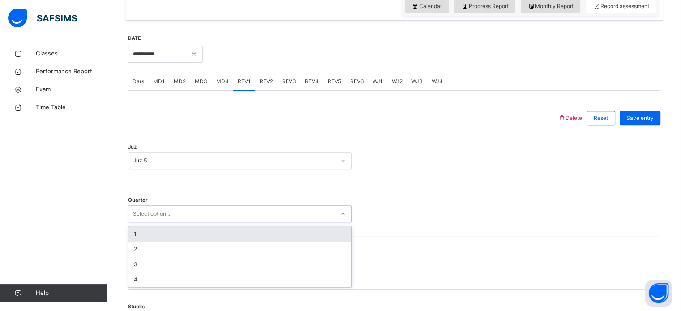
click at [158, 229] on div "1" at bounding box center [240, 234] width 223 height 15
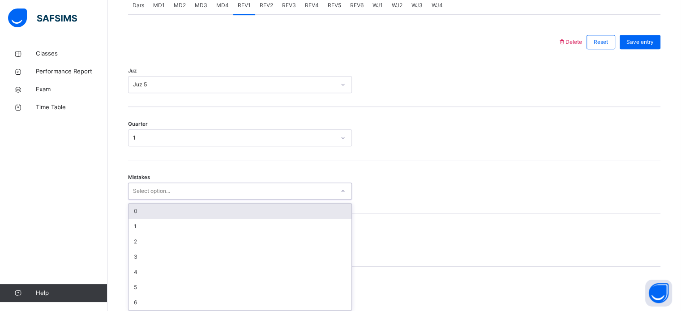
scroll to position [398, 0]
click at [177, 211] on div "0" at bounding box center [240, 208] width 223 height 15
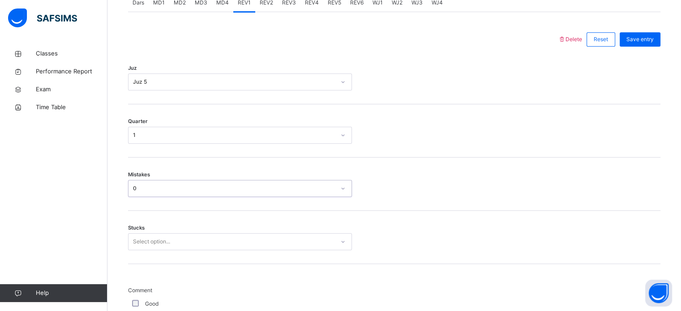
click at [180, 258] on div "Stucks Select option..." at bounding box center [394, 237] width 533 height 53
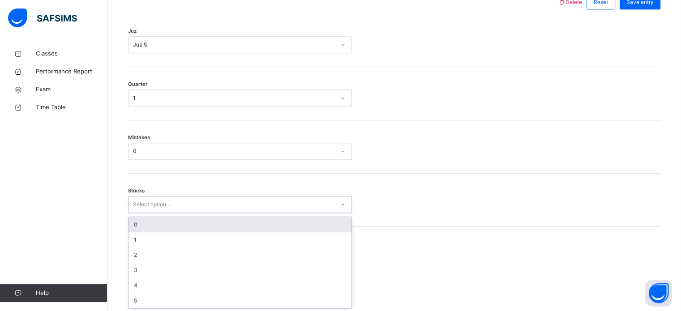
scroll to position [435, 0]
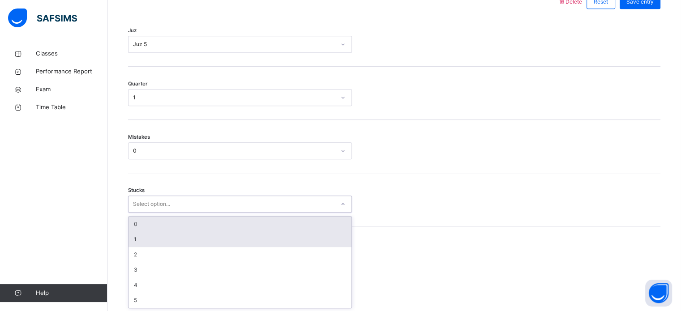
click at [156, 238] on div "1" at bounding box center [240, 239] width 223 height 15
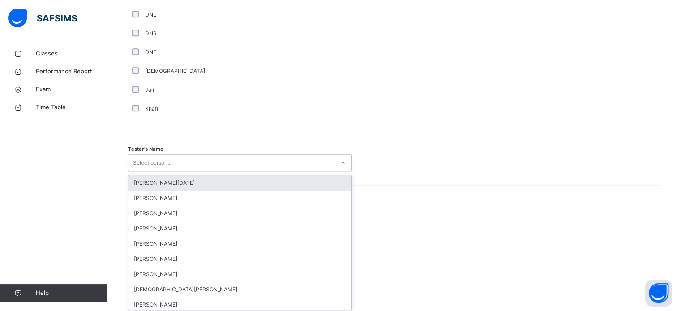
scroll to position [821, 0]
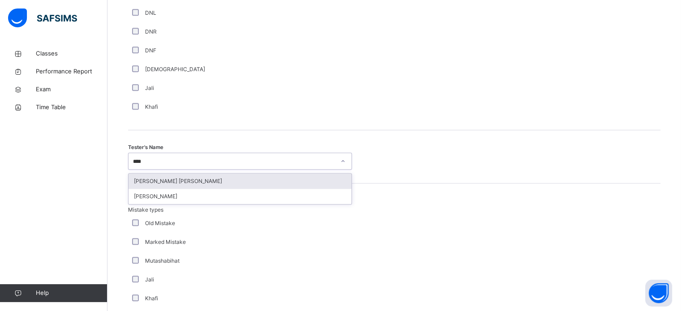
type input "*****"
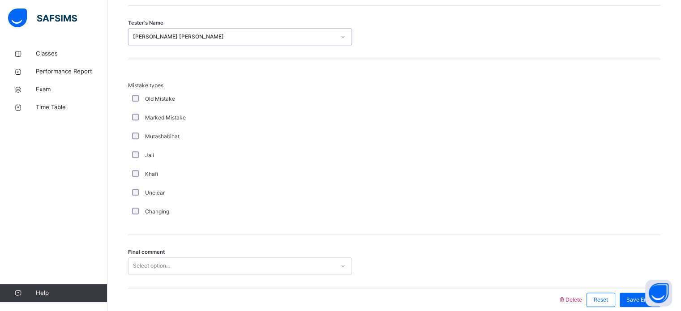
click at [228, 241] on div "Final comment Select option..." at bounding box center [394, 261] width 533 height 53
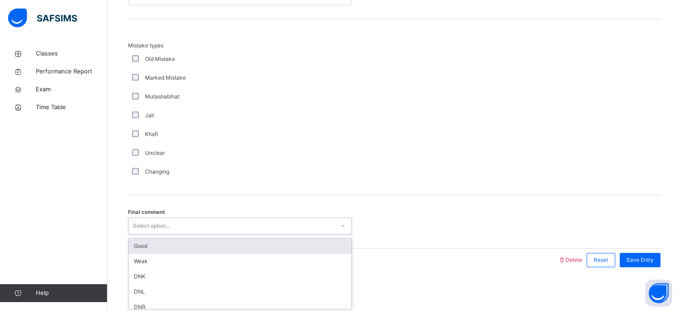
click at [205, 240] on div "Good" at bounding box center [240, 246] width 223 height 15
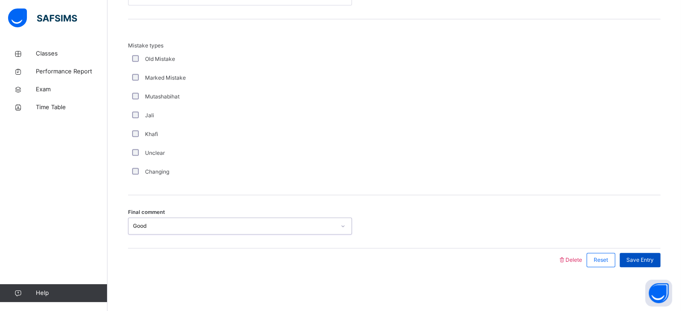
click at [641, 263] on div "Save Entry" at bounding box center [640, 260] width 41 height 14
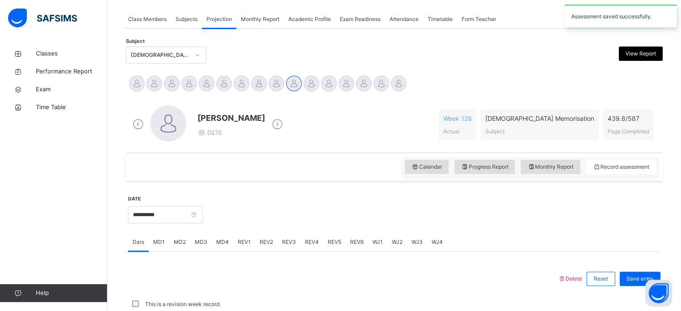
scroll to position [361, 0]
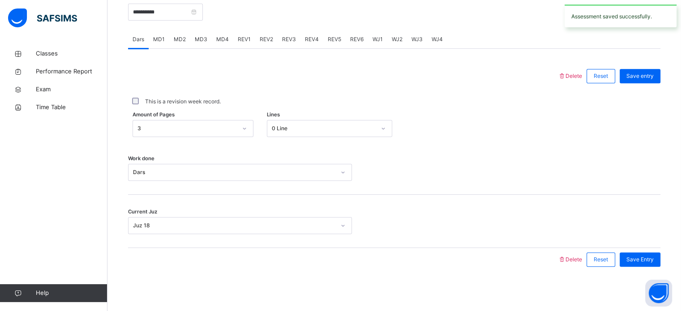
click at [265, 39] on span "REV2" at bounding box center [266, 39] width 13 height 8
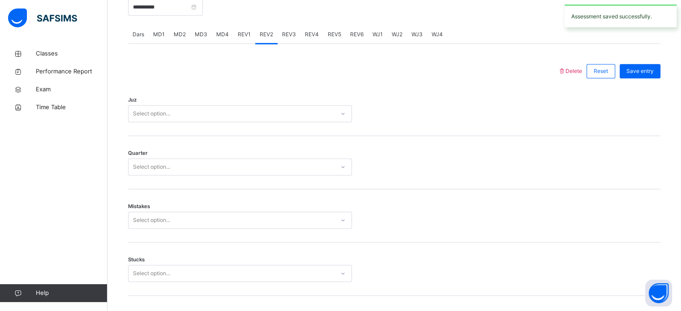
scroll to position [372, 0]
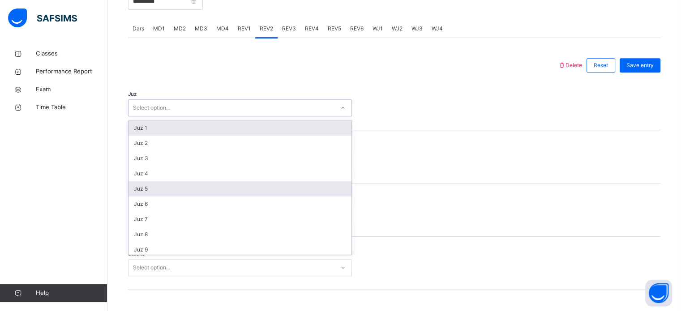
click at [156, 189] on div "Juz 5" at bounding box center [240, 188] width 223 height 15
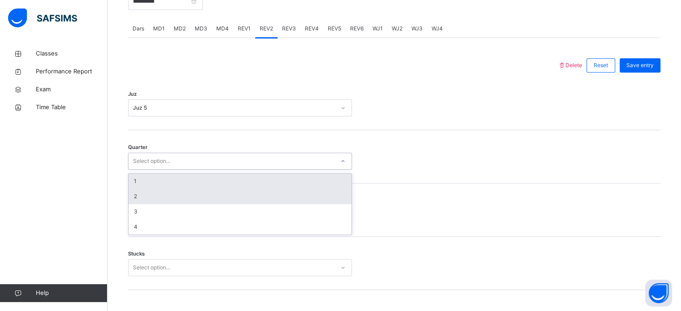
click at [148, 196] on div "2" at bounding box center [240, 196] width 223 height 15
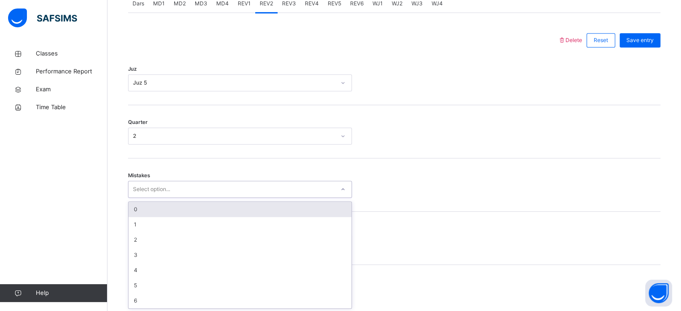
scroll to position [398, 0]
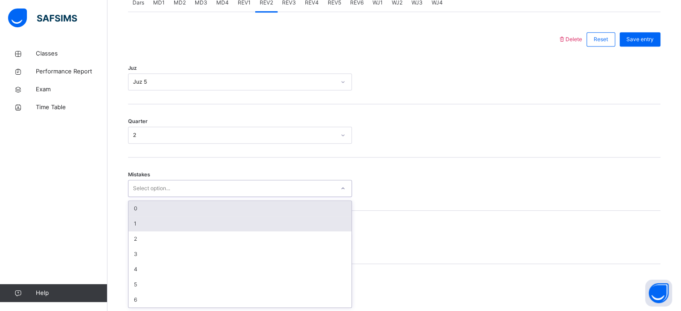
click at [180, 217] on div "1" at bounding box center [240, 223] width 223 height 15
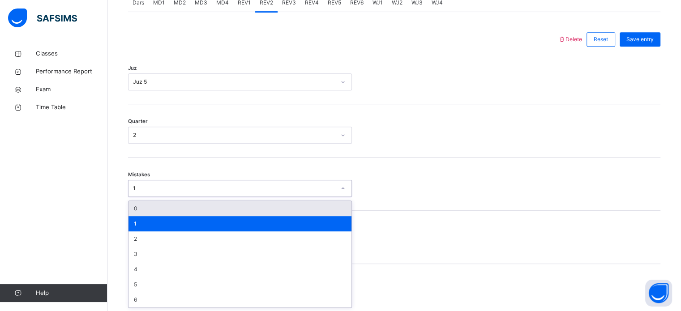
click at [177, 217] on div "1" at bounding box center [240, 223] width 223 height 15
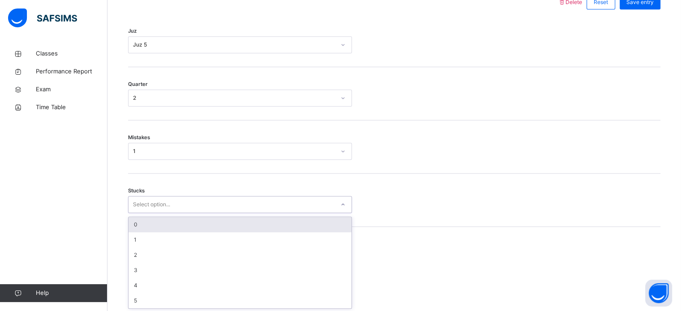
scroll to position [435, 0]
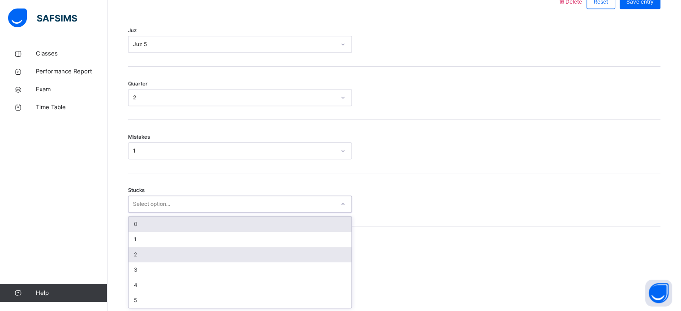
click at [152, 255] on div "2" at bounding box center [240, 254] width 223 height 15
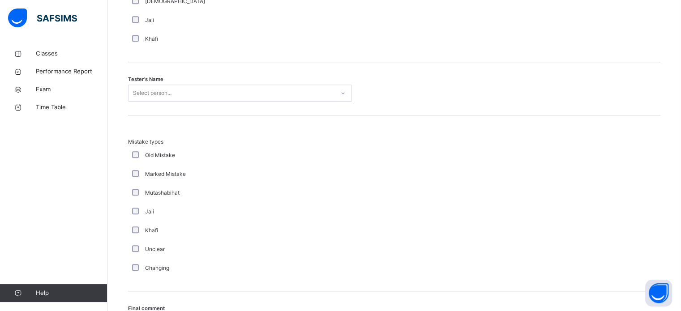
scroll to position [888, 0]
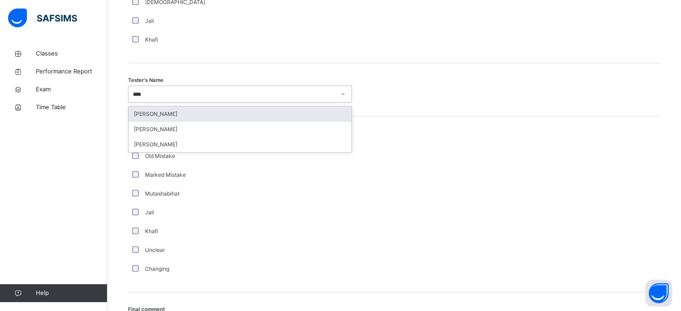
type input "*****"
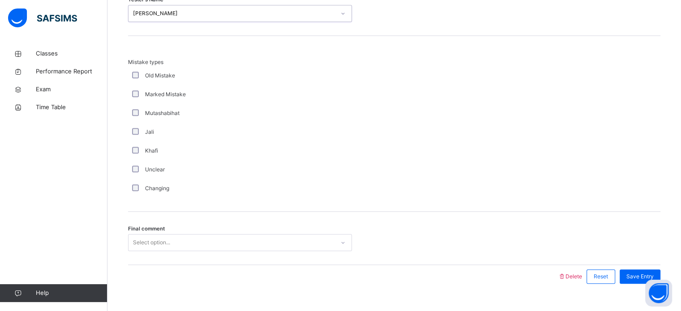
click at [225, 228] on div "Final comment Select option..." at bounding box center [394, 238] width 533 height 53
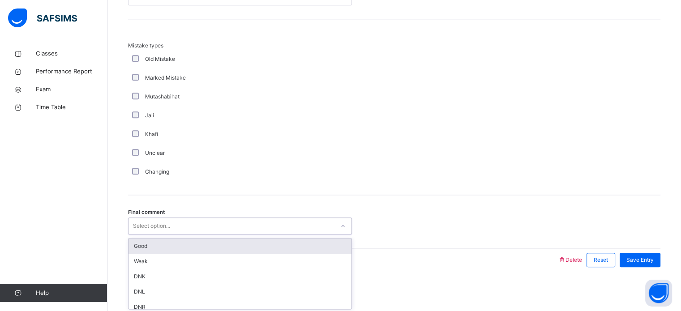
click at [202, 245] on div "Good" at bounding box center [240, 246] width 223 height 15
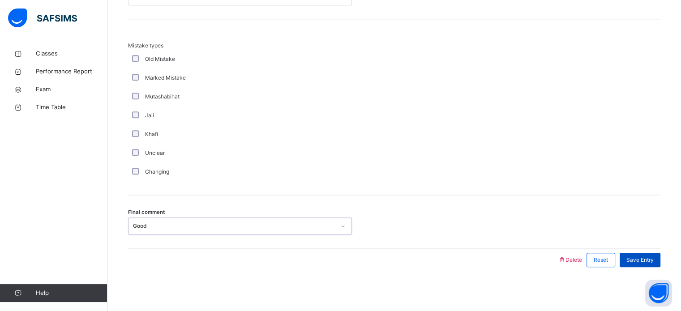
click at [649, 259] on span "Save Entry" at bounding box center [640, 260] width 27 height 8
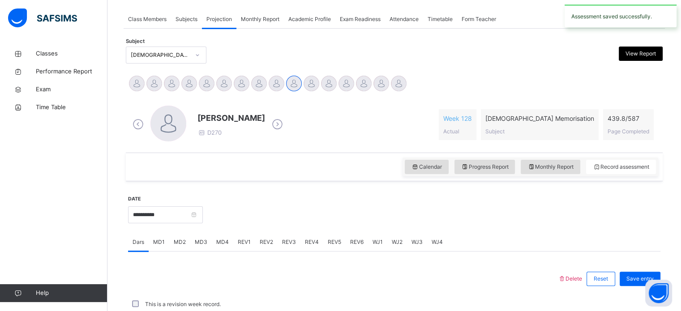
scroll to position [361, 0]
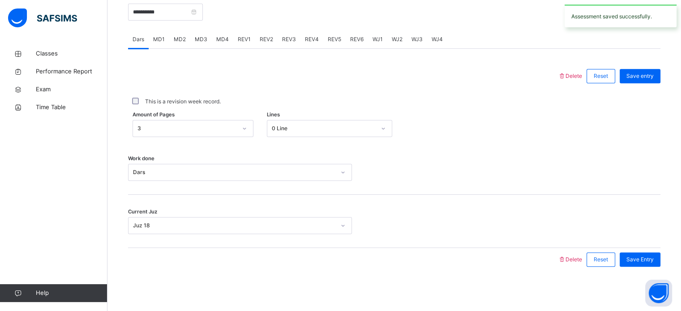
click at [284, 47] on div "REV3" at bounding box center [289, 39] width 23 height 18
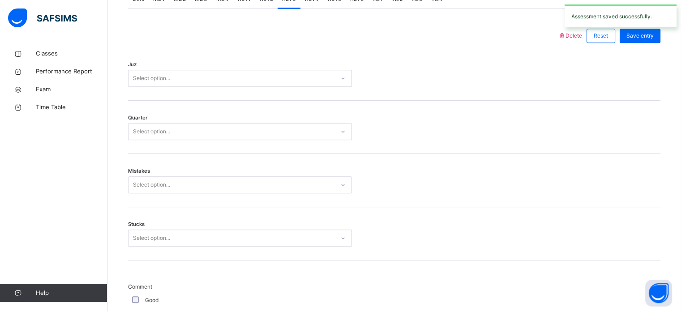
scroll to position [415, 0]
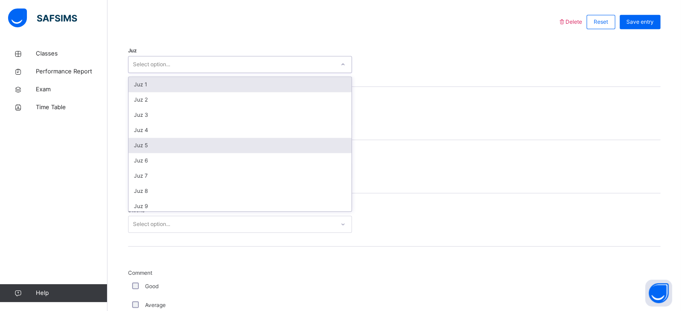
click at [156, 148] on div "Juz 5" at bounding box center [240, 145] width 223 height 15
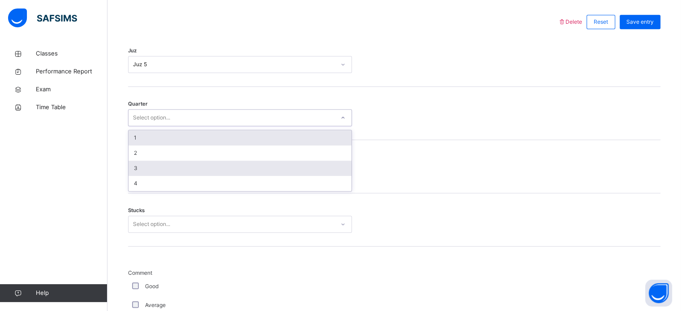
click at [158, 171] on div "3" at bounding box center [240, 168] width 223 height 15
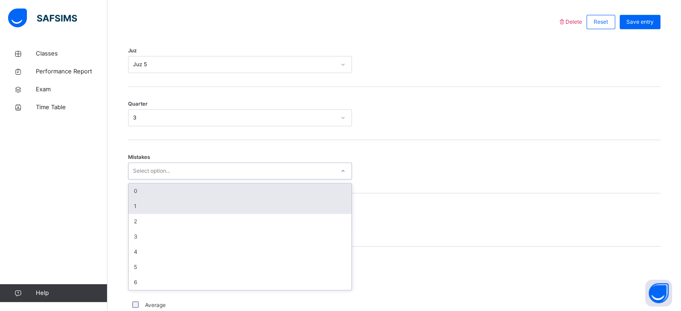
click at [172, 203] on div "1" at bounding box center [240, 206] width 223 height 15
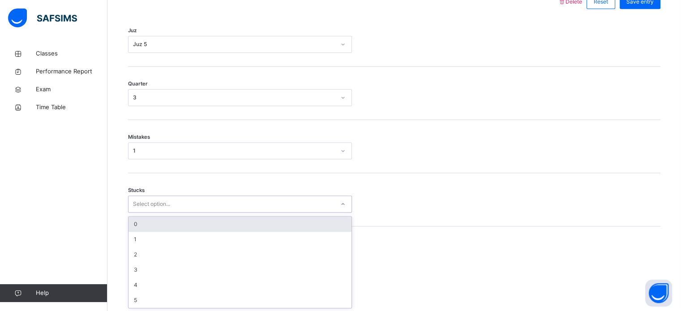
scroll to position [435, 0]
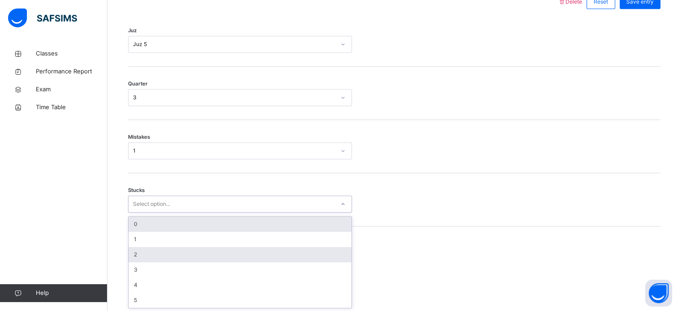
click at [146, 254] on div "2" at bounding box center [240, 254] width 223 height 15
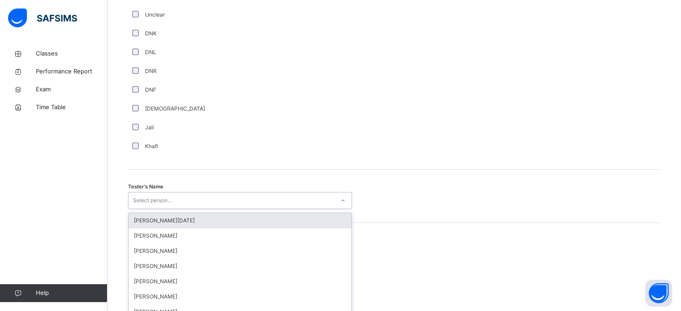
scroll to position [821, 0]
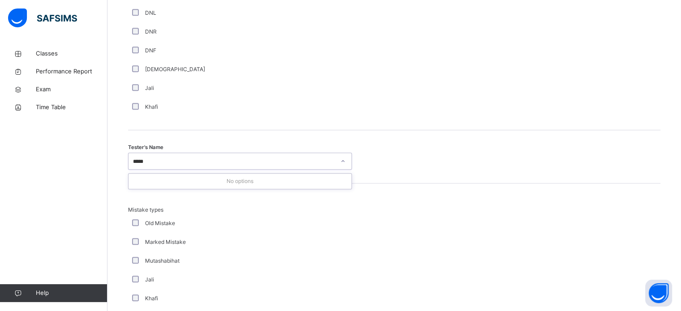
type input "****"
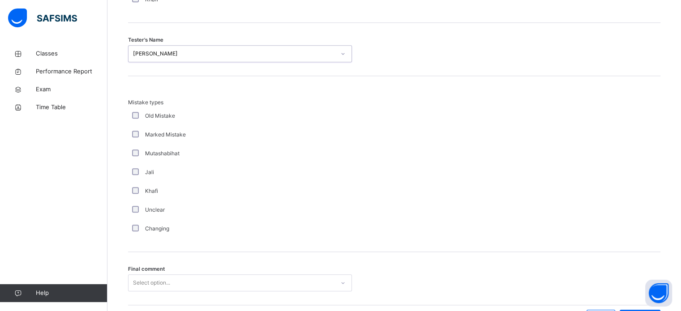
click at [251, 253] on div "Final comment Select option..." at bounding box center [394, 278] width 533 height 53
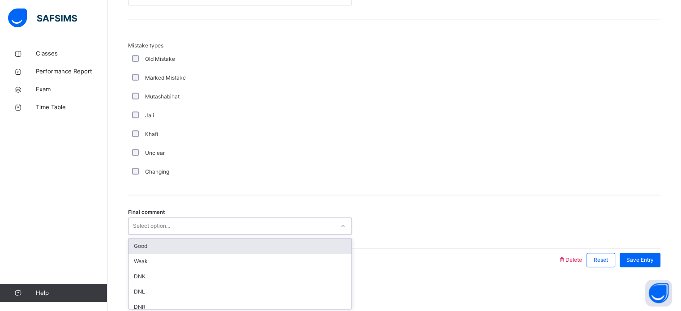
click at [185, 244] on div "Good" at bounding box center [240, 246] width 223 height 15
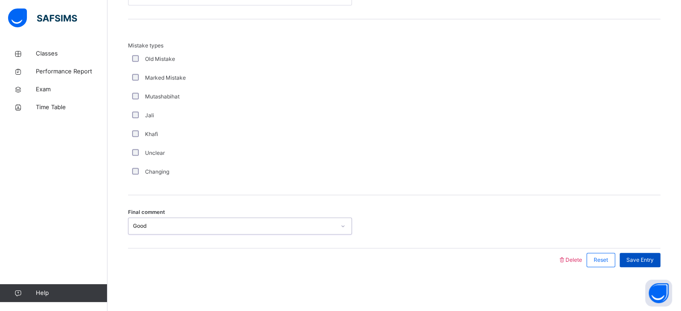
click at [630, 257] on div "Save Entry" at bounding box center [640, 260] width 41 height 14
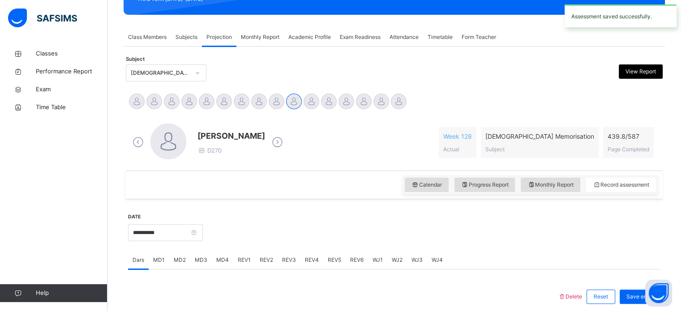
scroll to position [132, 0]
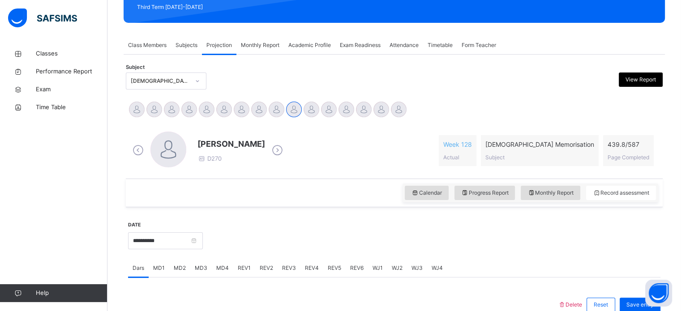
click at [306, 275] on div "REV4" at bounding box center [312, 268] width 23 height 18
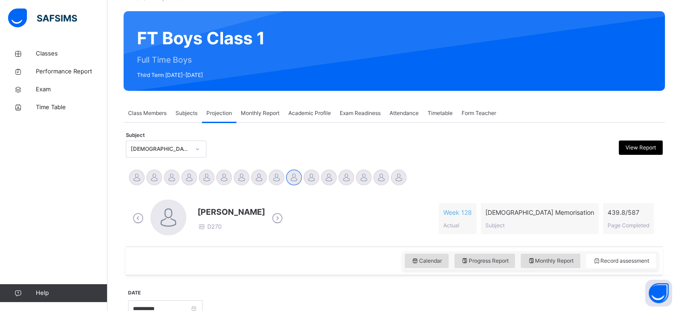
scroll to position [63, 0]
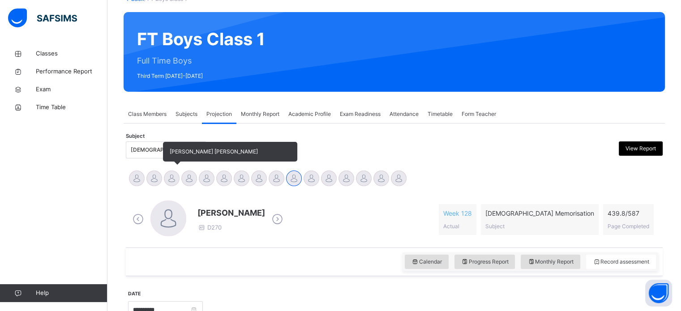
click at [176, 176] on div at bounding box center [172, 179] width 16 height 16
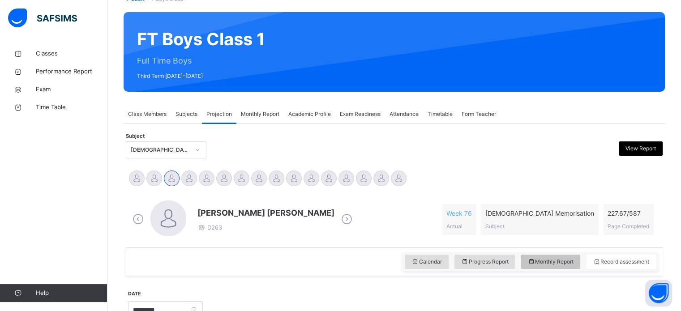
click at [575, 267] on div "Monthly Report" at bounding box center [551, 262] width 60 height 14
select select "****"
select select "*"
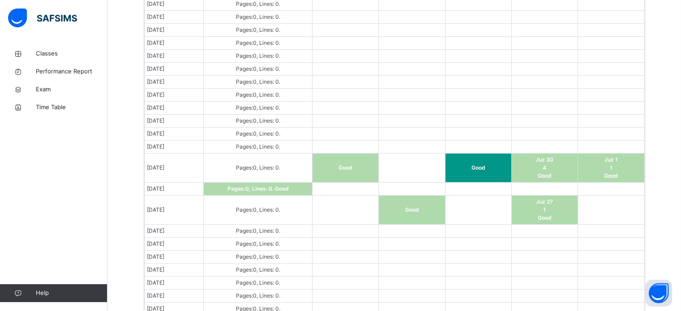
scroll to position [581, 0]
click at [537, 183] on td at bounding box center [545, 188] width 66 height 13
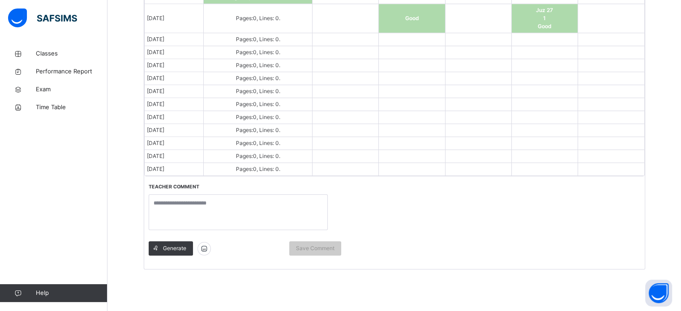
click at [597, 56] on td at bounding box center [611, 52] width 66 height 13
click at [409, 209] on div "Date MD1 MD2 MD3 MD4 REV1 REV2 Aug 1, 2025 Pages: 0 , Lines: 0 . Aug 2, 2025 Pa…" at bounding box center [394, 28] width 501 height 481
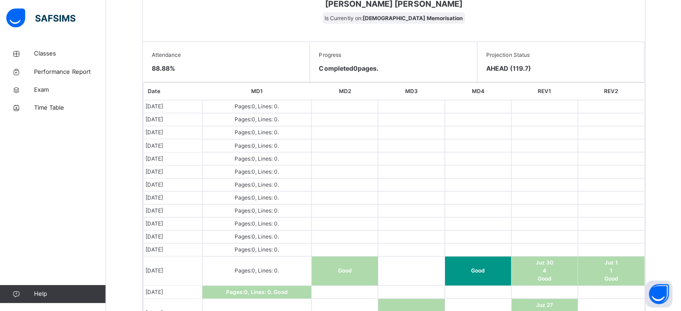
scroll to position [476, 0]
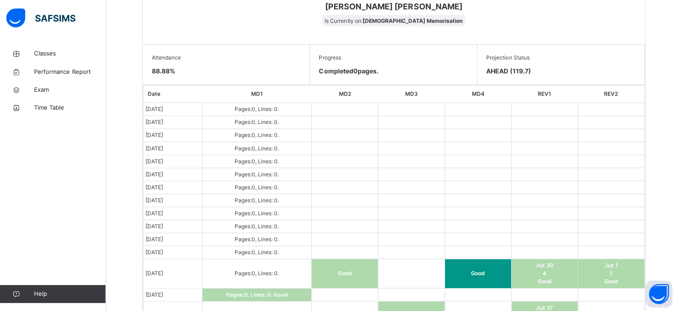
click at [566, 93] on th "REV1" at bounding box center [545, 93] width 66 height 17
click at [507, 85] on th "MD4" at bounding box center [478, 93] width 66 height 17
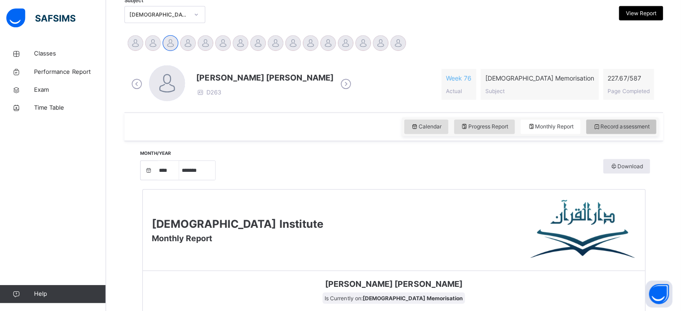
click at [620, 131] on div "Record assessment" at bounding box center [621, 126] width 70 height 14
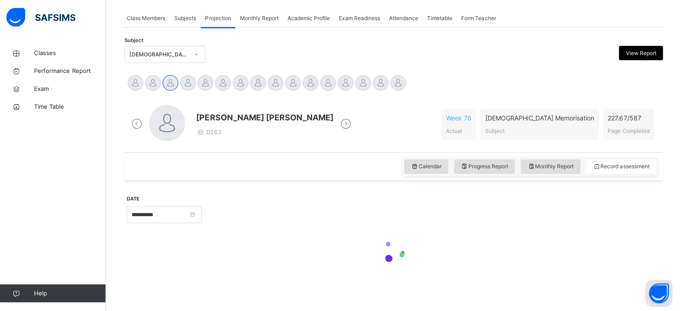
click at [339, 118] on icon at bounding box center [347, 124] width 16 height 13
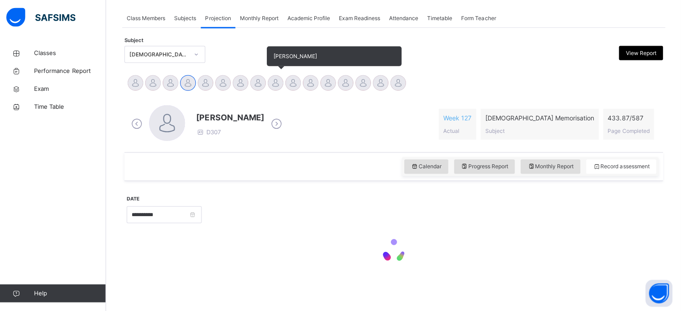
click at [282, 81] on div at bounding box center [277, 84] width 16 height 16
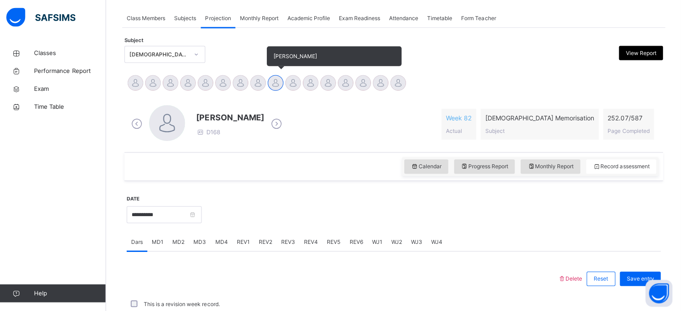
scroll to position [198, 0]
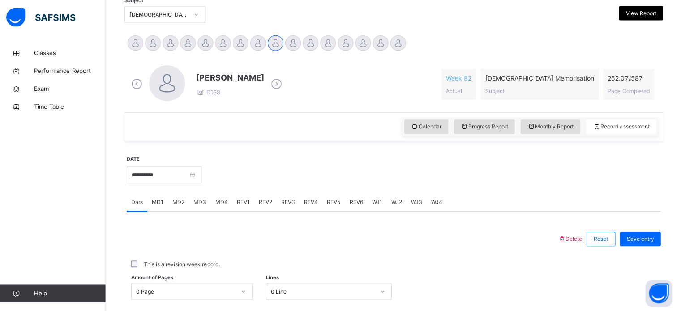
click at [289, 82] on div "Musab Sheikh D168 Week 82 Actual Quran Memorisation Subject 252.07 / 587 Page C…" at bounding box center [394, 85] width 528 height 38
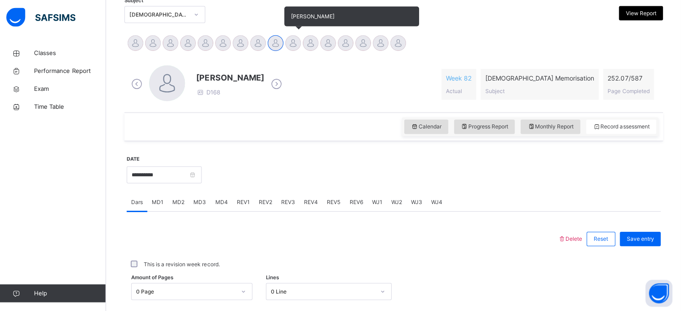
click at [287, 47] on div "Raaidh Rushan" at bounding box center [293, 45] width 17 height 20
click at [294, 41] on div at bounding box center [294, 44] width 16 height 16
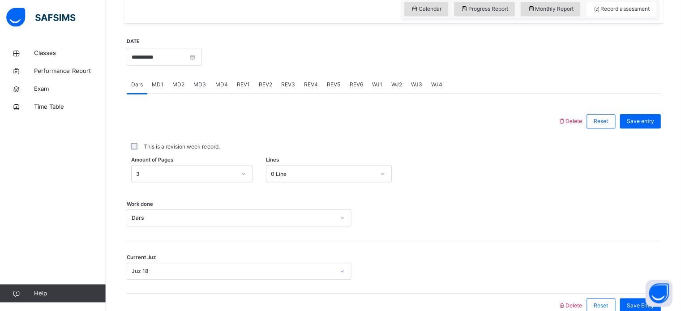
scroll to position [315, 0]
click at [314, 84] on span "REV4" at bounding box center [312, 85] width 14 height 8
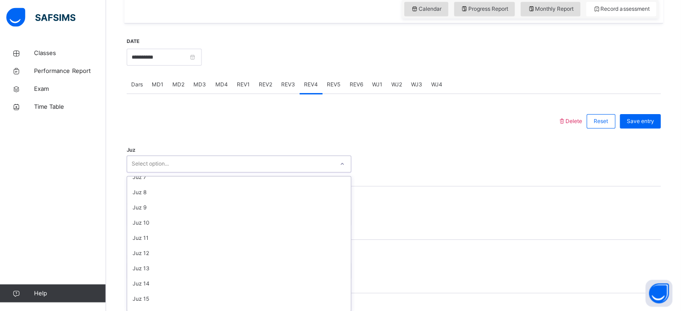
scroll to position [99, 0]
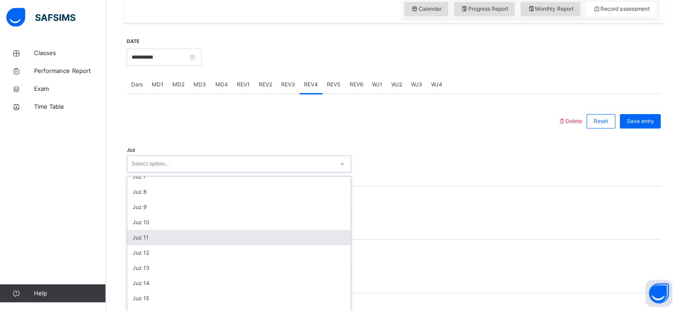
click at [152, 239] on div "Juz 11" at bounding box center [240, 237] width 223 height 15
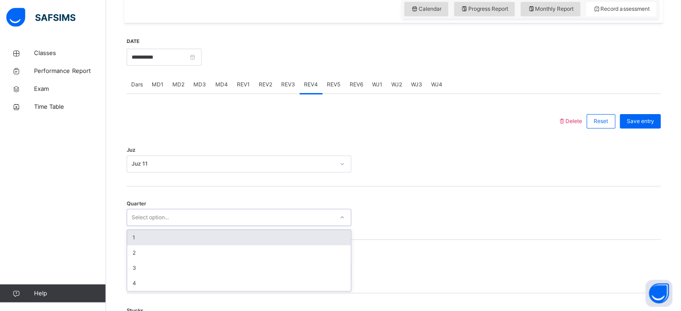
click at [160, 241] on div "1" at bounding box center [240, 237] width 223 height 15
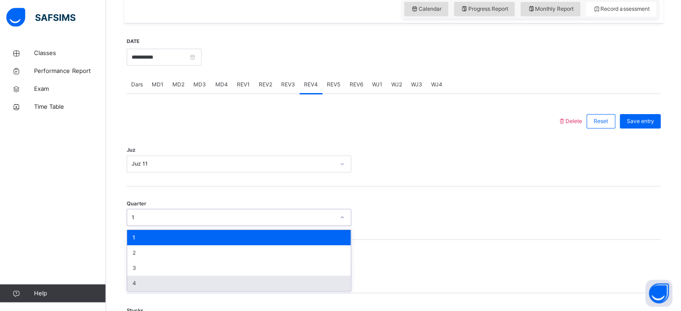
click at [154, 282] on div "4" at bounding box center [240, 283] width 223 height 15
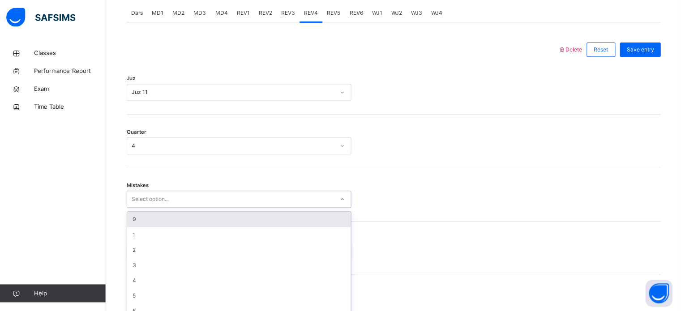
scroll to position [398, 0]
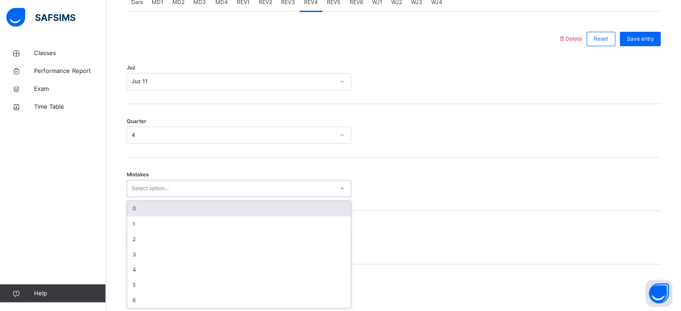
click at [171, 208] on div "0" at bounding box center [240, 208] width 223 height 15
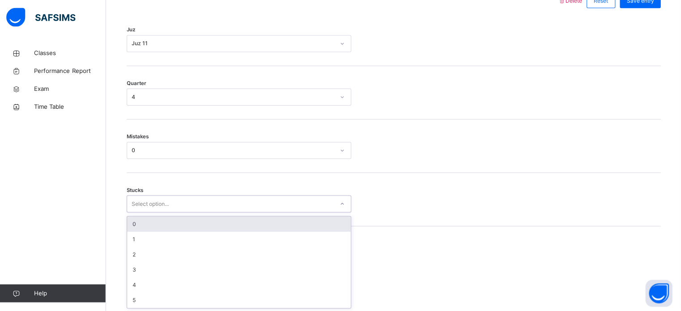
scroll to position [435, 0]
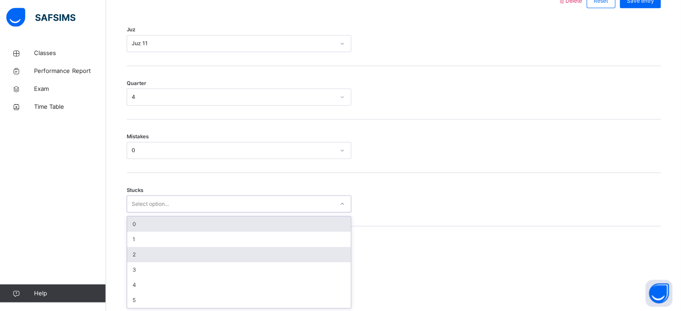
click at [147, 258] on div "2" at bounding box center [240, 254] width 223 height 15
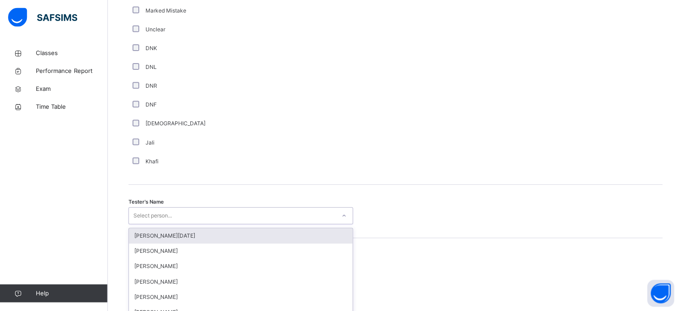
scroll to position [821, 0]
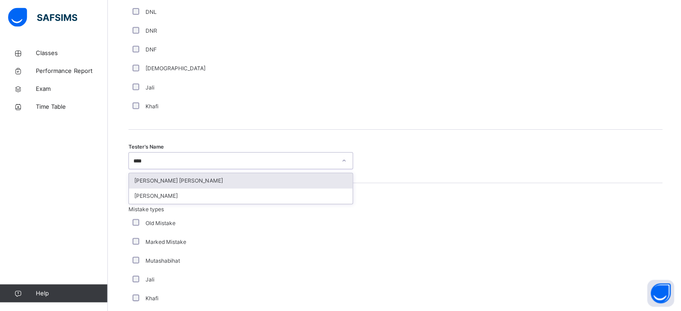
type input "*****"
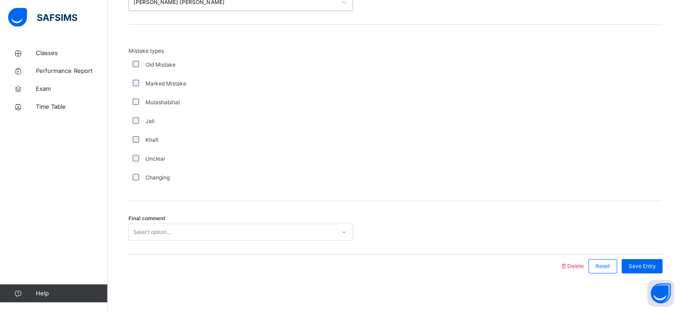
scroll to position [985, 0]
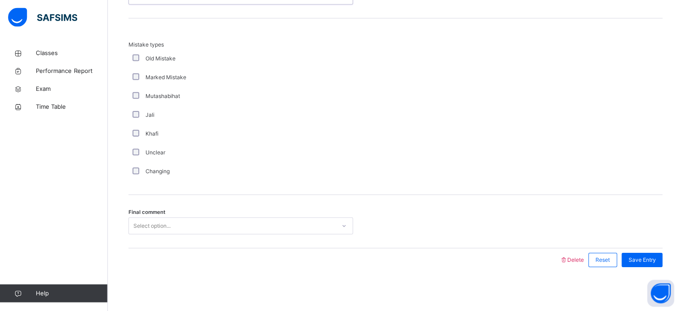
click at [323, 165] on div "Changing" at bounding box center [240, 172] width 224 height 19
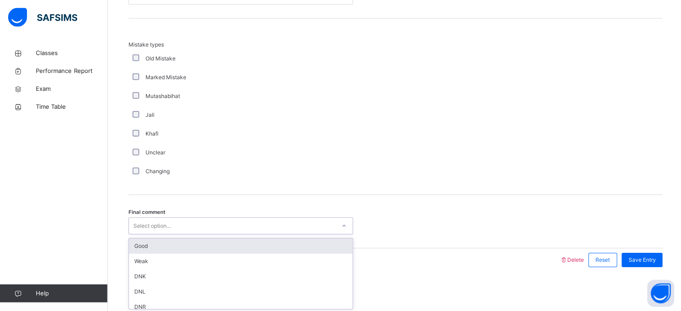
click at [211, 247] on div "Good" at bounding box center [240, 246] width 223 height 15
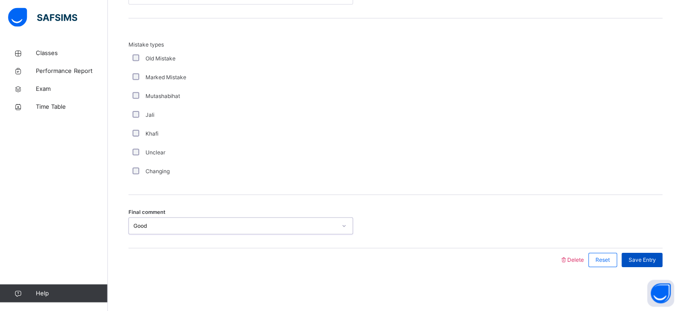
click at [643, 253] on div "Save Entry" at bounding box center [640, 260] width 41 height 14
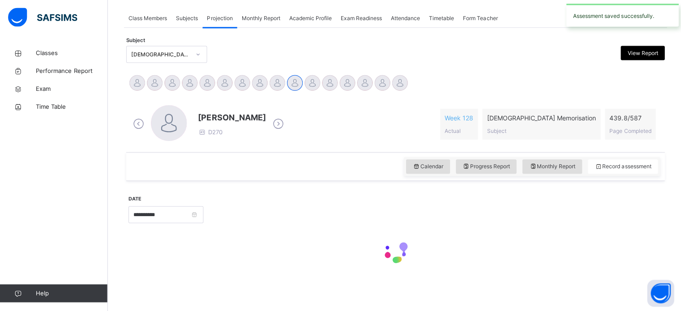
scroll to position [361, 0]
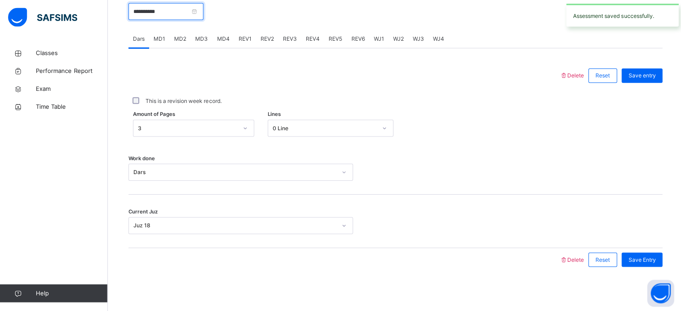
click at [177, 19] on input "**********" at bounding box center [165, 12] width 75 height 17
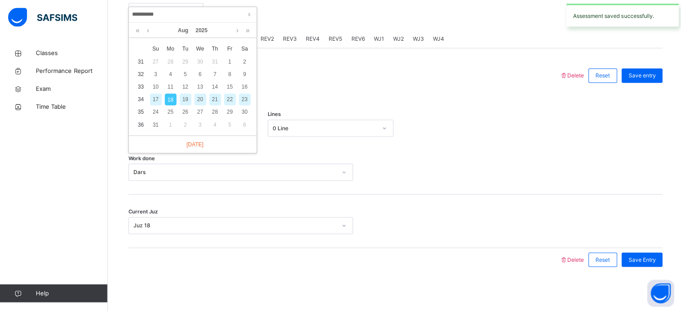
click at [155, 100] on div "17" at bounding box center [156, 100] width 12 height 12
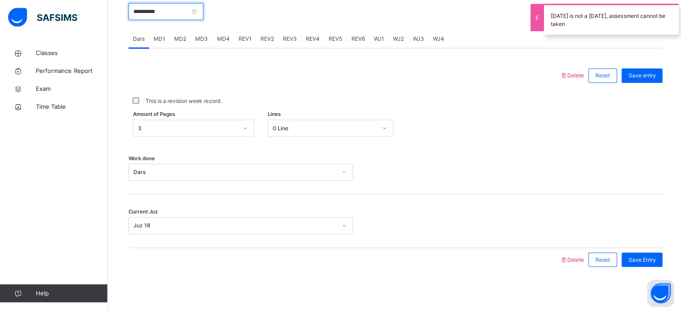
click at [168, 19] on input "**********" at bounding box center [165, 12] width 75 height 17
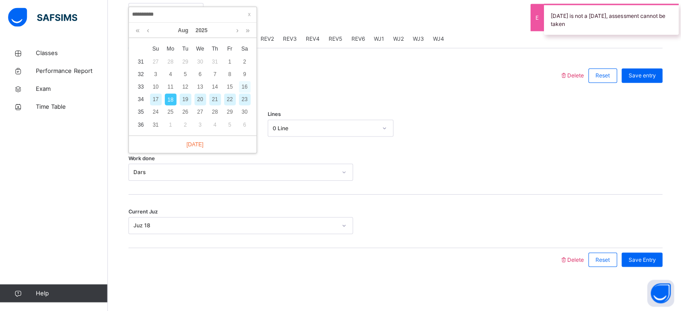
click at [244, 90] on div "16" at bounding box center [244, 88] width 12 height 12
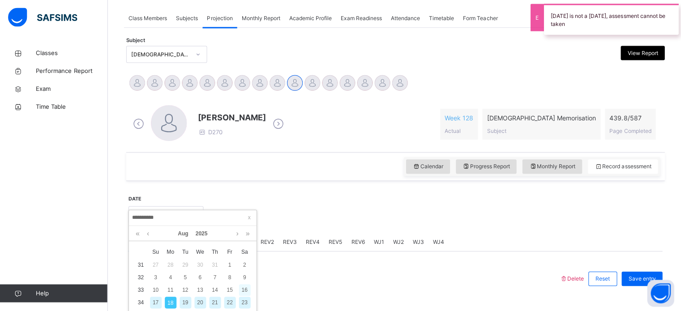
type input "**********"
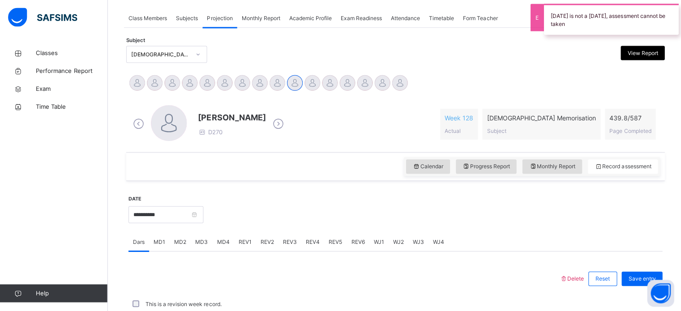
scroll to position [361, 0]
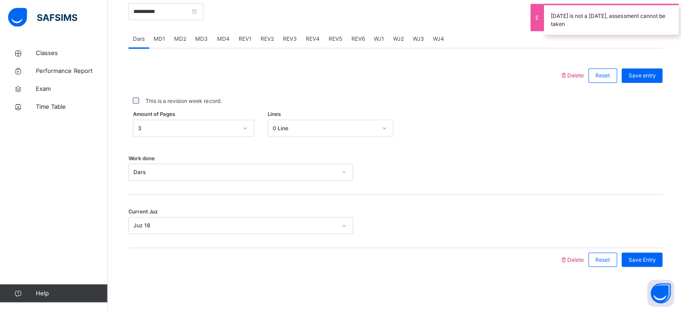
click at [235, 33] on div "REV1" at bounding box center [244, 39] width 22 height 18
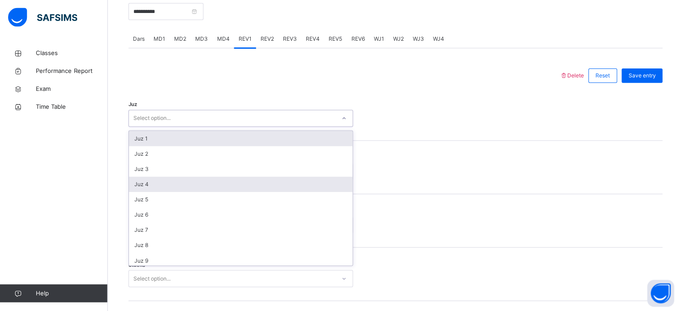
click at [155, 186] on div "Juz 4" at bounding box center [240, 184] width 223 height 15
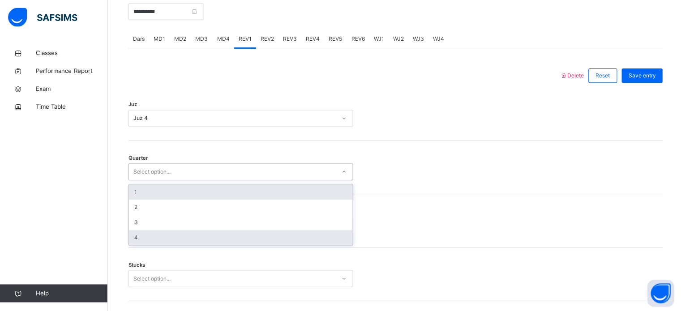
click at [154, 237] on div "4" at bounding box center [240, 237] width 223 height 15
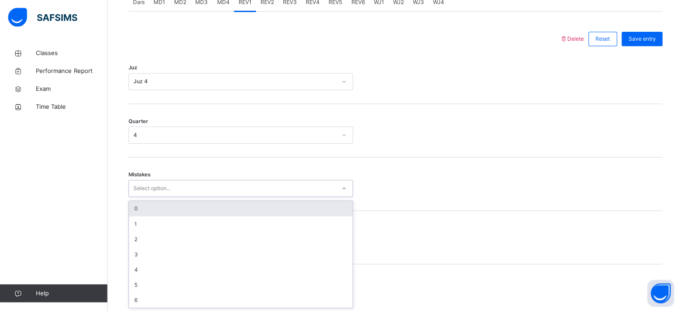
click at [177, 206] on div "0" at bounding box center [240, 208] width 223 height 15
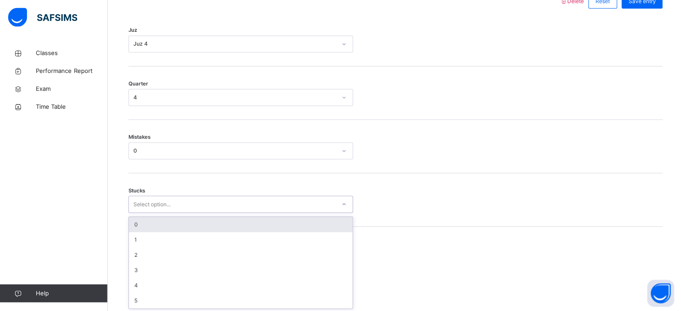
scroll to position [435, 0]
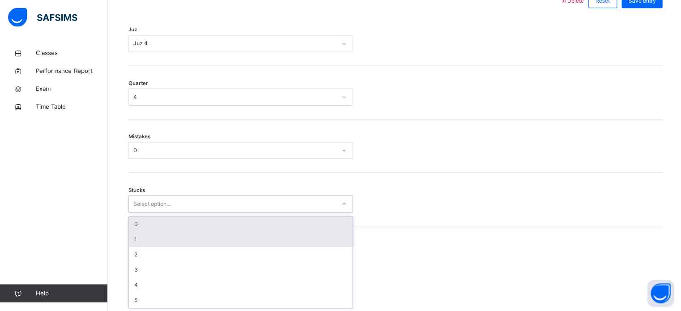
click at [147, 238] on div "1" at bounding box center [240, 239] width 223 height 15
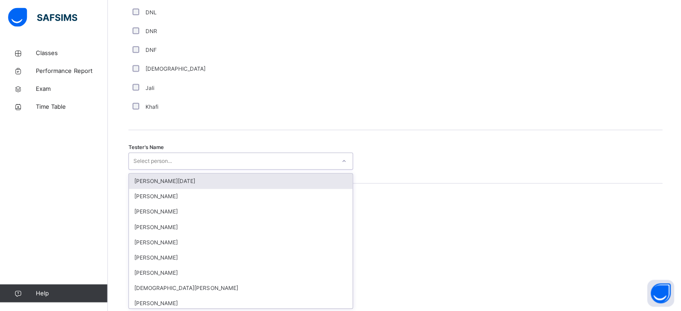
scroll to position [821, 0]
type input "*"
type input "***"
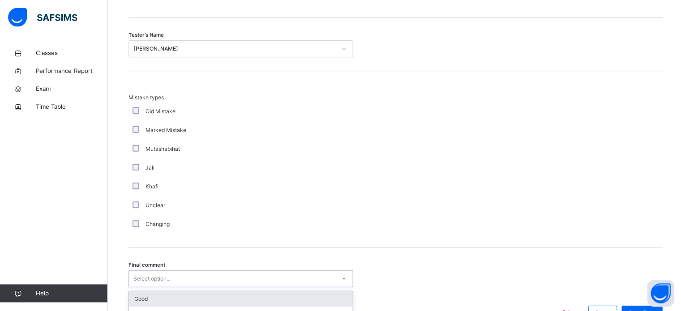
scroll to position [985, 0]
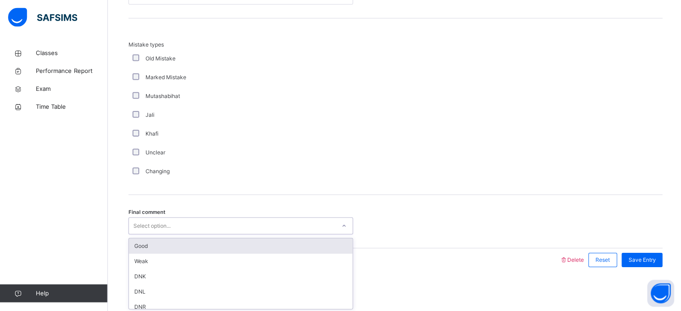
click at [178, 246] on div "Good" at bounding box center [240, 246] width 223 height 15
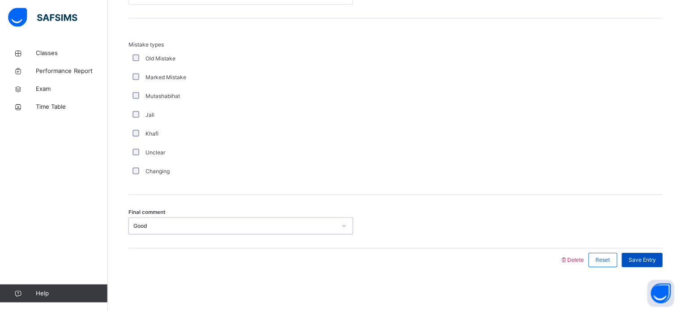
click at [642, 259] on span "Save Entry" at bounding box center [640, 260] width 27 height 8
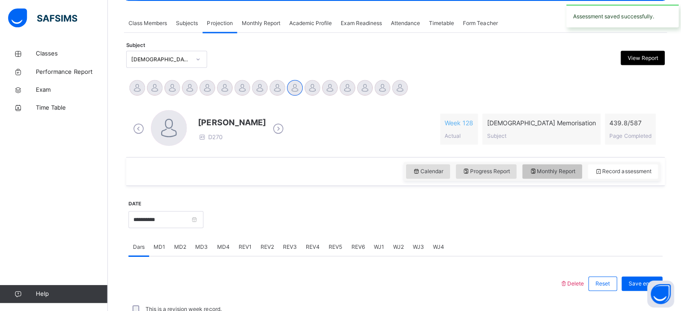
click at [564, 177] on div "Monthly Report" at bounding box center [551, 171] width 60 height 14
select select "****"
select select "*"
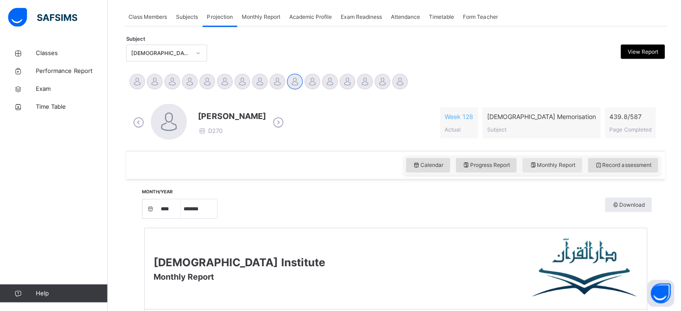
scroll to position [158, 0]
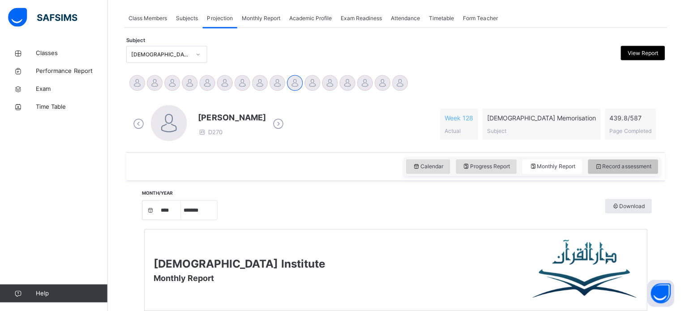
click at [635, 172] on div "Record assessment" at bounding box center [621, 167] width 70 height 14
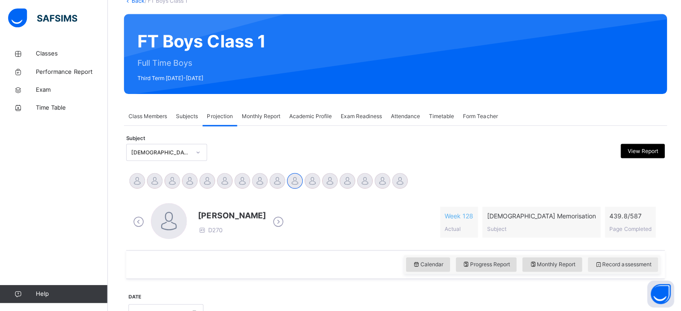
scroll to position [0, 0]
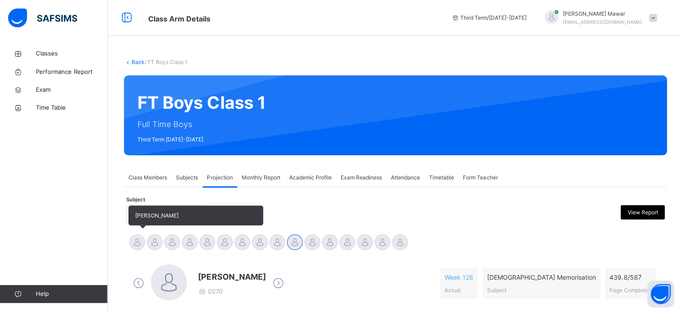
click at [131, 251] on div "Abdibaasit Hussein" at bounding box center [136, 243] width 17 height 20
click at [144, 235] on div "Abdibaasit Hussein" at bounding box center [136, 243] width 17 height 20
click at [137, 244] on div at bounding box center [137, 242] width 16 height 16
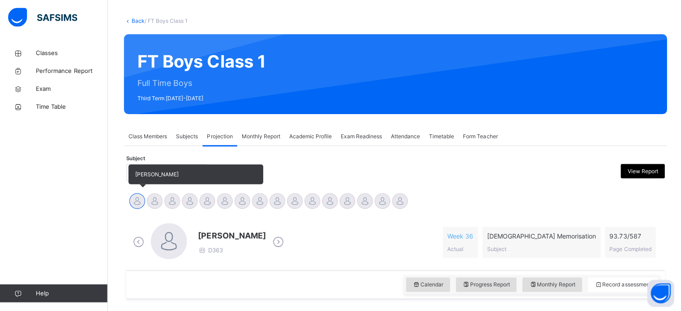
scroll to position [116, 0]
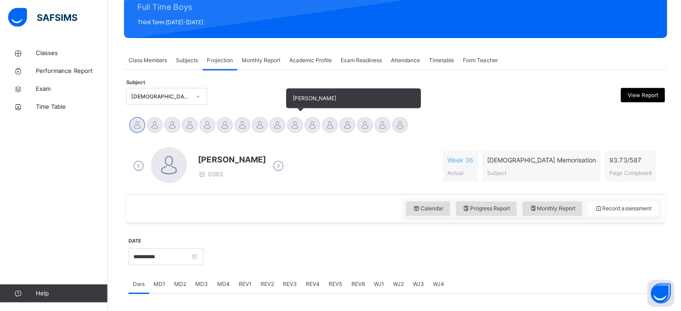
click at [296, 124] on div at bounding box center [294, 125] width 16 height 16
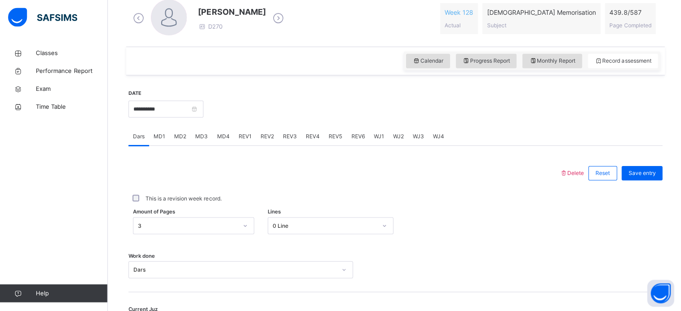
scroll to position [278, 0]
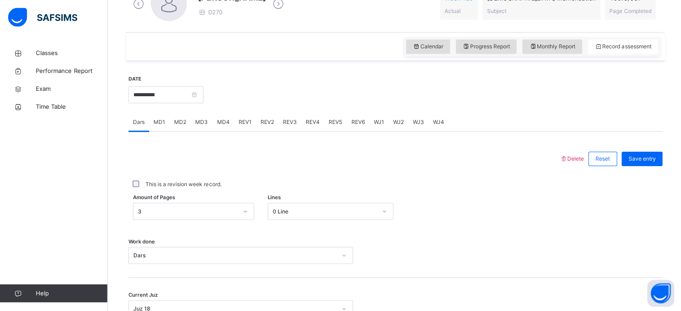
click at [543, 44] on span "Monthly Report" at bounding box center [551, 47] width 46 height 8
select select "****"
select select "*"
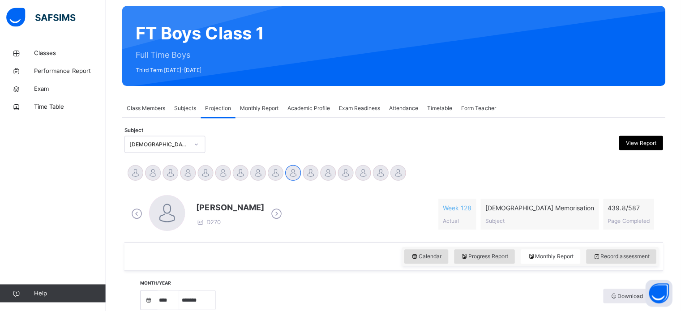
scroll to position [61, 0]
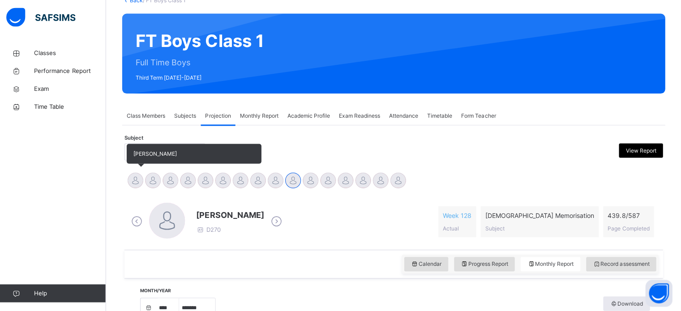
click at [136, 176] on div at bounding box center [137, 181] width 16 height 16
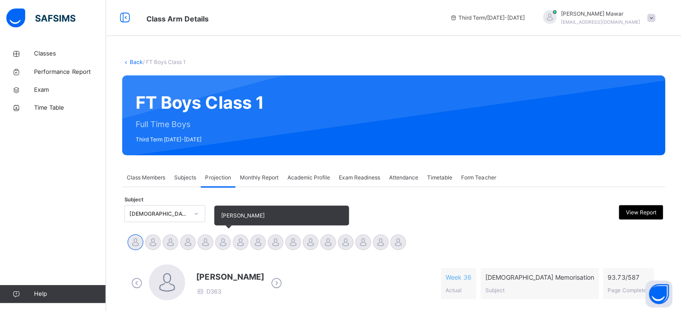
click at [230, 245] on div at bounding box center [224, 242] width 16 height 16
click at [244, 244] on div at bounding box center [242, 242] width 16 height 16
click at [218, 242] on div at bounding box center [224, 242] width 16 height 16
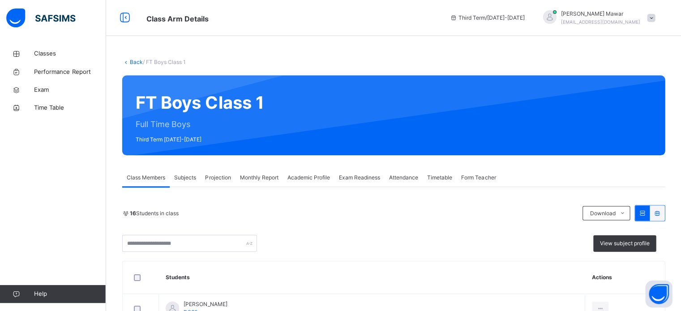
click at [215, 179] on span "Projection" at bounding box center [220, 177] width 26 height 8
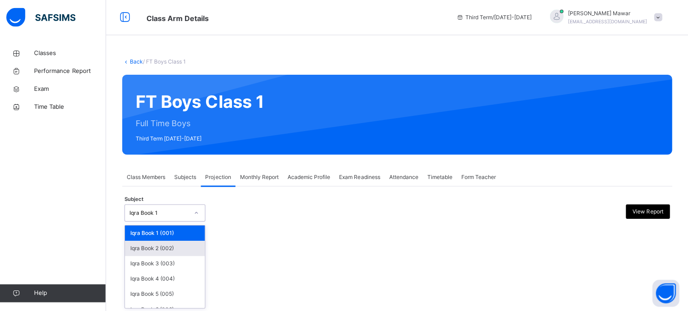
drag, startPoint x: 192, startPoint y: 214, endPoint x: 195, endPoint y: 253, distance: 39.1
click at [195, 222] on div "option Iqra Book 2 (002) focused, 2 of 8. 8 results available. Use Up and Down …" at bounding box center [166, 213] width 81 height 17
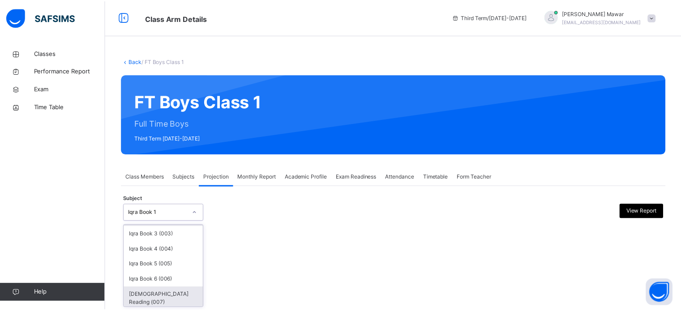
scroll to position [47, 0]
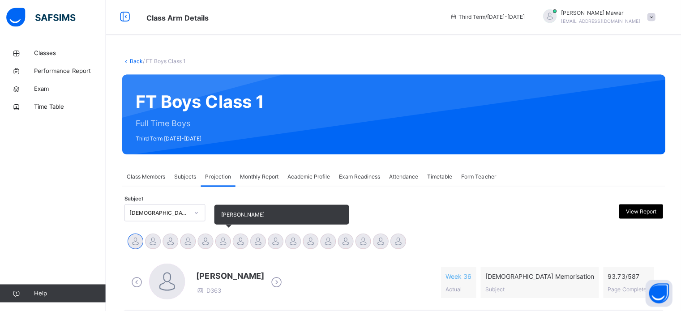
click at [220, 248] on div "[PERSON_NAME]" at bounding box center [223, 243] width 17 height 20
click at [224, 241] on div at bounding box center [224, 242] width 16 height 16
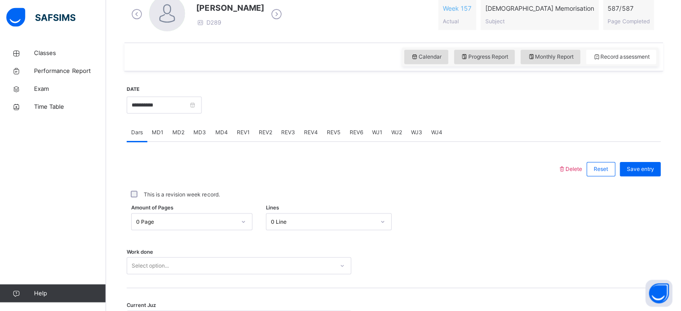
scroll to position [269, 0]
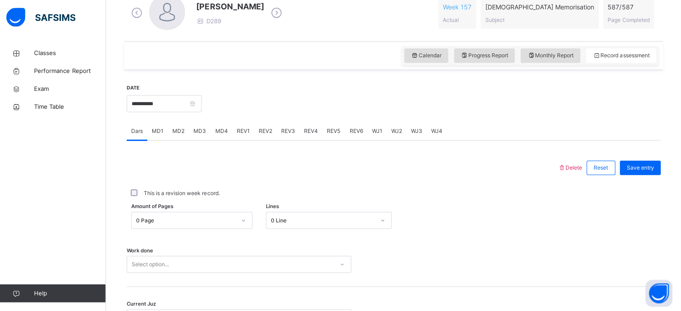
click at [180, 132] on span "MD2" at bounding box center [180, 132] width 12 height 8
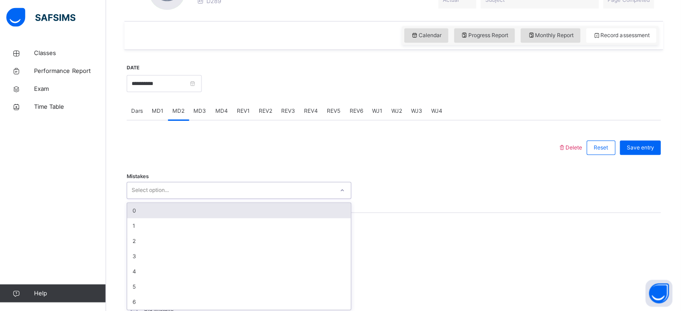
click at [177, 199] on div "option 0 focused, 1 of 7. 7 results available. Use Up and Down to choose option…" at bounding box center [240, 190] width 224 height 17
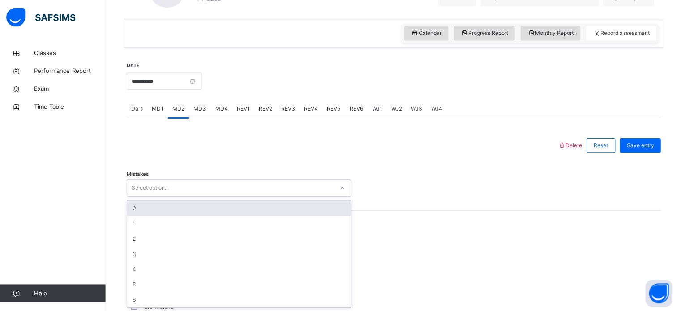
click at [177, 213] on div "0" at bounding box center [240, 208] width 223 height 15
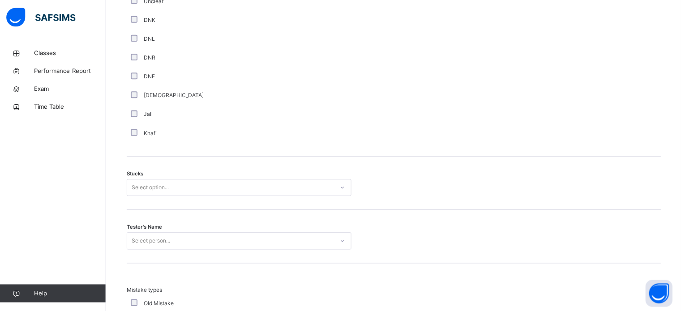
scroll to position [635, 0]
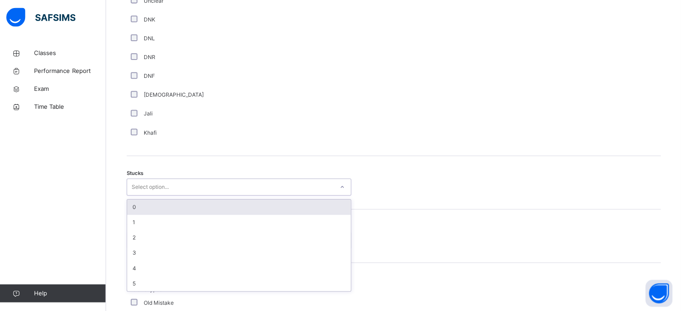
click at [224, 206] on div "0" at bounding box center [240, 207] width 223 height 15
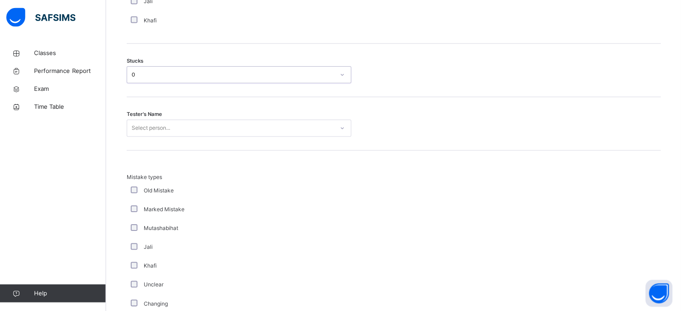
scroll to position [781, 0]
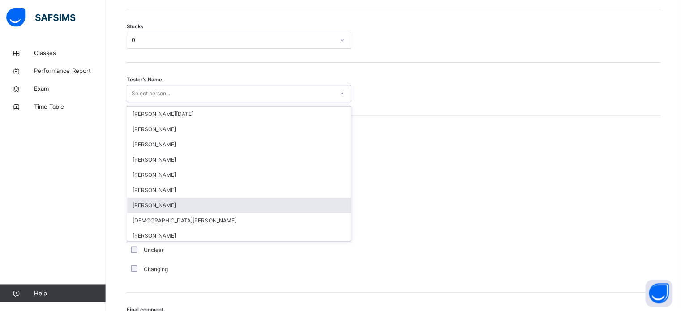
click at [173, 206] on div "[PERSON_NAME]" at bounding box center [240, 205] width 223 height 15
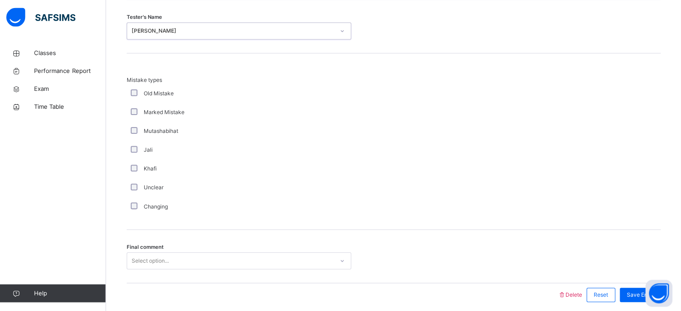
scroll to position [879, 0]
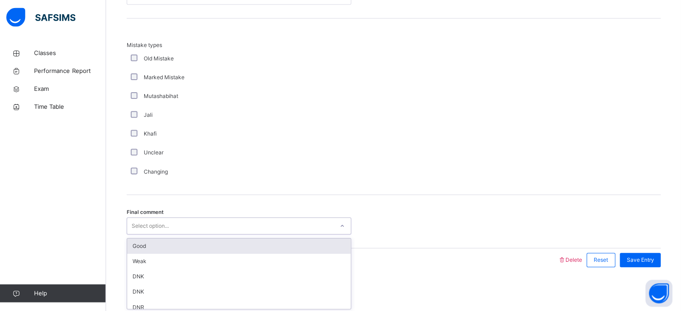
click at [270, 242] on div "Good" at bounding box center [240, 246] width 223 height 15
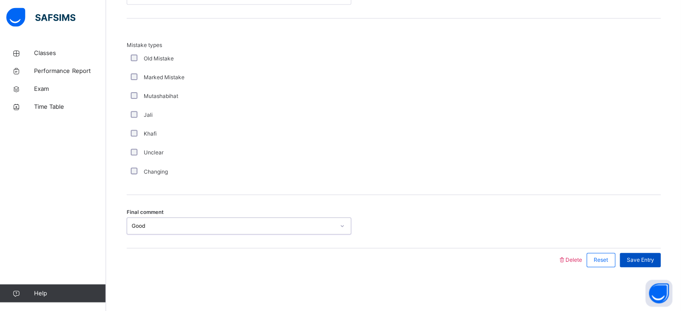
click at [654, 258] on span "Save Entry" at bounding box center [640, 260] width 27 height 8
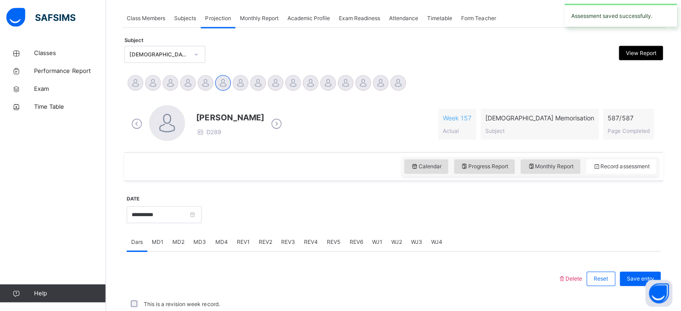
scroll to position [361, 0]
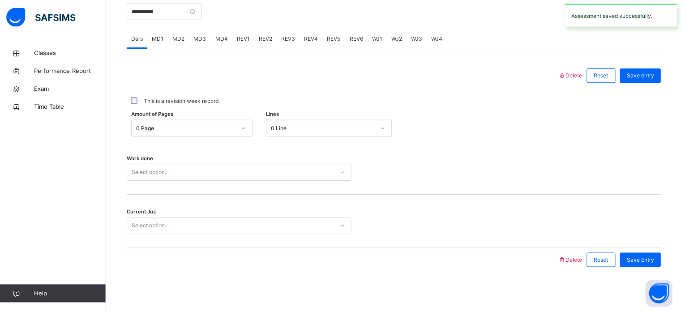
click at [220, 35] on span "MD4" at bounding box center [222, 39] width 13 height 8
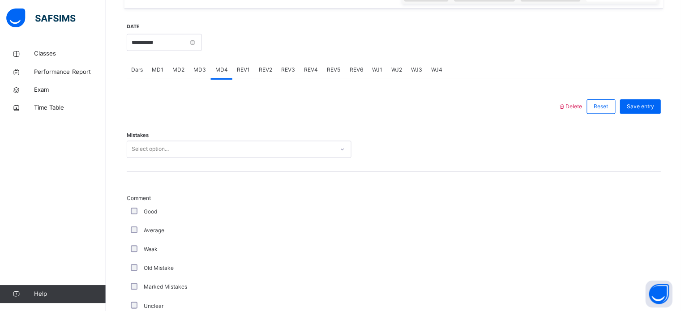
scroll to position [331, 0]
click at [197, 42] on input "**********" at bounding box center [165, 42] width 75 height 17
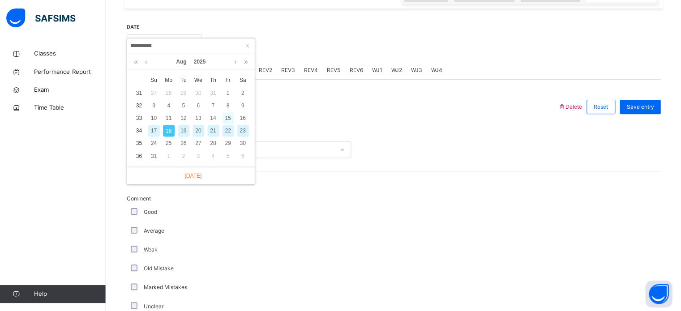
click at [228, 118] on div "15" at bounding box center [230, 118] width 12 height 12
type input "**********"
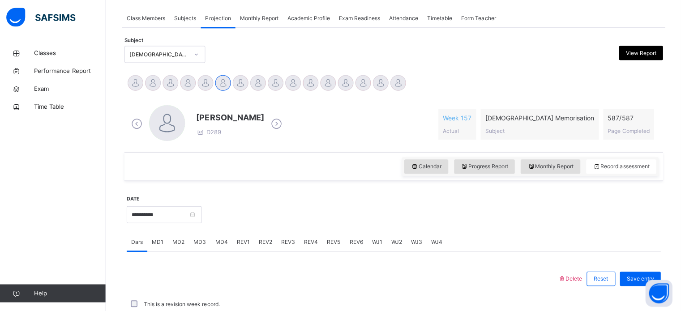
scroll to position [330, 0]
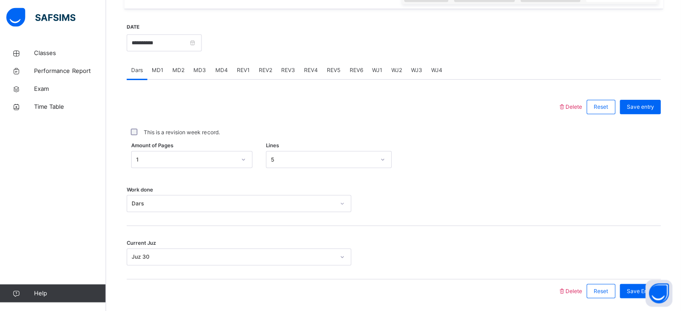
click at [193, 62] on div "MD3" at bounding box center [201, 71] width 22 height 18
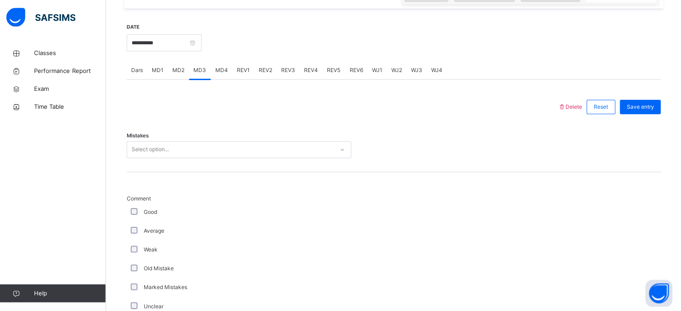
click at [175, 67] on span "MD2" at bounding box center [180, 71] width 12 height 8
click at [216, 70] on span "MD4" at bounding box center [222, 71] width 13 height 8
click at [244, 64] on div "REV1" at bounding box center [244, 71] width 22 height 18
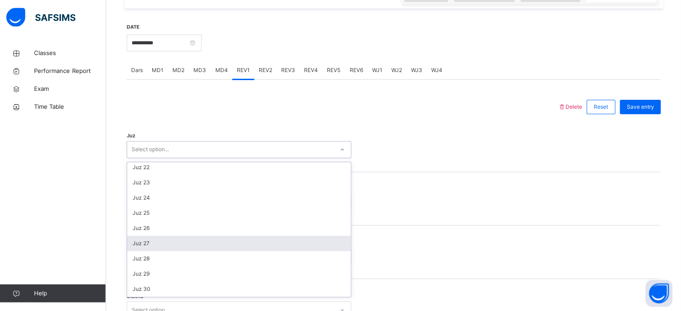
click at [186, 242] on div "Juz 27" at bounding box center [240, 243] width 223 height 15
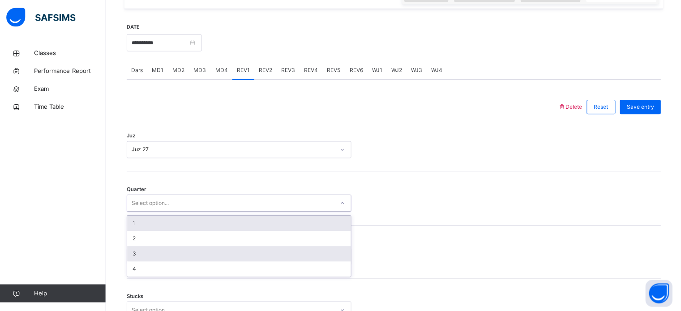
click at [194, 254] on div "3" at bounding box center [240, 253] width 223 height 15
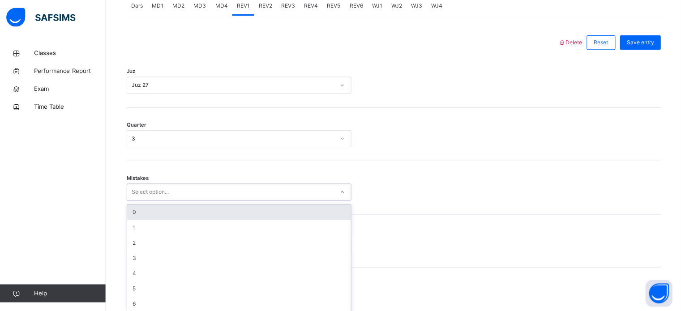
scroll to position [398, 0]
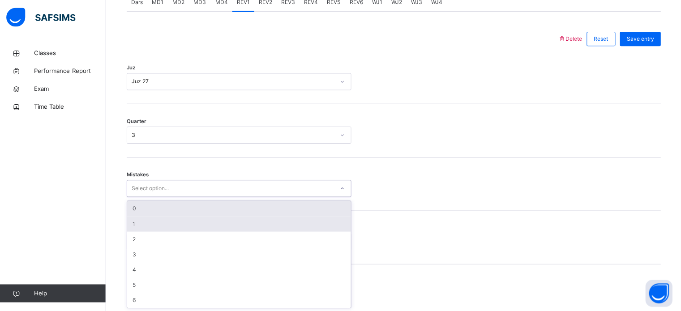
click at [208, 227] on div "1" at bounding box center [240, 223] width 223 height 15
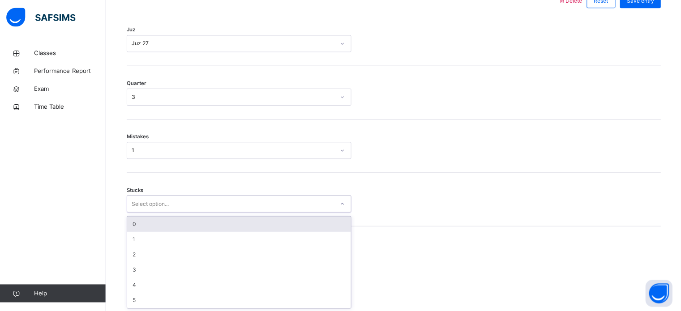
scroll to position [435, 0]
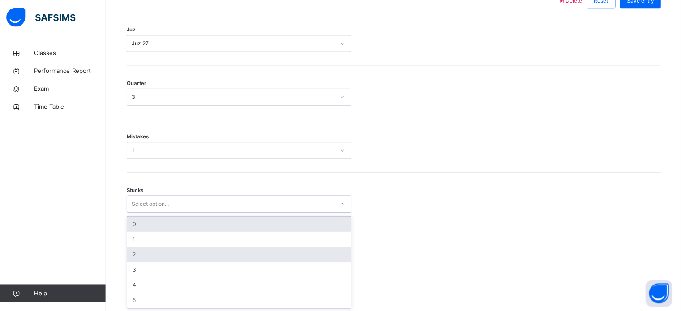
click at [188, 255] on div "2" at bounding box center [240, 254] width 223 height 15
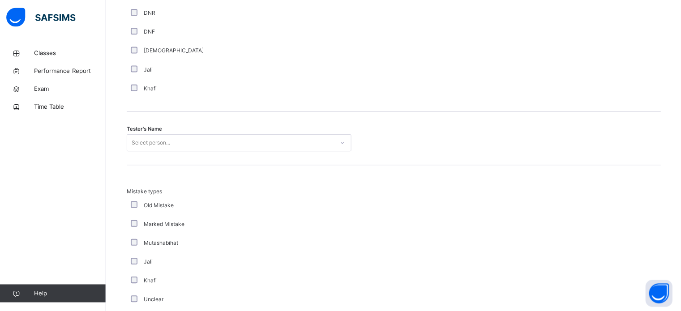
scroll to position [839, 0]
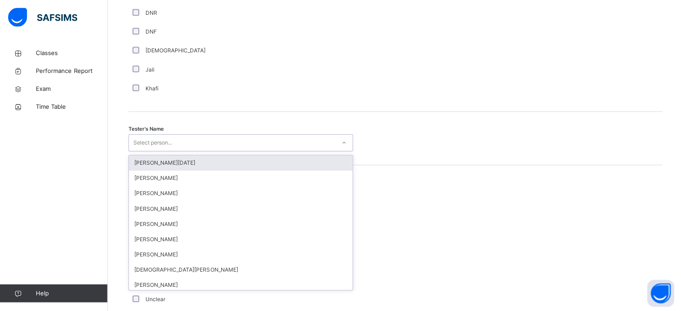
type input "*"
click at [152, 167] on div "Abdullah Raja" at bounding box center [240, 163] width 223 height 15
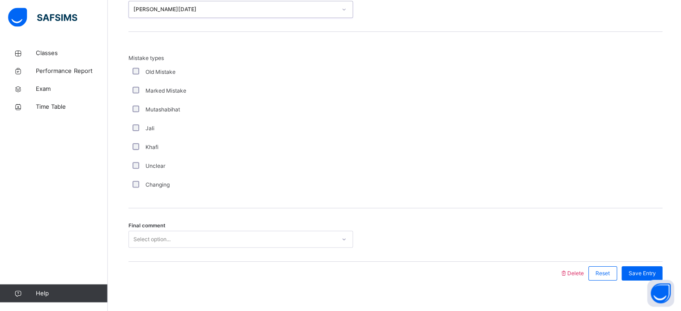
scroll to position [985, 0]
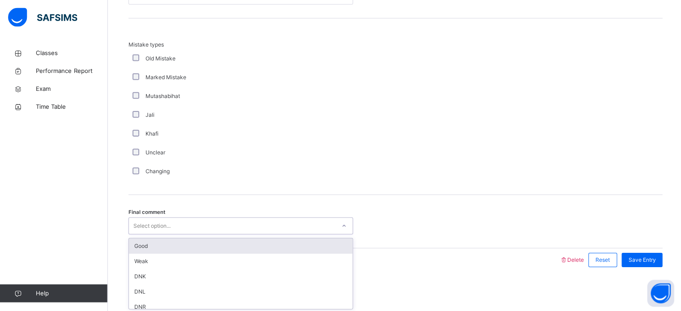
click at [219, 242] on div "Good" at bounding box center [240, 246] width 223 height 15
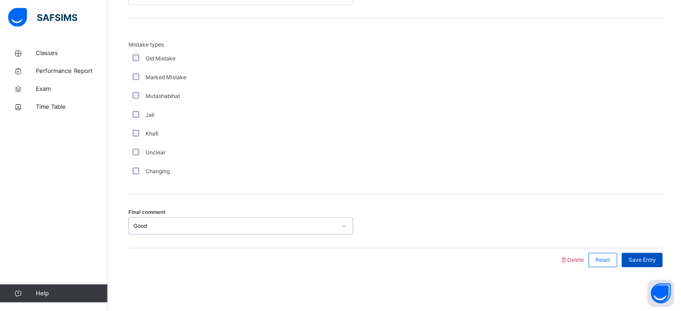
click at [646, 263] on span "Save Entry" at bounding box center [640, 260] width 27 height 8
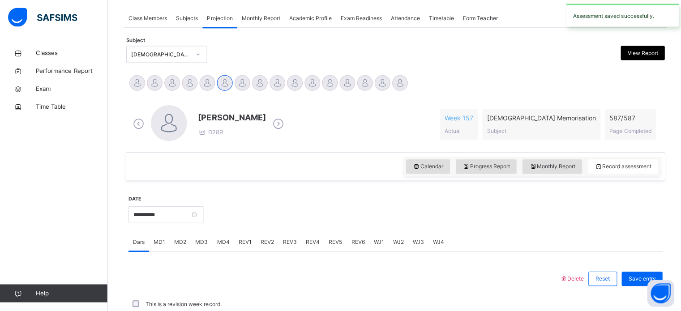
scroll to position [361, 0]
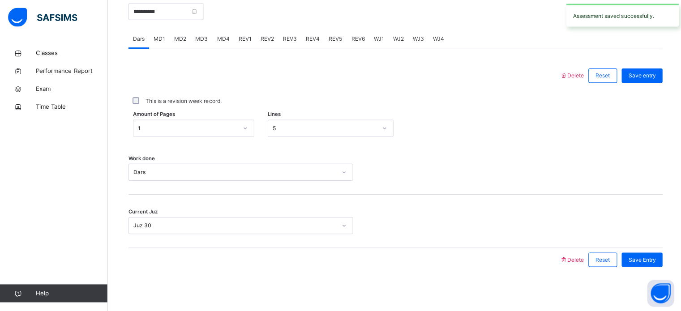
click at [271, 36] on span "REV2" at bounding box center [266, 39] width 13 height 8
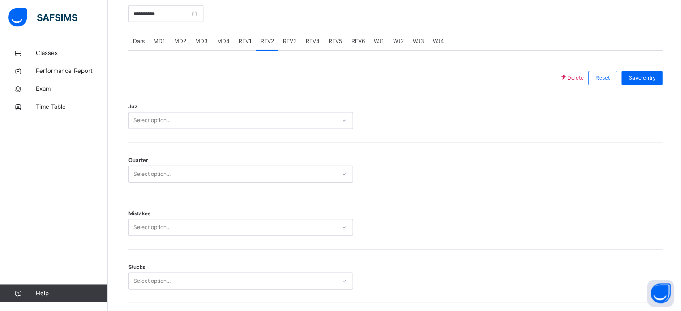
scroll to position [360, 0]
click at [379, 144] on div "Quarter Select option..." at bounding box center [394, 168] width 533 height 53
click at [293, 138] on div "Juz Select option..." at bounding box center [394, 115] width 533 height 53
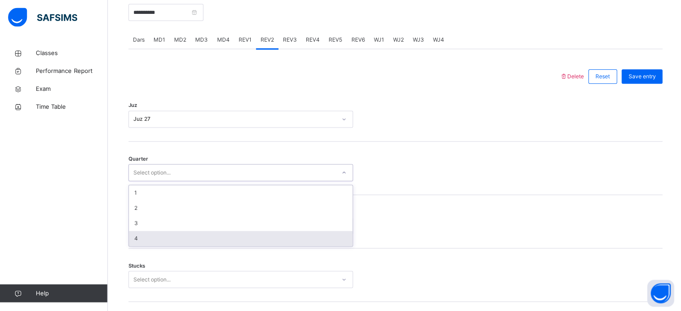
drag, startPoint x: 338, startPoint y: 181, endPoint x: 222, endPoint y: 244, distance: 131.7
click at [222, 181] on div "option 4 focused, 4 of 4. 4 results available. Use Up and Down to choose option…" at bounding box center [240, 172] width 224 height 17
click at [222, 244] on div "4" at bounding box center [240, 238] width 223 height 15
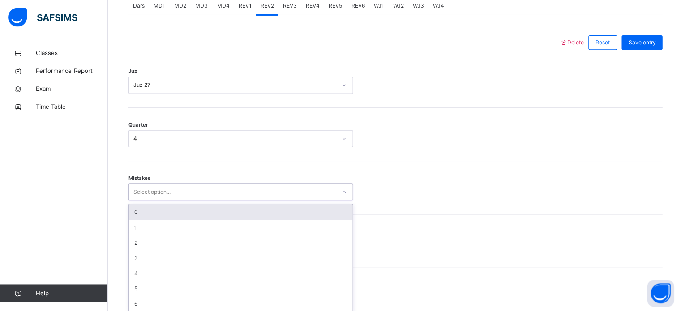
click at [213, 201] on div "option 0 focused, 1 of 7. 7 results available. Use Up and Down to choose option…" at bounding box center [240, 192] width 224 height 17
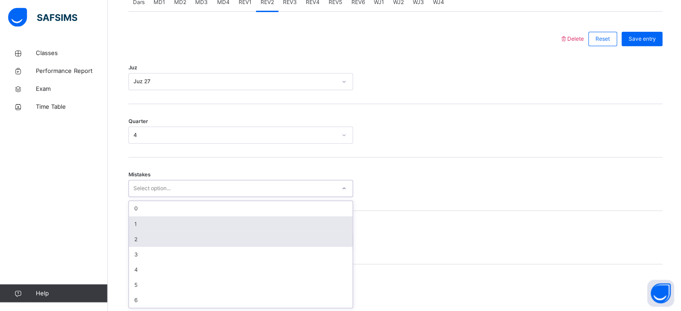
click at [189, 240] on div "2" at bounding box center [240, 239] width 223 height 15
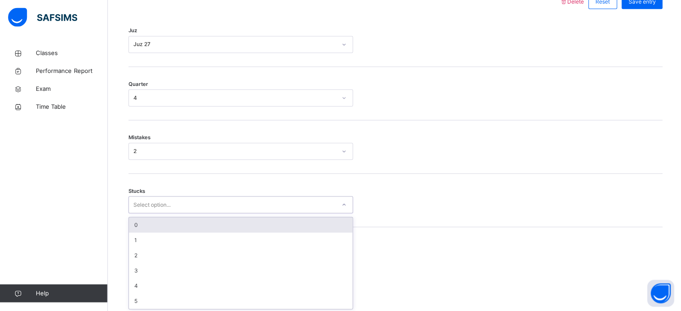
scroll to position [435, 0]
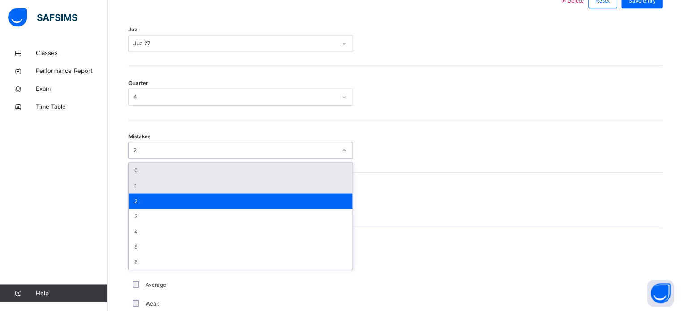
click at [197, 191] on div "1" at bounding box center [240, 186] width 223 height 15
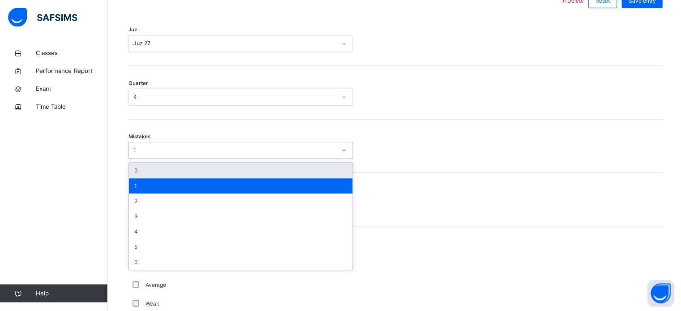
click at [183, 174] on div "0" at bounding box center [240, 171] width 223 height 15
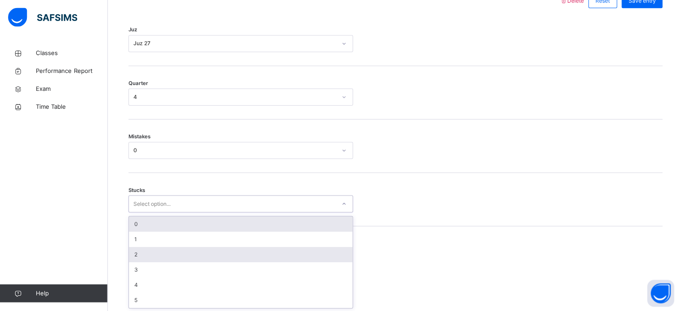
click at [201, 260] on div "2" at bounding box center [240, 254] width 223 height 15
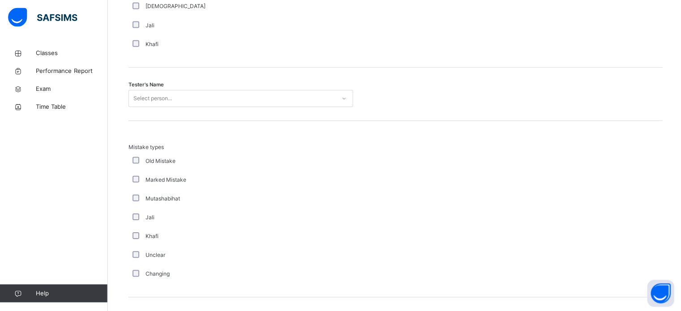
scroll to position [880, 0]
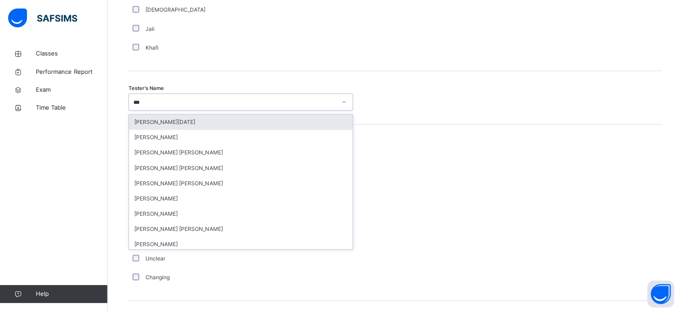
type input "****"
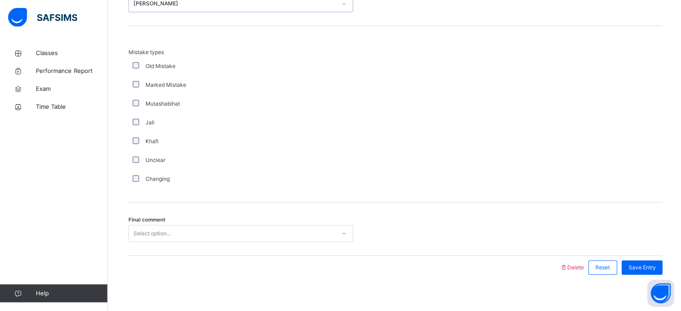
scroll to position [982, 0]
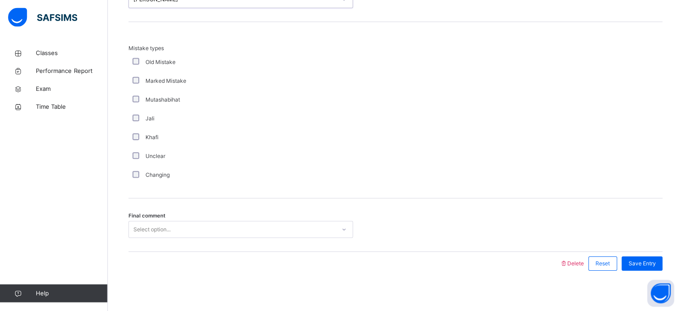
click at [242, 215] on div "Final comment Select option..." at bounding box center [394, 225] width 533 height 53
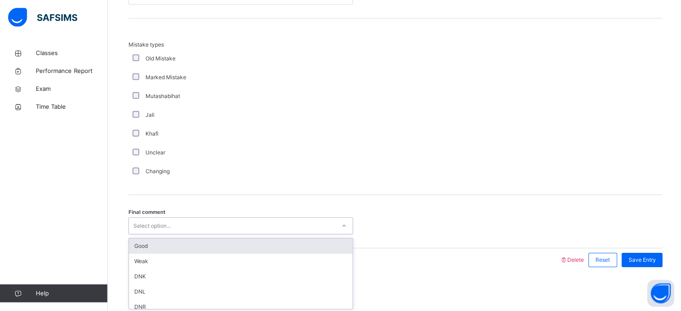
click at [250, 245] on div "Good" at bounding box center [240, 246] width 223 height 15
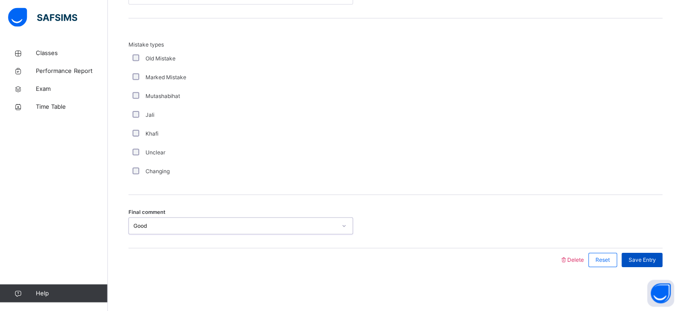
click at [651, 264] on div "Save Entry" at bounding box center [640, 260] width 41 height 14
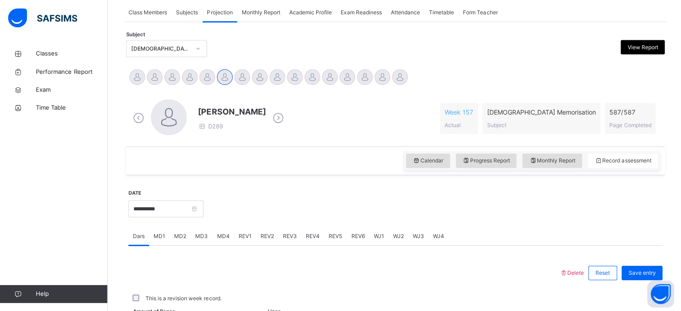
scroll to position [164, 0]
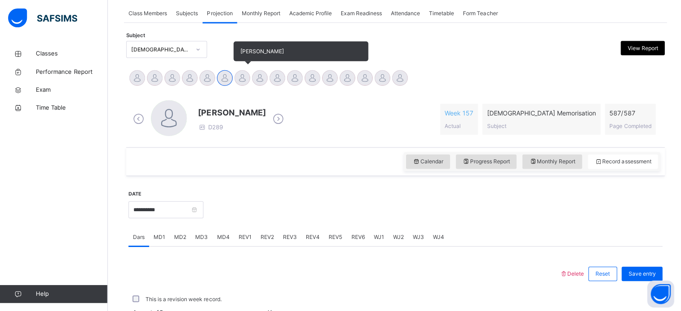
click at [241, 78] on div at bounding box center [242, 78] width 16 height 16
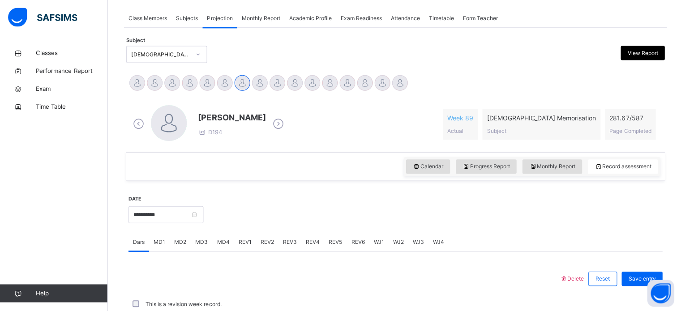
scroll to position [163, 0]
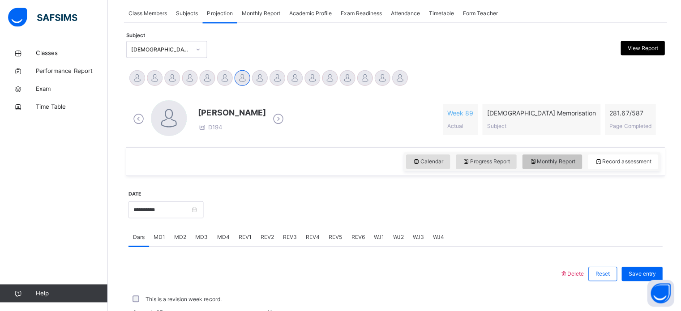
click at [557, 163] on span "Monthly Report" at bounding box center [551, 162] width 46 height 8
select select "****"
select select "*"
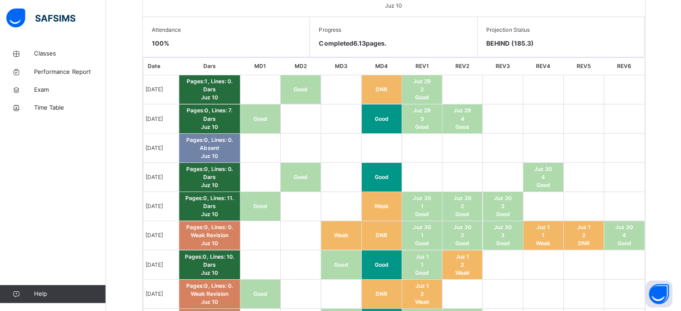
scroll to position [492, 0]
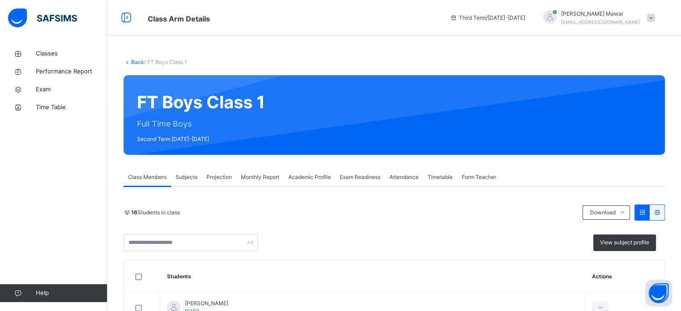
click at [206, 178] on div "Projection" at bounding box center [219, 177] width 34 height 18
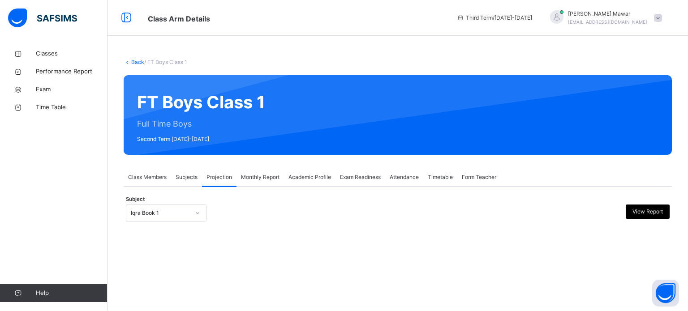
click at [143, 237] on div "Back / FT Boys Class 1 FT Boys Class 1 Full Time Boys Second Term 2024-2025 Cla…" at bounding box center [398, 149] width 581 height 208
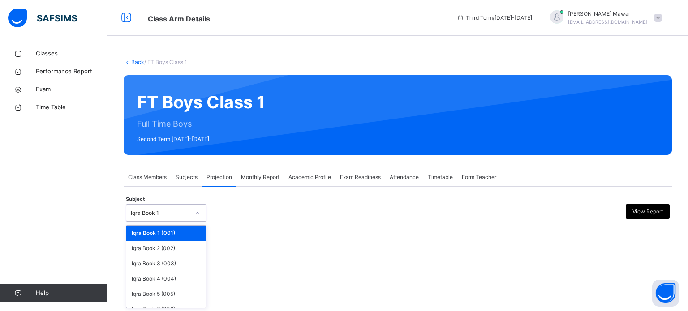
scroll to position [47, 0]
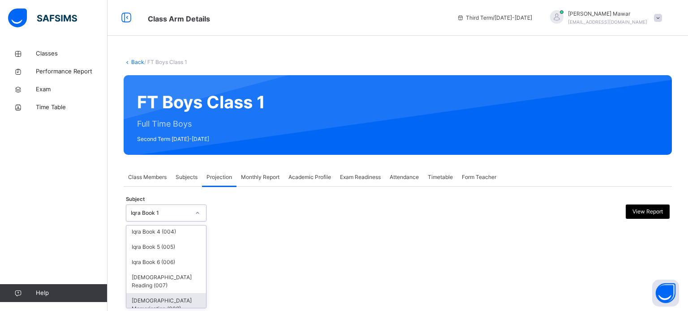
click at [143, 293] on div "[DEMOGRAPHIC_DATA] Memorisation (008)" at bounding box center [166, 304] width 80 height 23
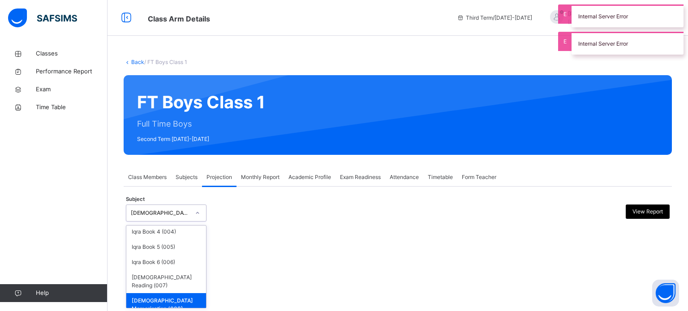
click at [136, 304] on div "[DEMOGRAPHIC_DATA] Memorisation (008)" at bounding box center [166, 304] width 80 height 23
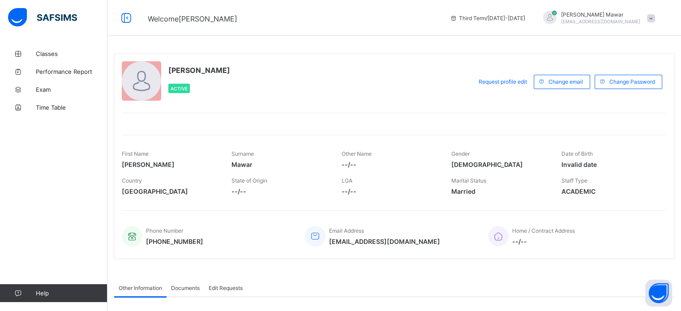
click at [548, 150] on div "Gender [DEMOGRAPHIC_DATA]" at bounding box center [500, 159] width 96 height 27
click at [71, 57] on span "Classes" at bounding box center [72, 53] width 72 height 7
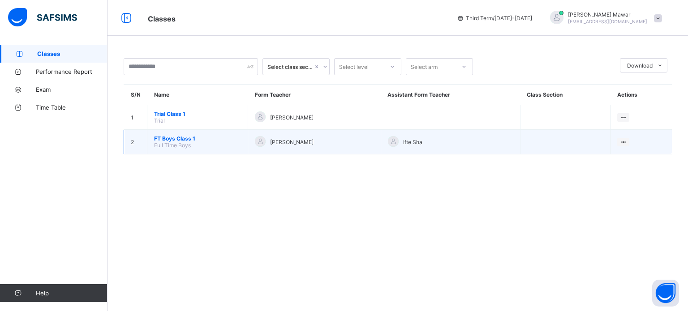
click at [179, 139] on span "FT Boys Class 1" at bounding box center [197, 138] width 87 height 7
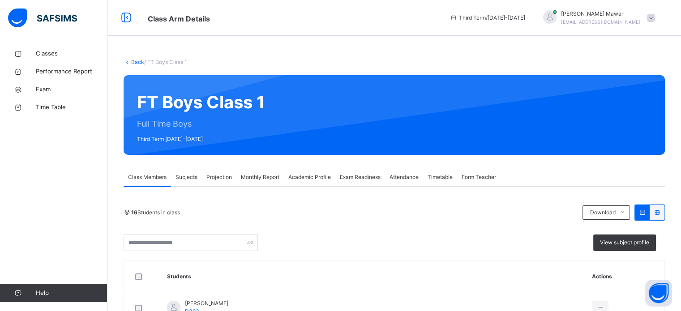
click at [221, 182] on div "Projection" at bounding box center [219, 177] width 34 height 18
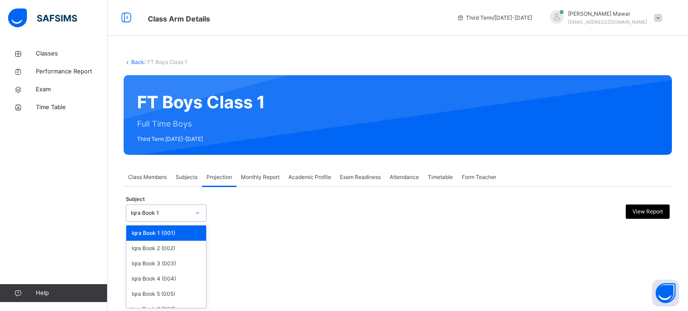
click at [195, 220] on div at bounding box center [197, 213] width 15 height 14
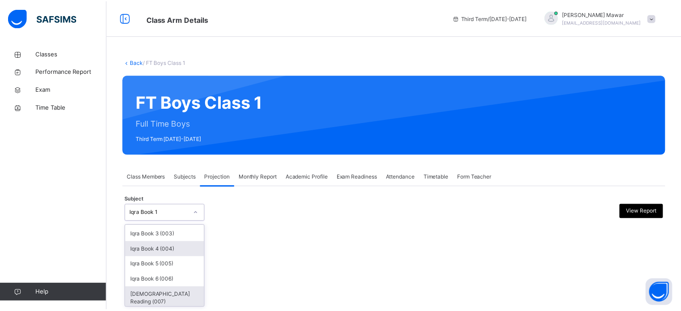
scroll to position [47, 0]
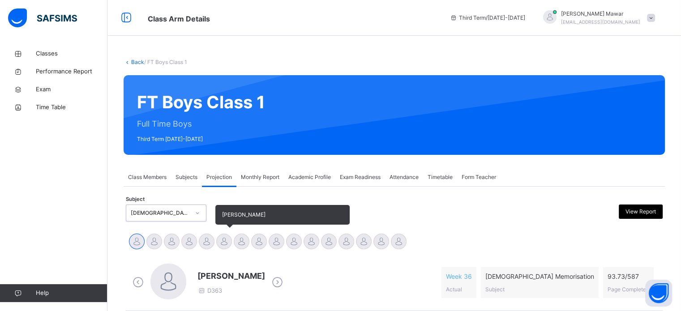
click at [225, 238] on div at bounding box center [224, 242] width 16 height 16
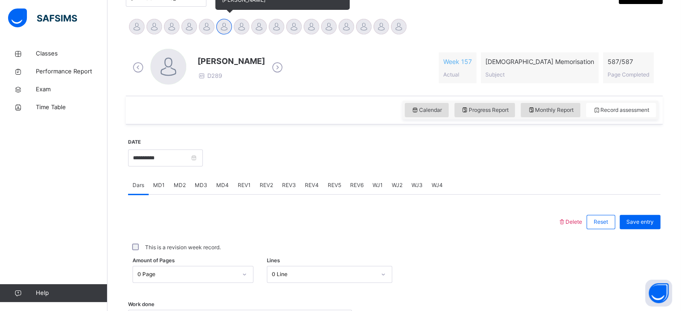
scroll to position [233, 0]
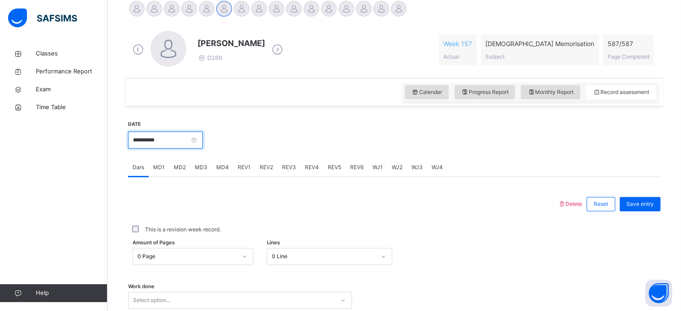
click at [186, 136] on input "**********" at bounding box center [165, 140] width 75 height 17
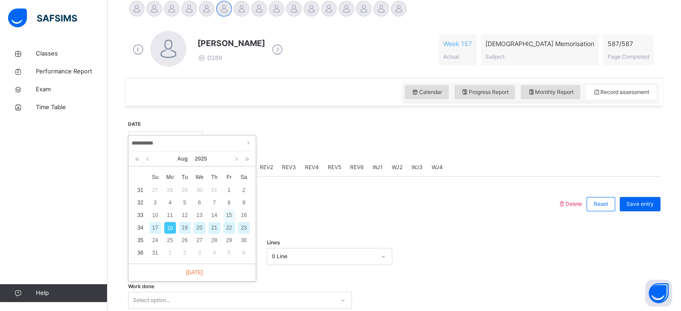
click at [233, 215] on div "15" at bounding box center [230, 216] width 12 height 12
type input "**********"
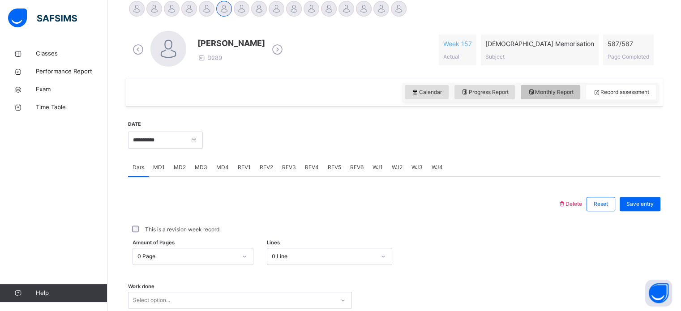
click at [572, 95] on span "Monthly Report" at bounding box center [551, 92] width 46 height 8
select select "****"
select select "*"
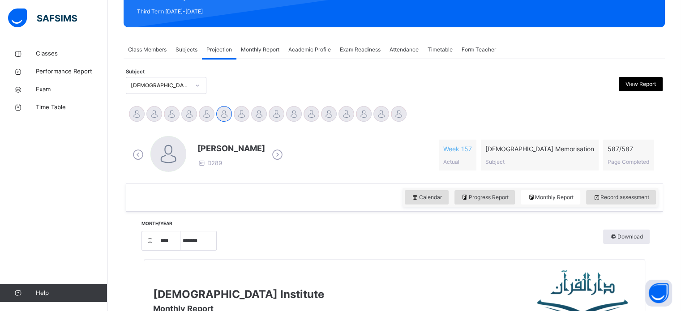
scroll to position [125, 0]
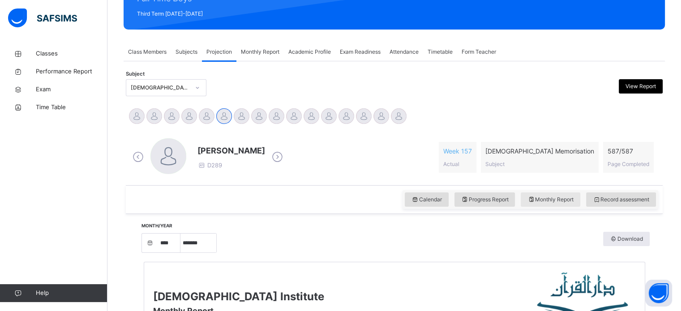
click at [551, 200] on span "Monthly Report" at bounding box center [551, 200] width 46 height 8
drag, startPoint x: 551, startPoint y: 200, endPoint x: 583, endPoint y: 201, distance: 31.8
click at [581, 201] on div "Monthly Report" at bounding box center [551, 200] width 60 height 14
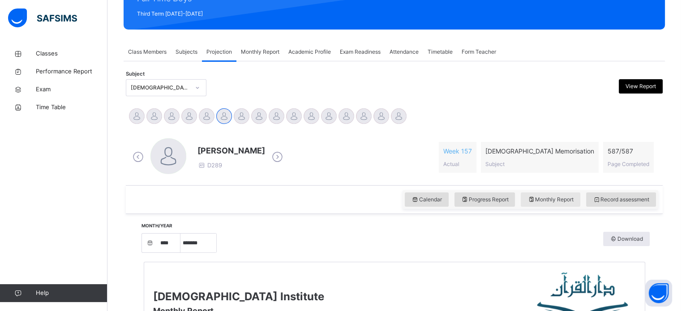
click at [559, 203] on span "Monthly Report" at bounding box center [551, 200] width 46 height 8
click at [469, 197] on icon at bounding box center [465, 200] width 8 height 8
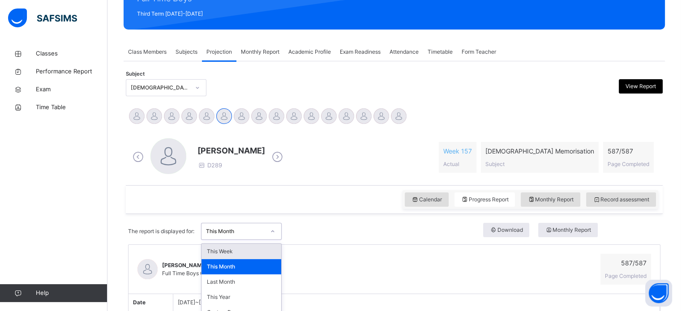
scroll to position [138, 0]
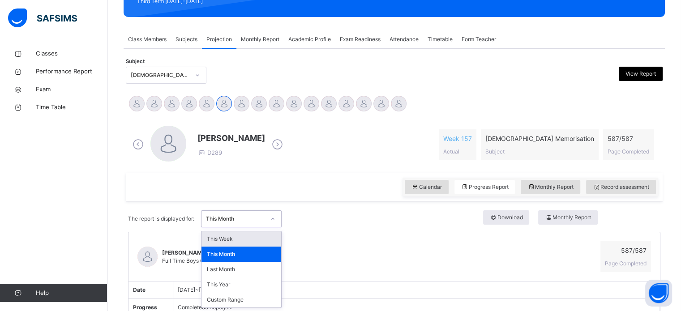
click at [271, 228] on div "option This Week focused, 1 of 5. 5 results available. Use Up and Down to choos…" at bounding box center [241, 219] width 81 height 17
click at [265, 252] on div "This Month" at bounding box center [242, 254] width 80 height 15
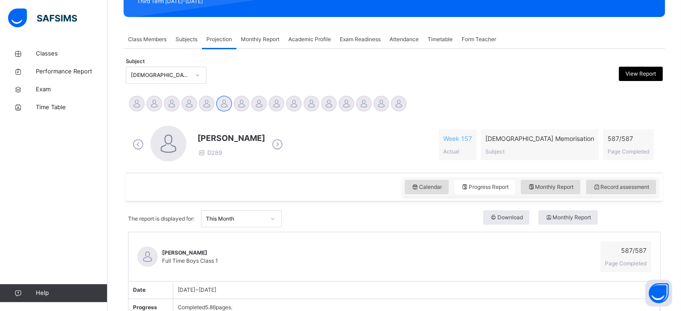
click at [611, 194] on div "Calendar Progress Report Monthly Report Record assessment" at bounding box center [531, 187] width 256 height 19
click at [611, 191] on div "Record assessment" at bounding box center [621, 187] width 70 height 14
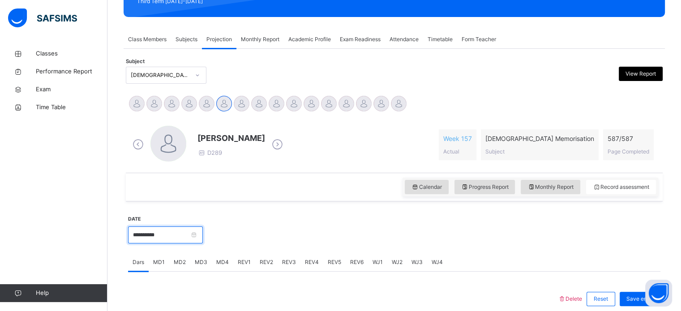
click at [190, 231] on input "**********" at bounding box center [165, 235] width 75 height 17
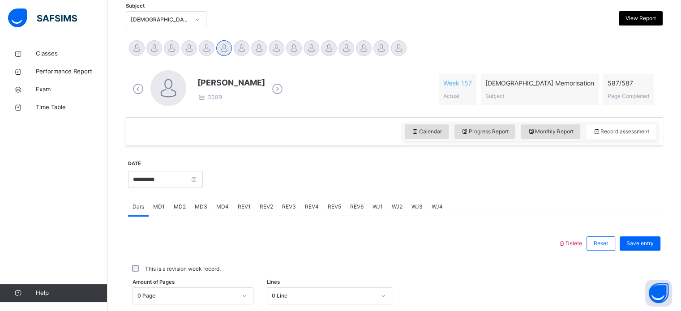
scroll to position [210, 0]
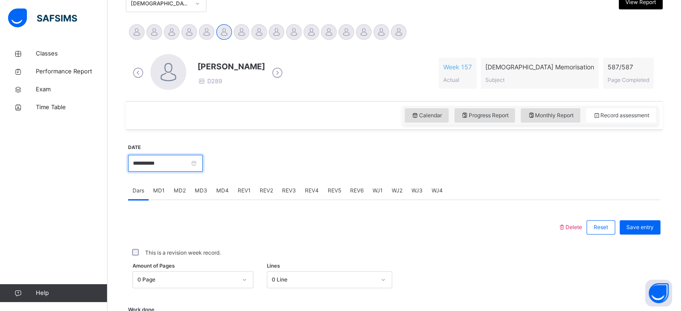
click at [189, 160] on input "**********" at bounding box center [165, 163] width 75 height 17
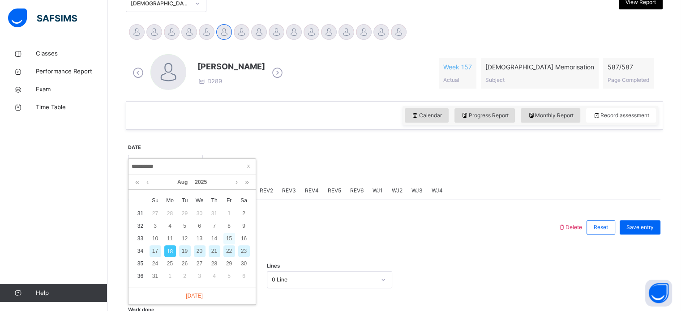
click at [228, 241] on div "15" at bounding box center [230, 239] width 12 height 12
type input "**********"
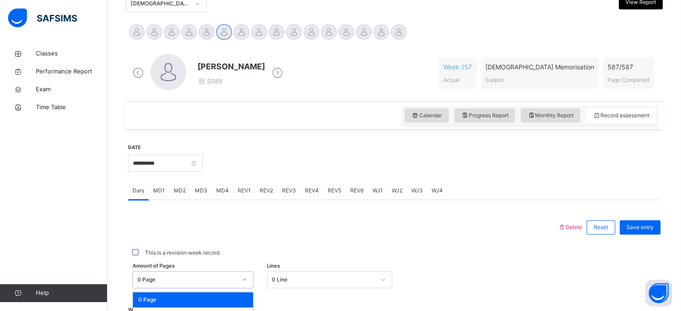
scroll to position [329, 0]
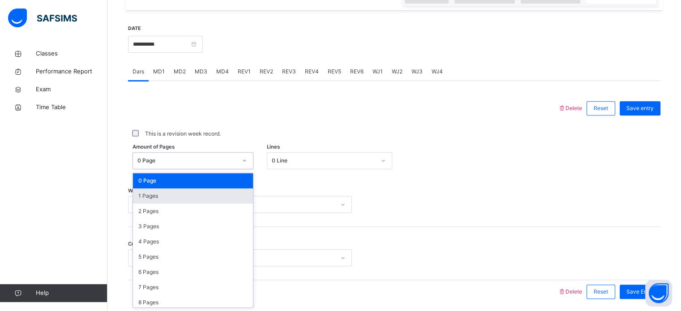
drag, startPoint x: 226, startPoint y: 283, endPoint x: 177, endPoint y: 198, distance: 98.3
click at [177, 169] on div "option 1 Pages focused, 2 of 588. 588 results available. Use Up and Down to cho…" at bounding box center [193, 160] width 121 height 17
click at [177, 198] on div "1 Pages" at bounding box center [193, 196] width 120 height 15
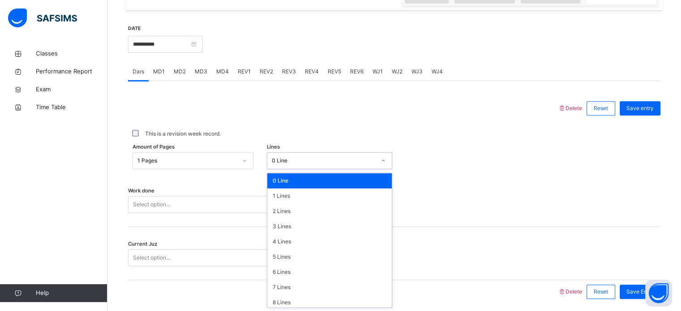
click at [293, 161] on div "0 Line" at bounding box center [324, 161] width 104 height 8
click at [286, 261] on div "5 Lines" at bounding box center [329, 257] width 125 height 15
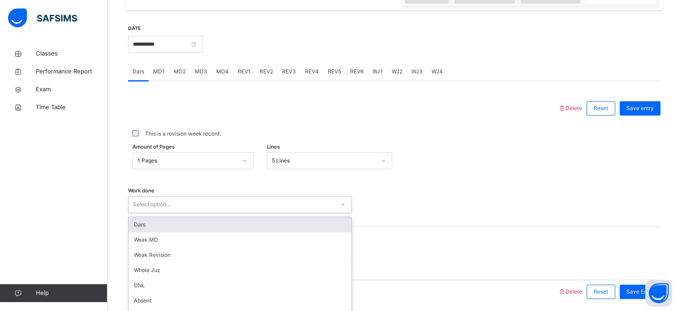
scroll to position [361, 0]
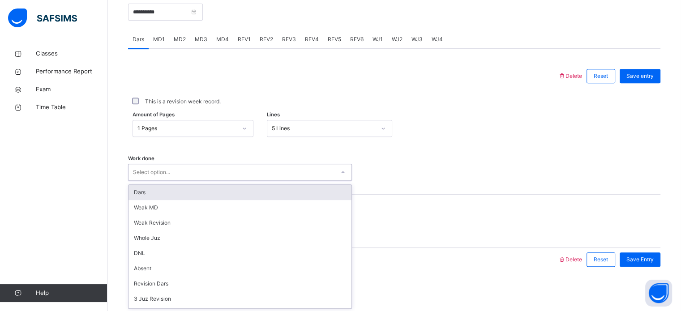
click at [261, 181] on div "option Dars focused, 1 of 16. 16 results available. Use Up and Down to choose o…" at bounding box center [240, 172] width 224 height 17
click at [254, 192] on div "Dars" at bounding box center [240, 192] width 223 height 15
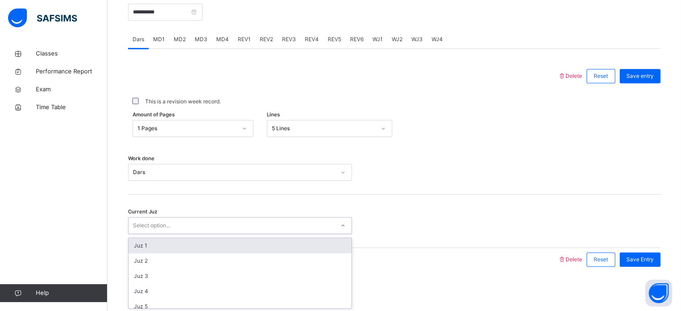
click at [229, 229] on div "Select option..." at bounding box center [232, 226] width 206 height 14
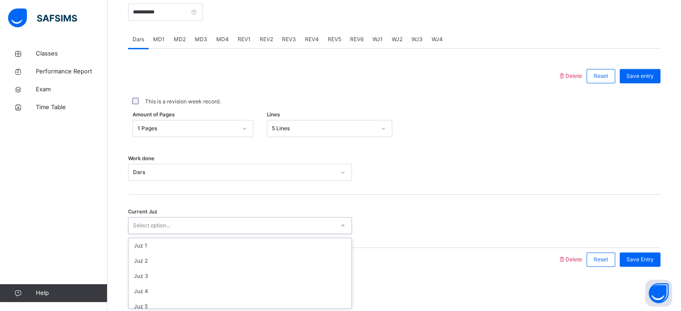
scroll to position [387, 0]
click at [653, 259] on span "Save Entry" at bounding box center [640, 260] width 27 height 8
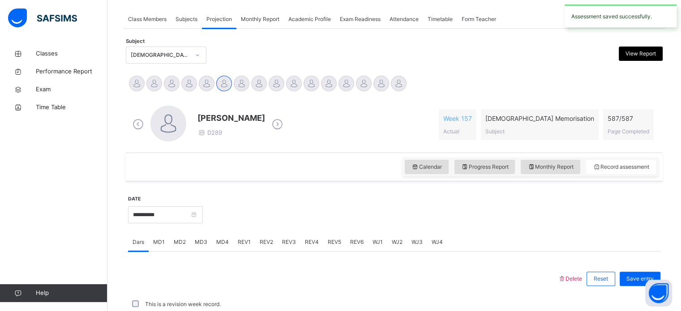
scroll to position [361, 0]
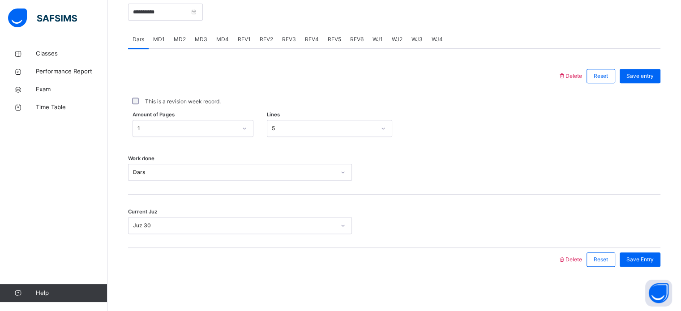
click at [218, 39] on span "MD4" at bounding box center [222, 39] width 13 height 8
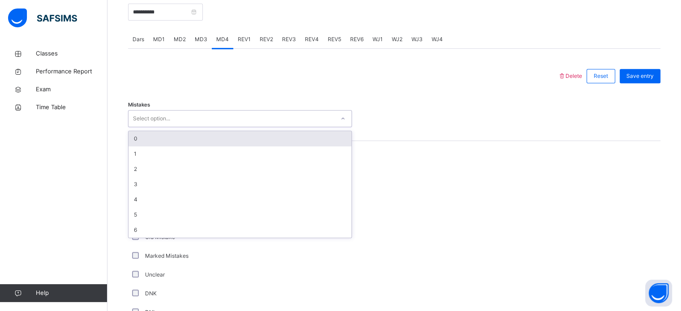
drag, startPoint x: 196, startPoint y: 117, endPoint x: 192, endPoint y: 138, distance: 21.0
click at [192, 127] on div "option 0 focused, 1 of 7. 7 results available. Use Up and Down to choose option…" at bounding box center [240, 118] width 224 height 17
click at [192, 138] on div "0" at bounding box center [240, 138] width 223 height 15
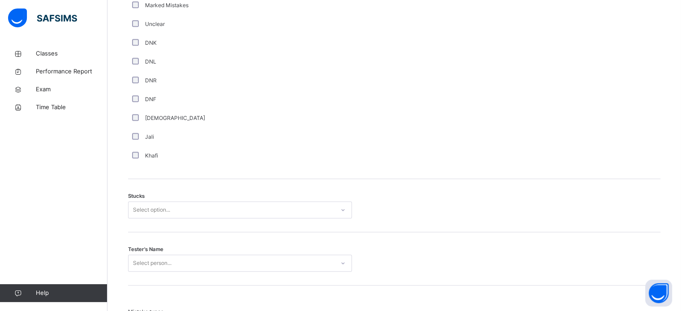
scroll to position [630, 0]
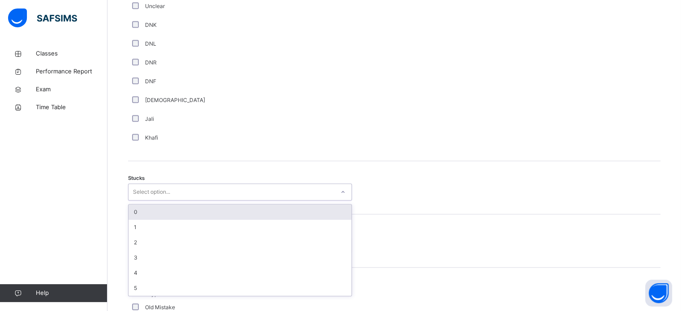
click at [142, 190] on div "Select option..." at bounding box center [151, 192] width 37 height 17
click at [149, 207] on div "0" at bounding box center [240, 212] width 223 height 15
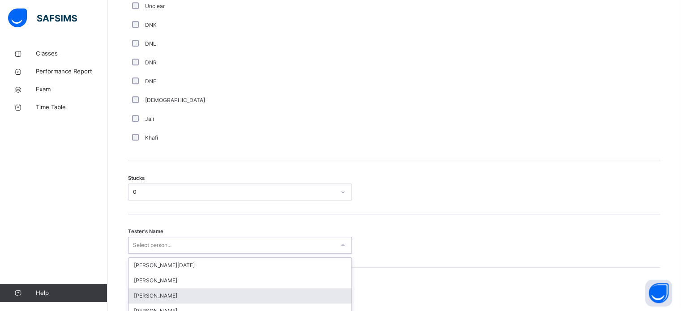
scroll to position [714, 0]
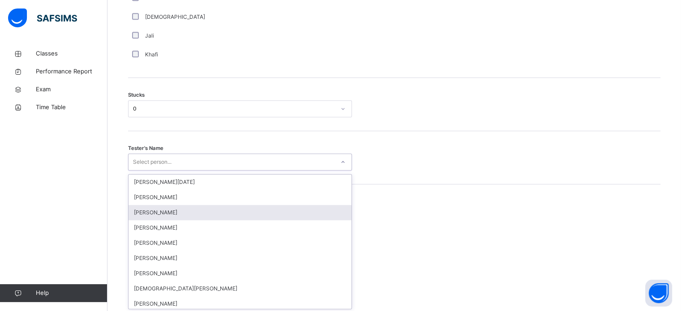
click at [152, 171] on div "option Hamzah Nawabi focused, 3 of 88. 88 results available. Use Up and Down to…" at bounding box center [240, 162] width 224 height 17
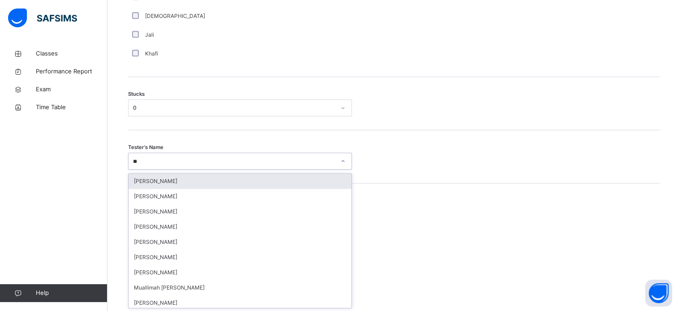
type input "***"
click at [177, 180] on div "IMAZ AHMED MALIK" at bounding box center [240, 181] width 223 height 15
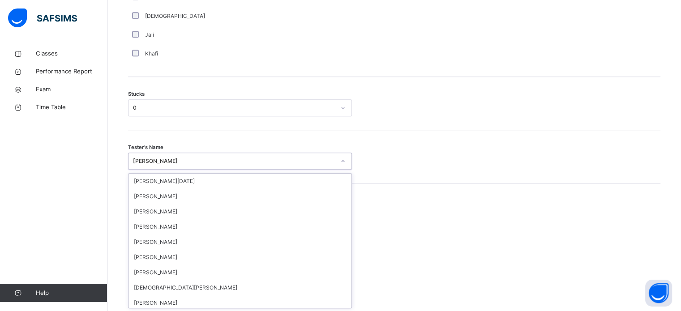
scroll to position [267, 0]
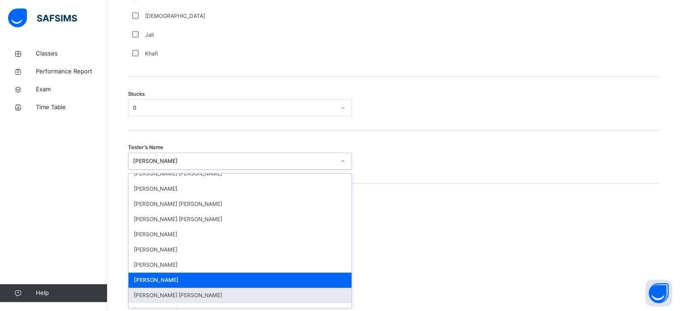
click at [62, 152] on div "Classes Performance Report Exam Time Table Help" at bounding box center [54, 174] width 108 height 276
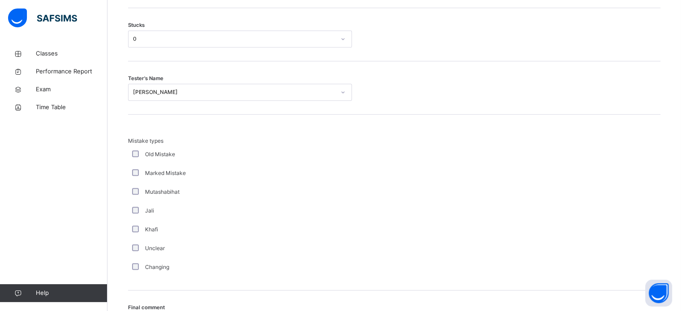
scroll to position [879, 0]
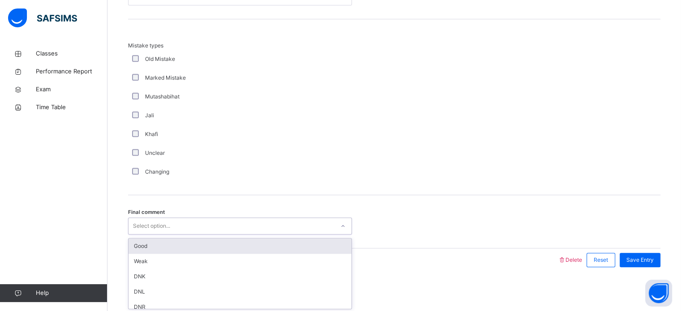
click at [145, 248] on div "Good" at bounding box center [240, 246] width 223 height 15
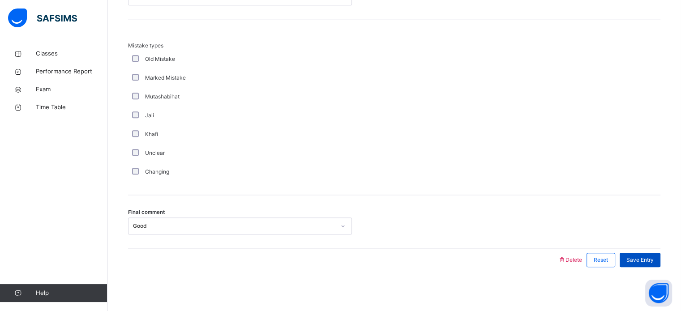
click at [642, 265] on div "Save Entry" at bounding box center [640, 260] width 41 height 14
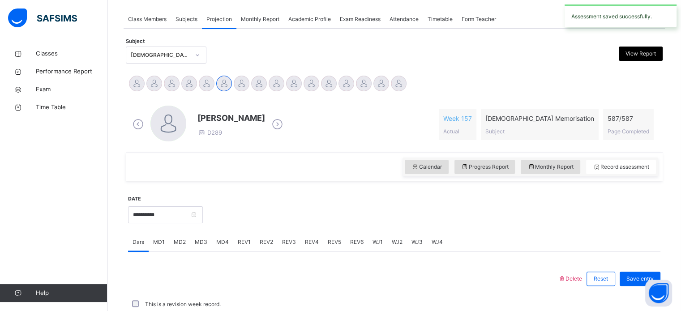
scroll to position [361, 0]
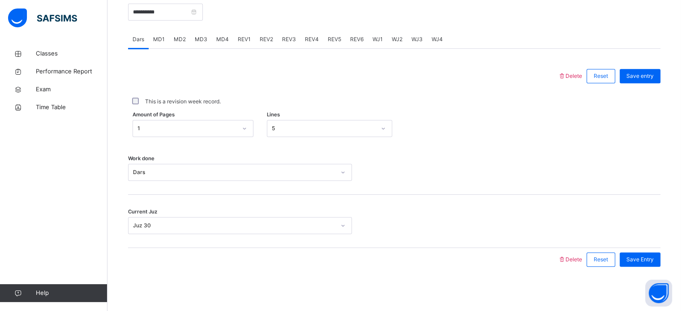
click at [177, 44] on div "MD2" at bounding box center [179, 39] width 21 height 18
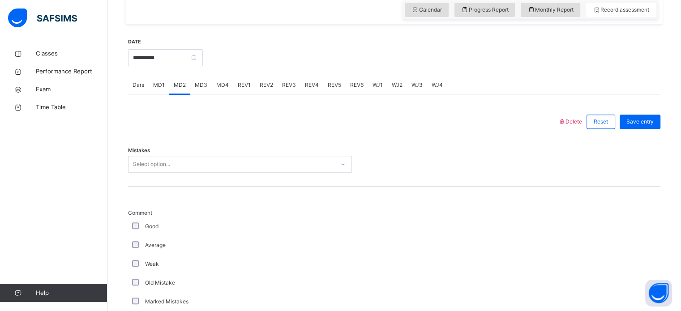
scroll to position [325, 0]
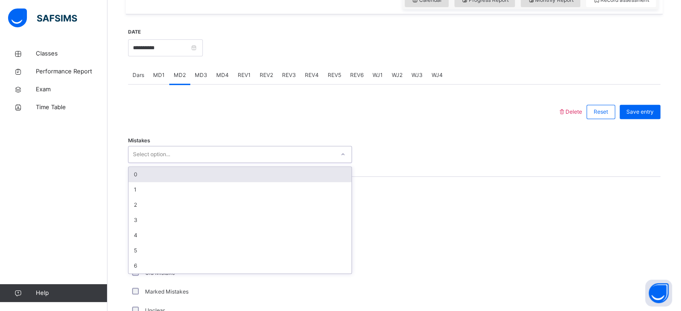
click at [195, 181] on div "0" at bounding box center [240, 174] width 223 height 15
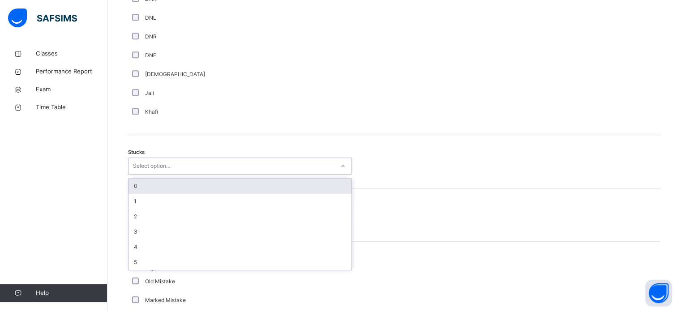
click at [185, 191] on div "0" at bounding box center [240, 186] width 223 height 15
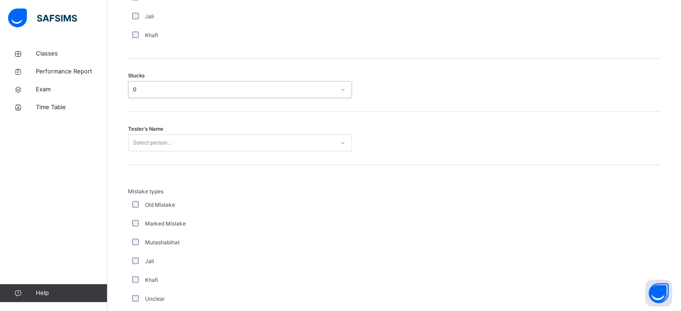
scroll to position [764, 0]
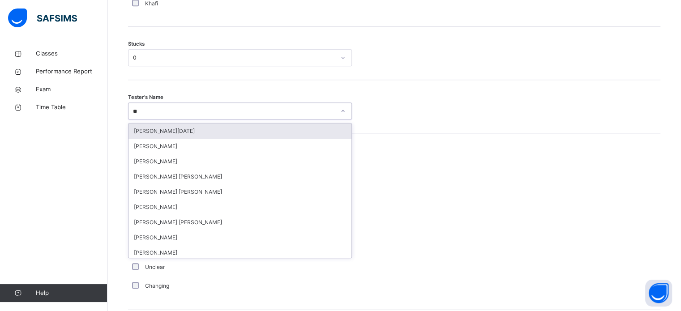
type input "*"
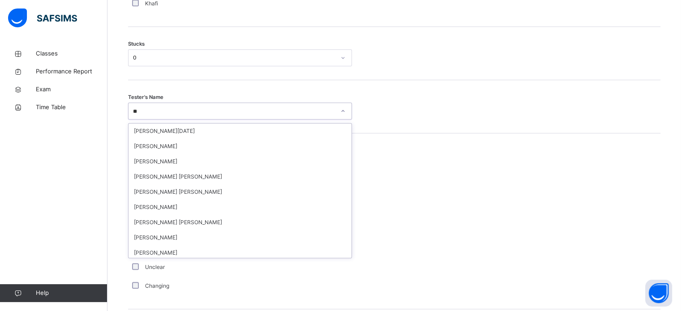
type input "*"
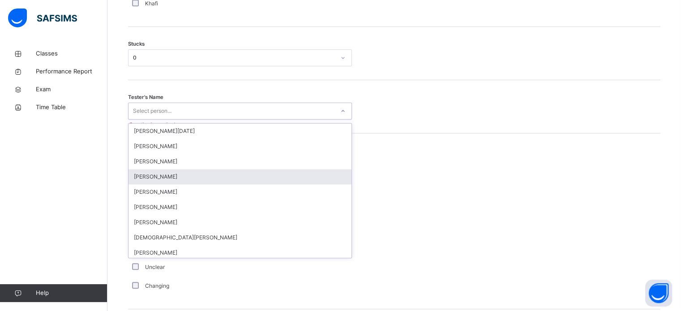
click at [154, 175] on div "Muhammad Bilal Siddiqui" at bounding box center [240, 176] width 223 height 15
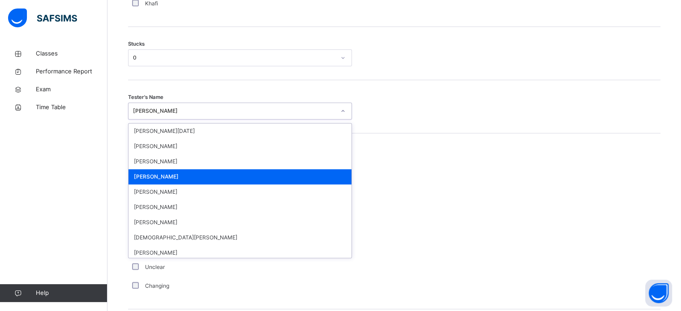
click at [208, 109] on div "Muhammad Bilal Siddiqui" at bounding box center [234, 111] width 202 height 8
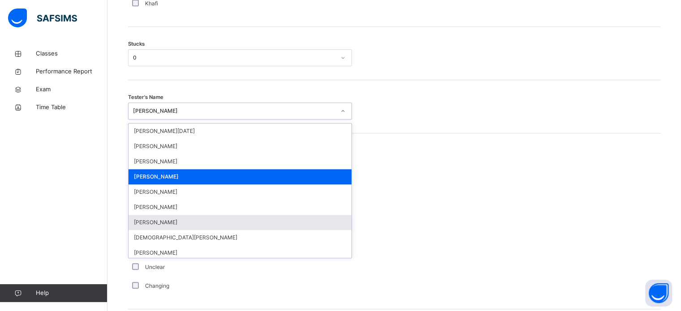
click at [173, 222] on div "Imran Topcagic" at bounding box center [240, 222] width 223 height 15
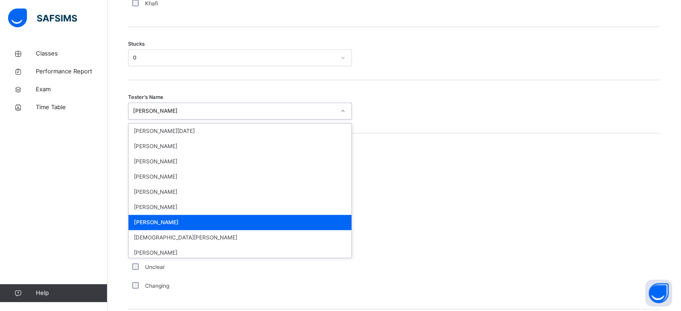
click at [236, 113] on div "Imran Topcagic" at bounding box center [234, 111] width 202 height 8
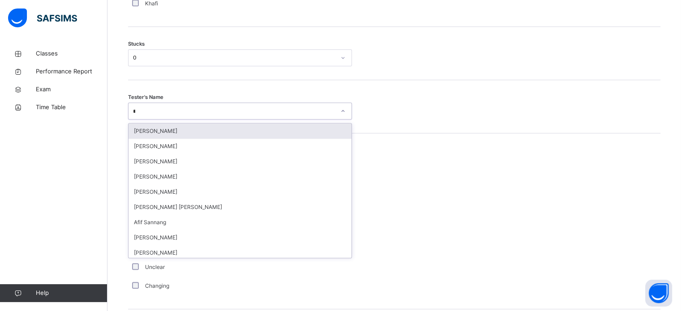
type input "**"
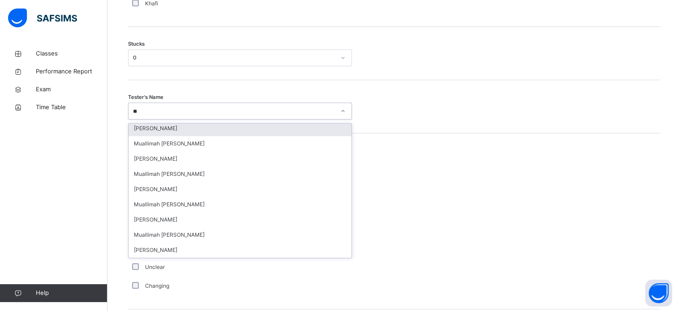
scroll to position [0, 0]
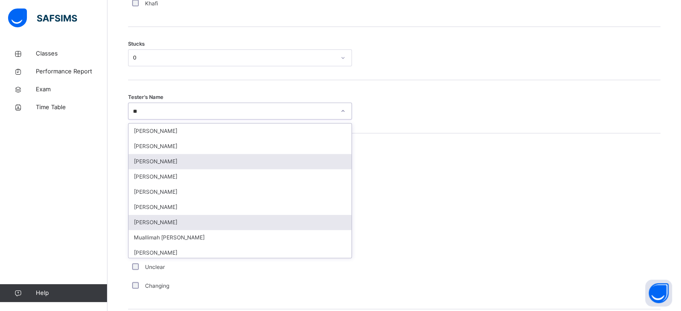
click at [285, 156] on div "Ibrahim Yusuf" at bounding box center [240, 161] width 223 height 15
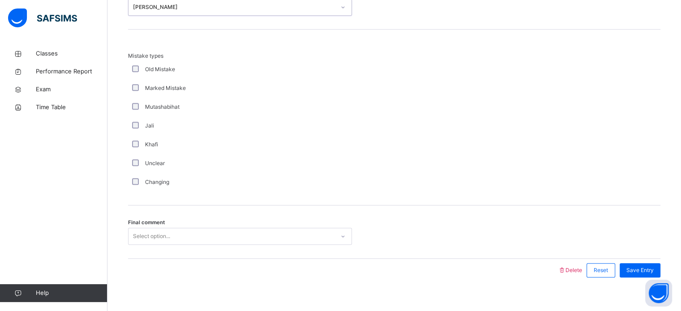
scroll to position [879, 0]
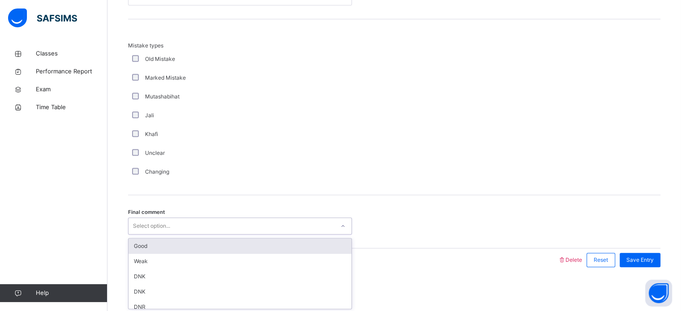
click at [241, 245] on div "Good" at bounding box center [240, 246] width 223 height 15
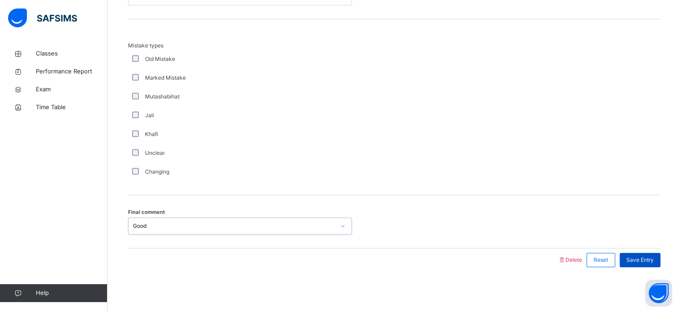
click at [651, 260] on span "Save Entry" at bounding box center [640, 260] width 27 height 8
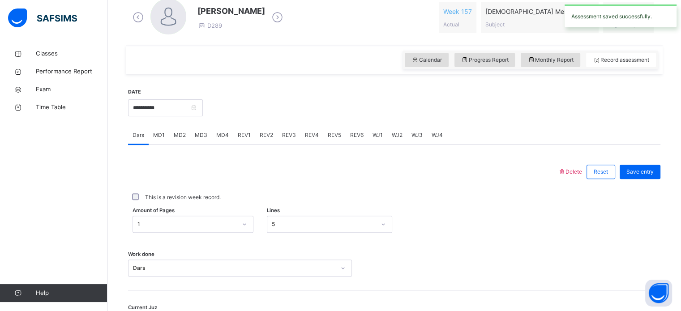
scroll to position [265, 0]
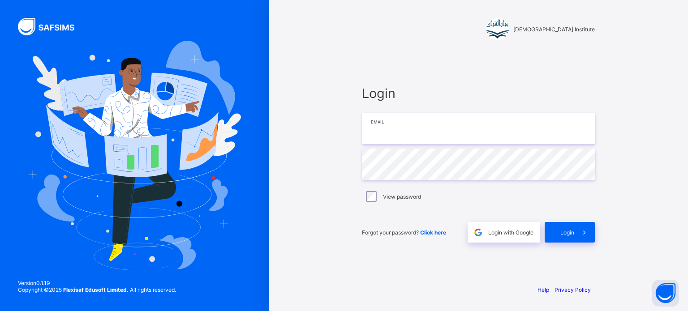
click at [435, 125] on input "email" at bounding box center [478, 128] width 233 height 31
type input "**********"
